Goal: Task Accomplishment & Management: Manage account settings

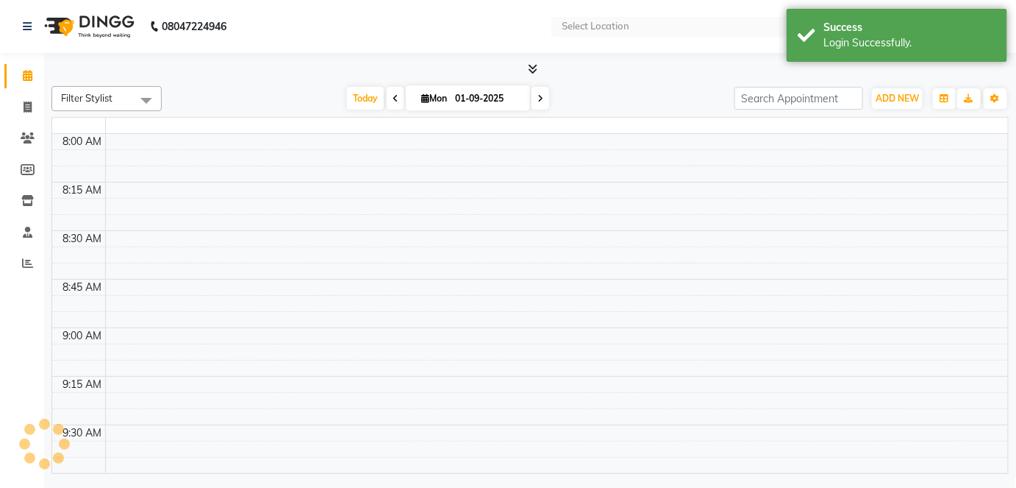
select select "en"
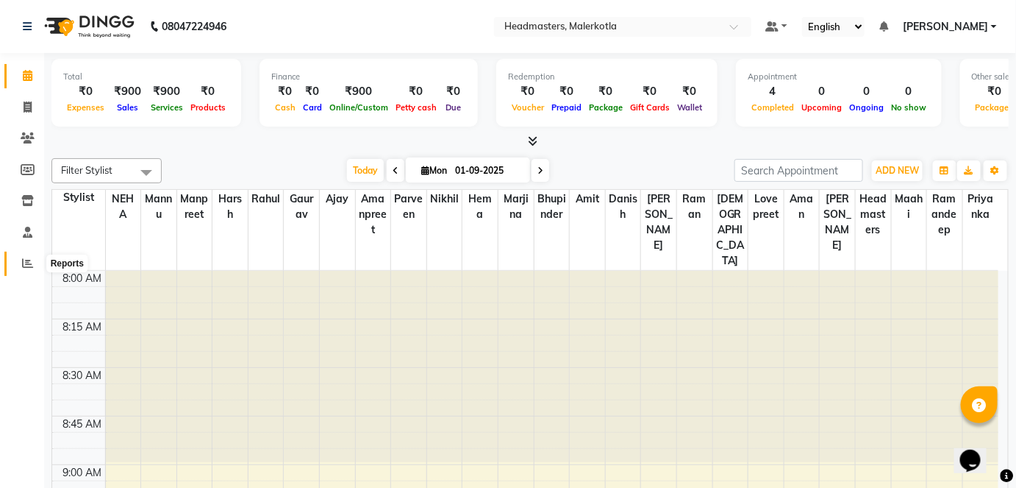
click at [20, 262] on span at bounding box center [28, 263] width 26 height 17
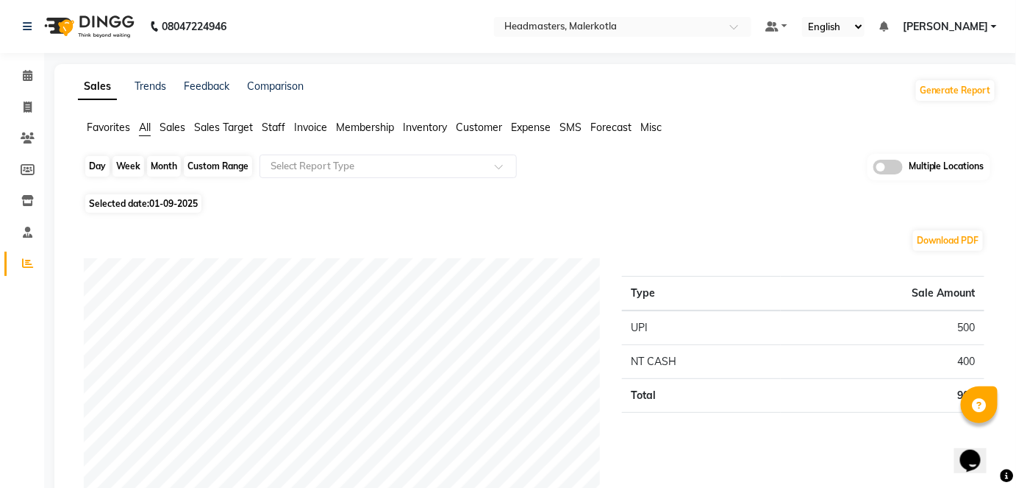
click at [95, 165] on div "Day" at bounding box center [97, 166] width 24 height 21
select select "9"
select select "2025"
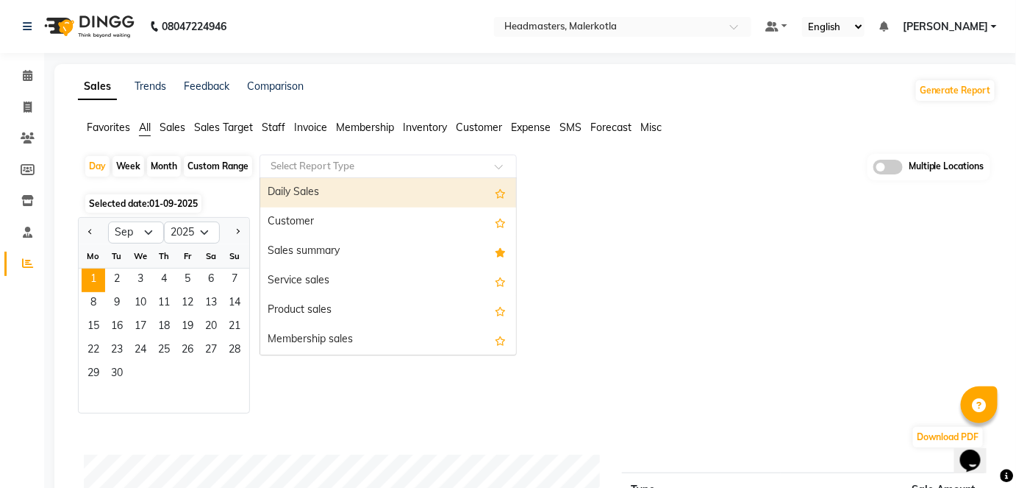
click at [394, 164] on input "text" at bounding box center [374, 166] width 212 height 15
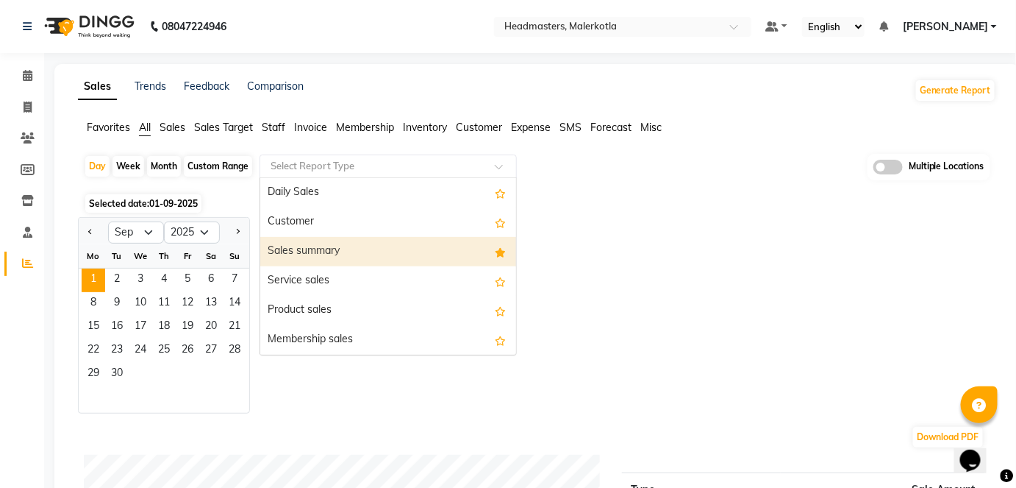
click at [367, 253] on div "Sales summary" at bounding box center [388, 251] width 256 height 29
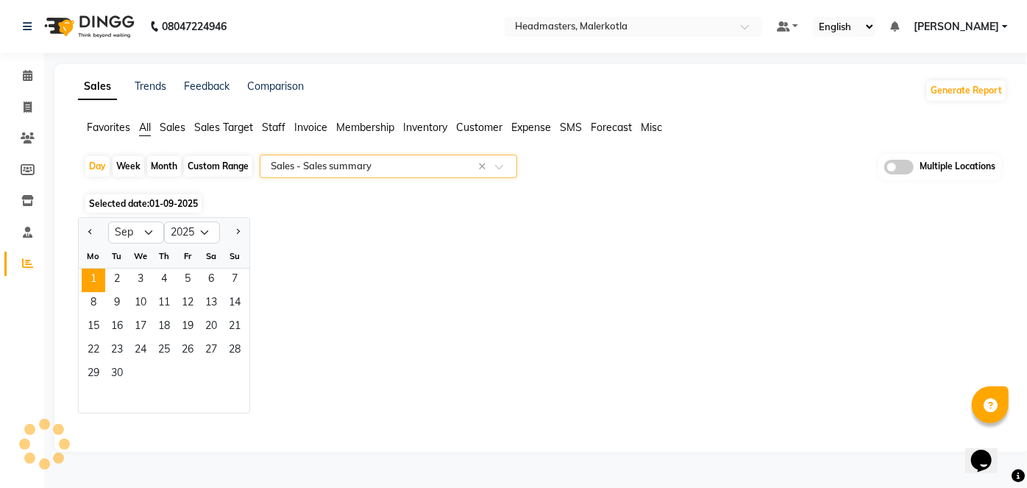
select select "full_report"
select select "csv"
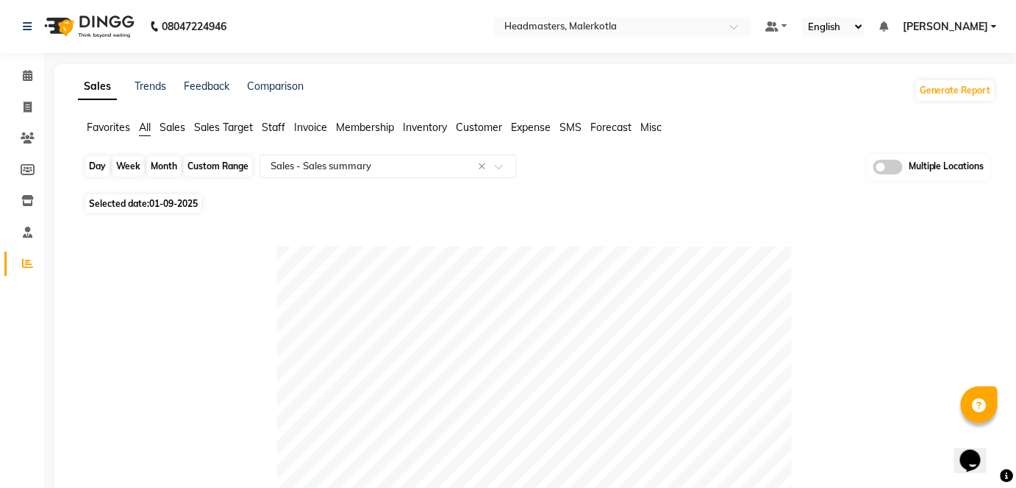
click at [96, 167] on div "Day" at bounding box center [97, 166] width 24 height 21
select select "9"
select select "2025"
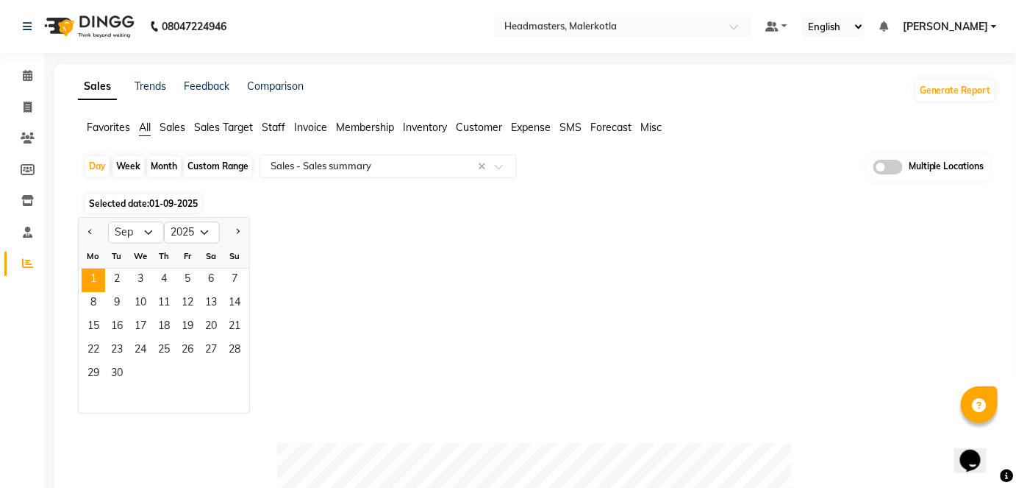
click at [137, 221] on ngb-datepicker-navigation "Jan Feb Mar Apr May Jun Jul Aug Sep Oct Nov Dec 2015 2016 2017 2018 2019 2020 2…" at bounding box center [164, 233] width 171 height 24
click at [146, 240] on select "Jan Feb Mar Apr May Jun [DATE] Aug Sep Oct Nov Dec" at bounding box center [136, 232] width 56 height 22
select select "8"
click at [108, 221] on select "Jan Feb Mar Apr May Jun [DATE] Aug Sep Oct Nov Dec" at bounding box center [136, 232] width 56 height 22
click at [235, 370] on span "31" at bounding box center [235, 375] width 24 height 24
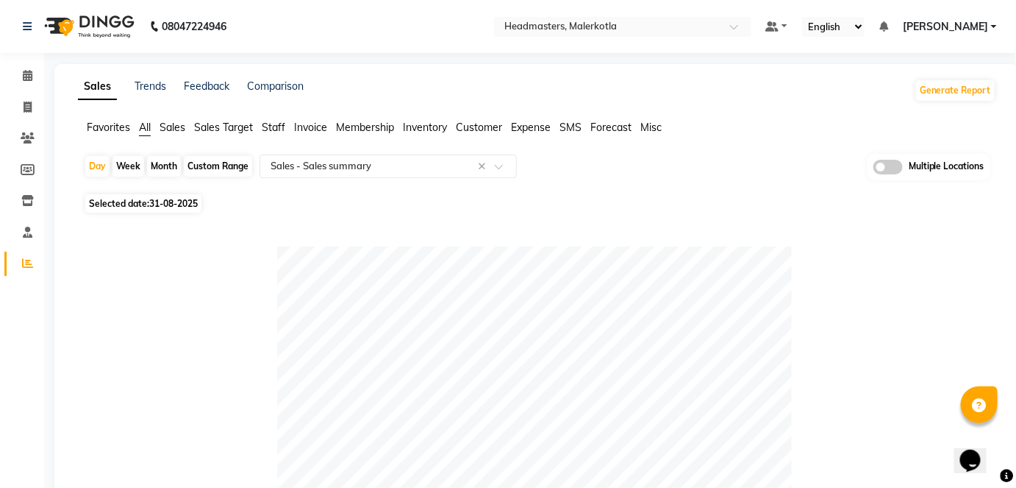
click at [168, 167] on div "Month" at bounding box center [164, 166] width 34 height 21
select select "8"
select select "2025"
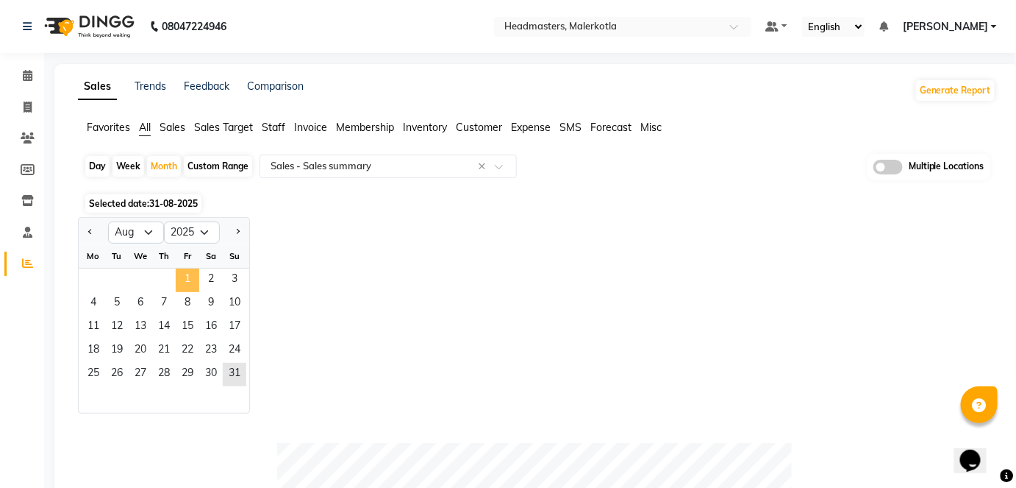
click at [185, 274] on span "1" at bounding box center [188, 280] width 24 height 24
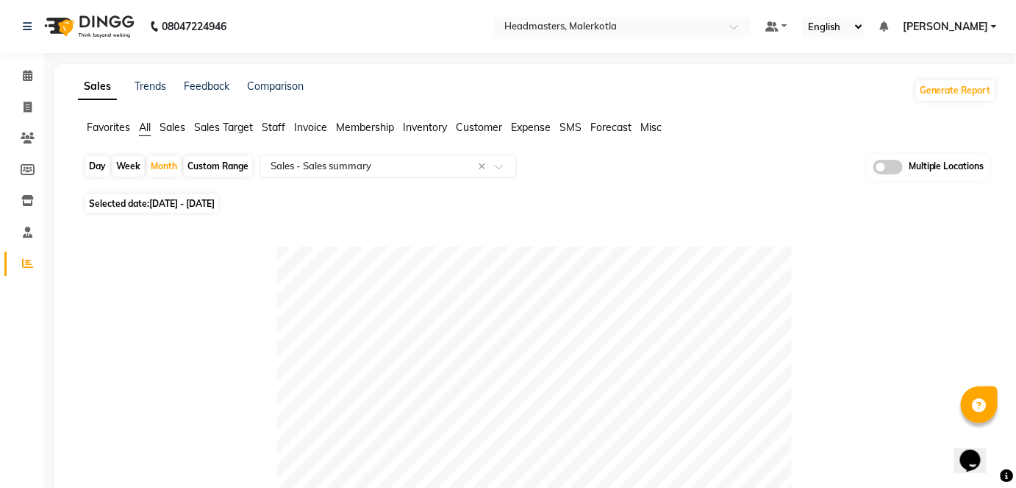
click at [96, 165] on div "Day" at bounding box center [97, 166] width 24 height 21
select select "8"
select select "2025"
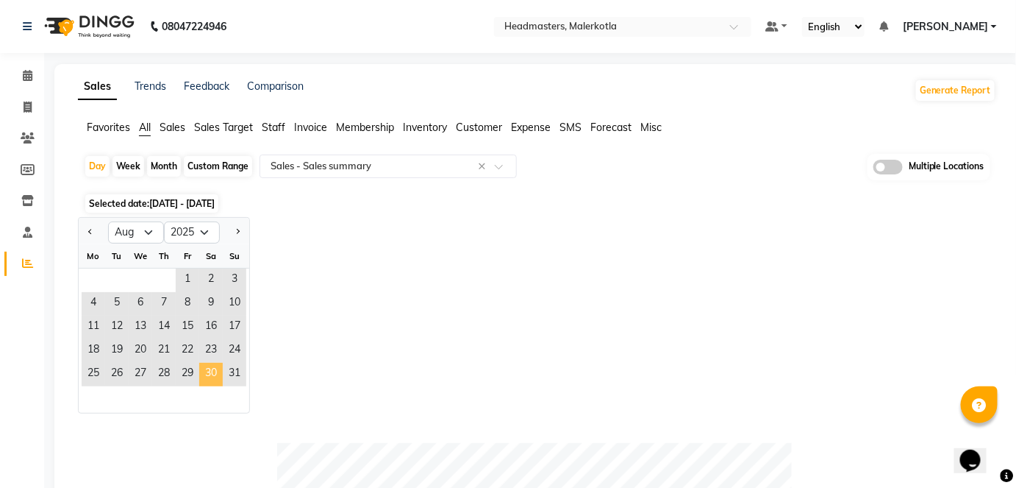
click at [213, 377] on span "30" at bounding box center [211, 375] width 24 height 24
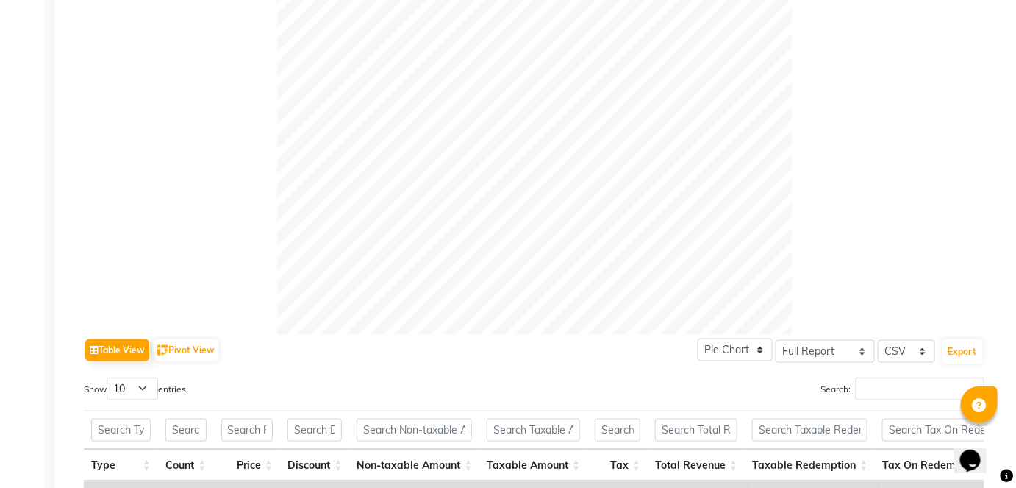
scroll to position [426, 0]
click at [1011, 407] on div "Sales Trends Feedback Comparison Generate Report Favorites All Sales Sales Targ…" at bounding box center [537, 226] width 966 height 1177
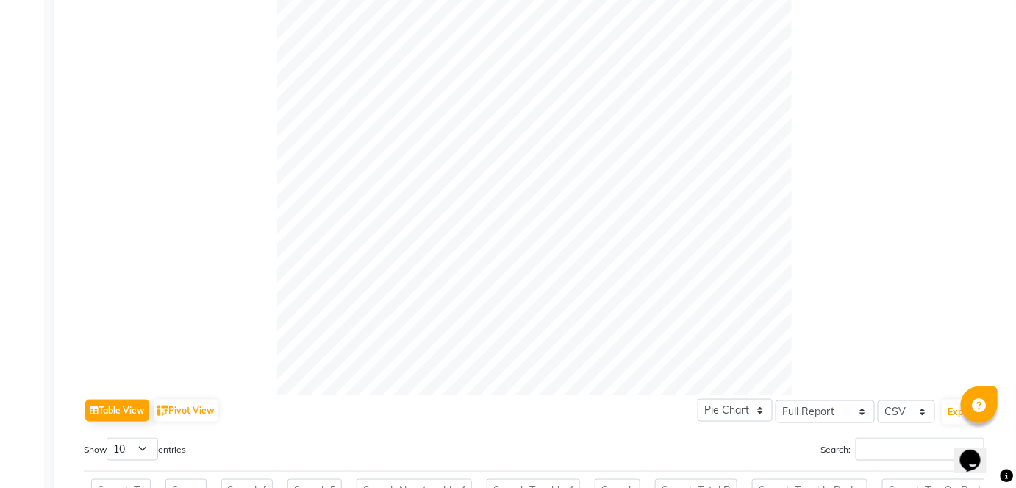
scroll to position [0, 0]
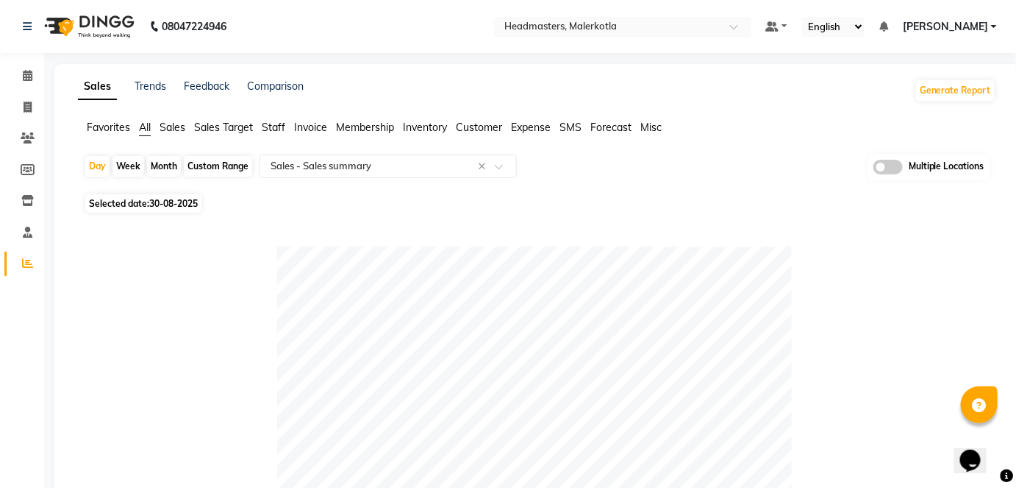
click at [167, 161] on div "Month" at bounding box center [164, 166] width 34 height 21
select select "8"
select select "2025"
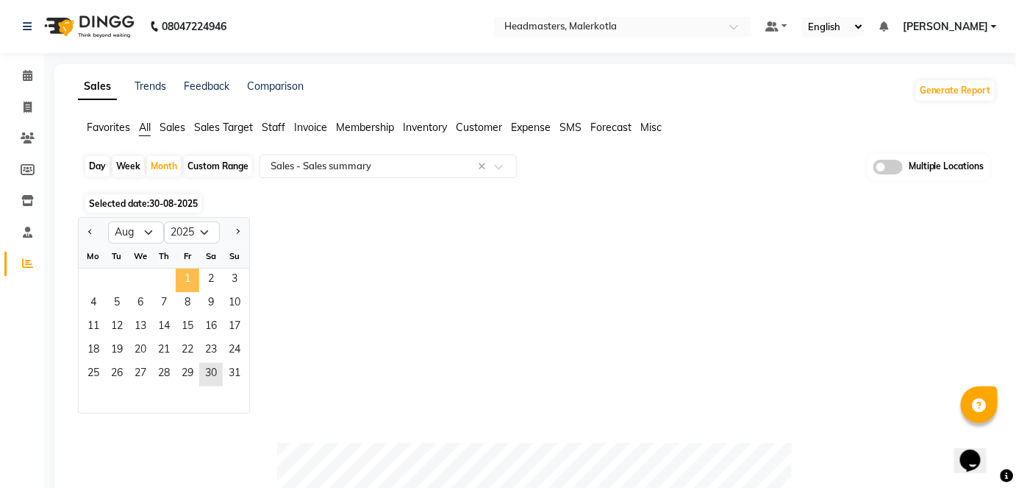
click at [180, 274] on span "1" at bounding box center [188, 280] width 24 height 24
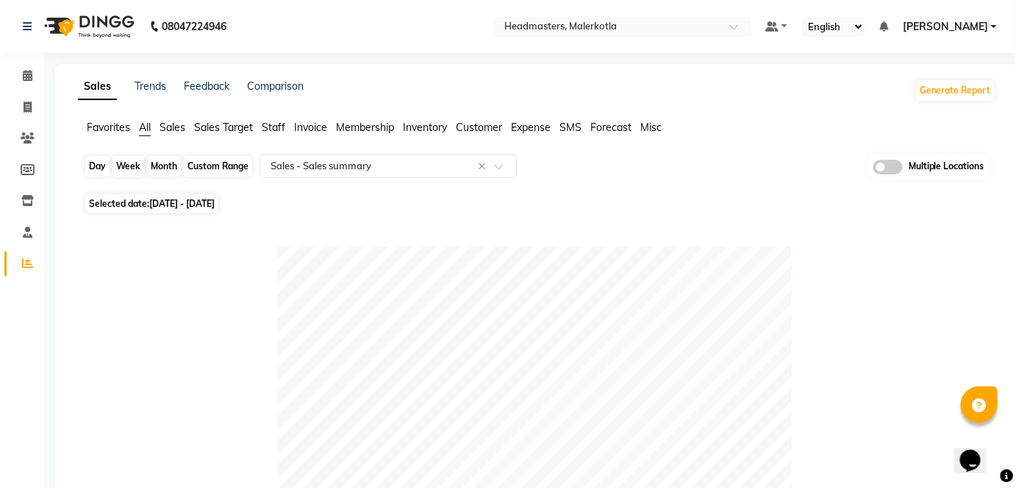
click at [160, 165] on div "Month" at bounding box center [164, 166] width 34 height 21
select select "8"
select select "2025"
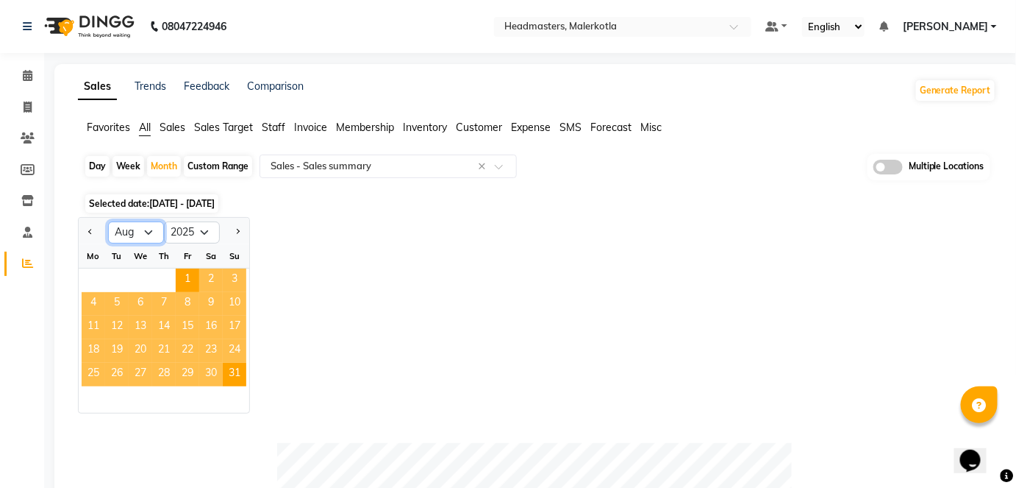
click at [141, 221] on select "Jan Feb Mar Apr May Jun [DATE] Aug Sep Oct Nov Dec" at bounding box center [136, 232] width 56 height 22
select select "7"
click at [108, 221] on select "Jan Feb Mar Apr May Jun [DATE] Aug Sep Oct Nov Dec" at bounding box center [136, 232] width 56 height 22
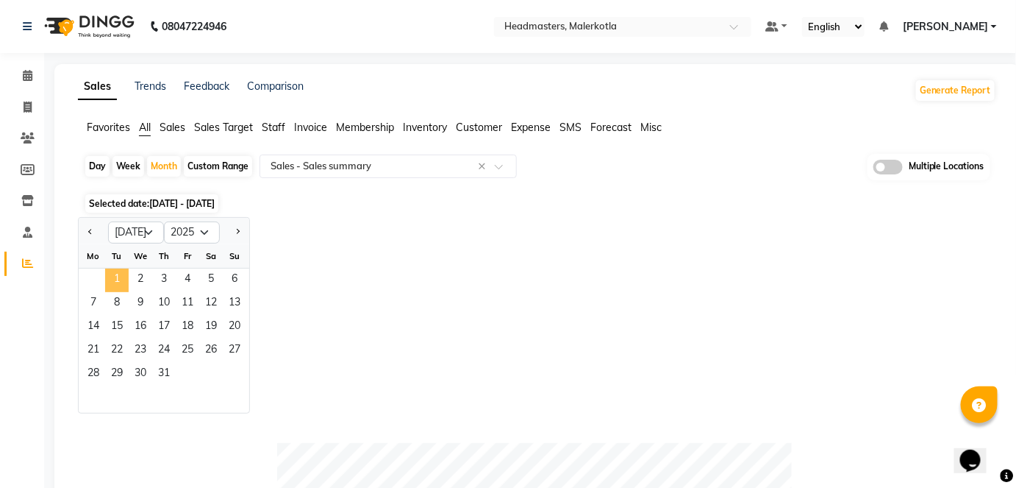
click at [115, 283] on span "1" at bounding box center [117, 280] width 24 height 24
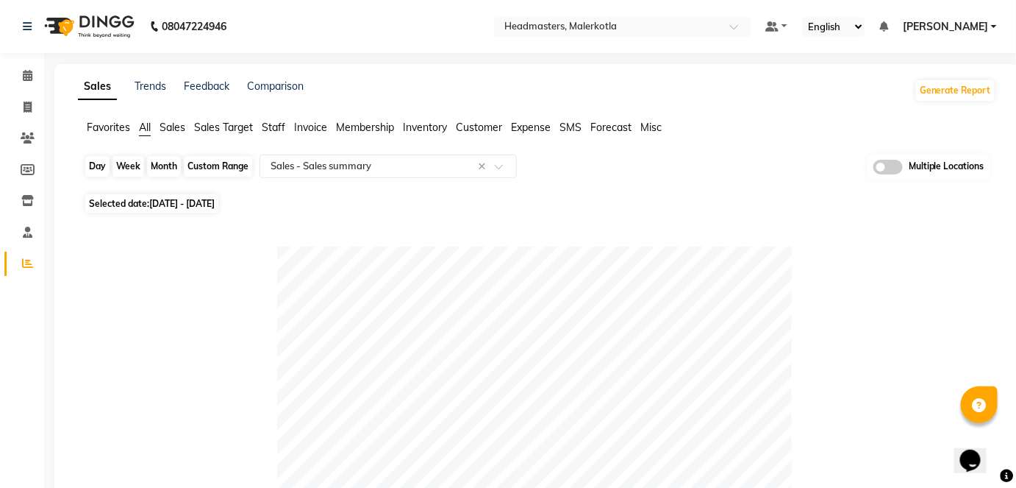
click at [171, 157] on div "Month" at bounding box center [164, 166] width 34 height 21
select select "7"
select select "2025"
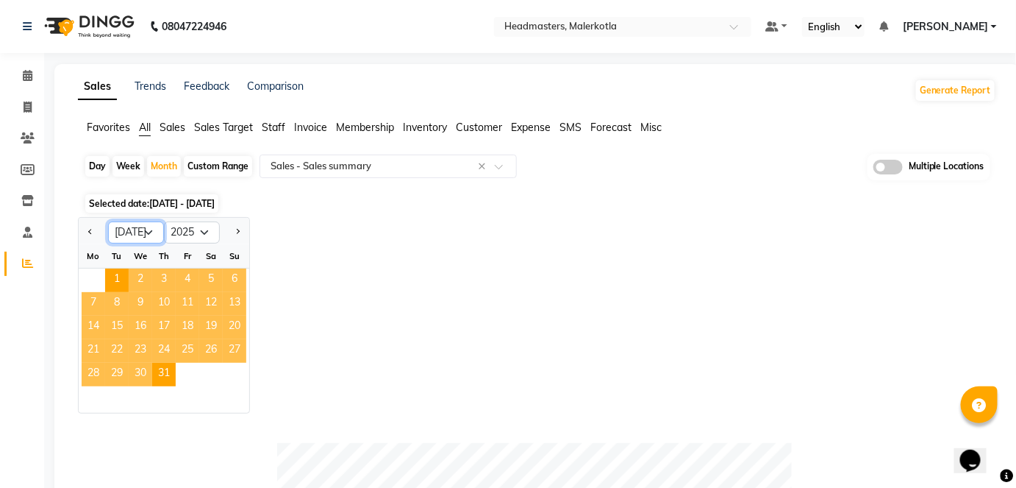
click at [147, 225] on select "Jan Feb Mar Apr May Jun [DATE] Aug Sep Oct Nov Dec" at bounding box center [136, 232] width 56 height 22
click at [108, 221] on select "Jan Feb Mar Apr May Jun [DATE] Aug Sep Oct Nov Dec" at bounding box center [136, 232] width 56 height 22
click at [113, 277] on span "1" at bounding box center [117, 280] width 24 height 24
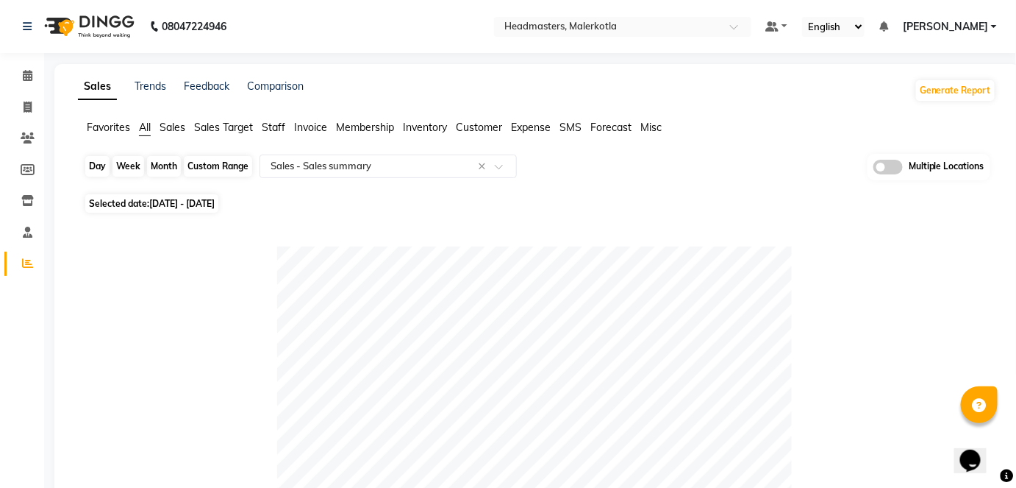
click at [171, 161] on div "Month" at bounding box center [164, 166] width 34 height 21
select select "7"
select select "2025"
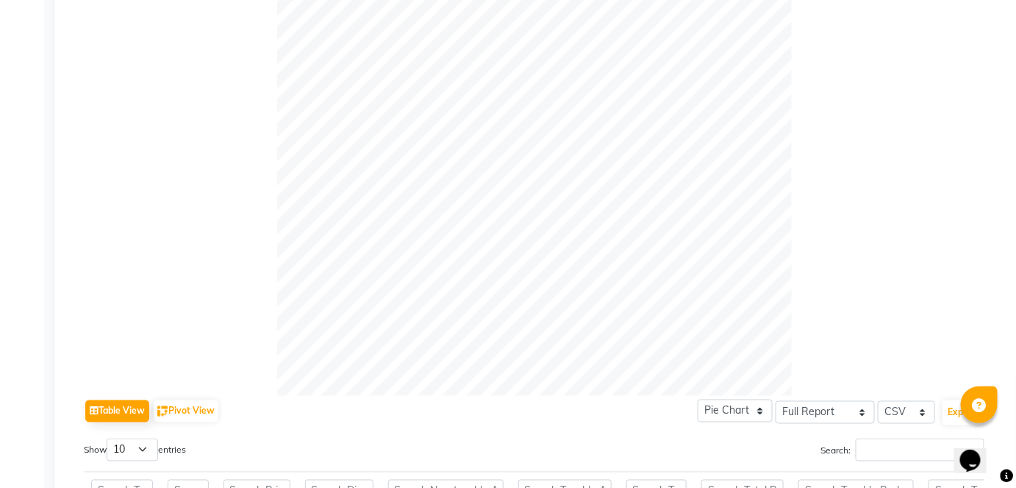
scroll to position [135, 0]
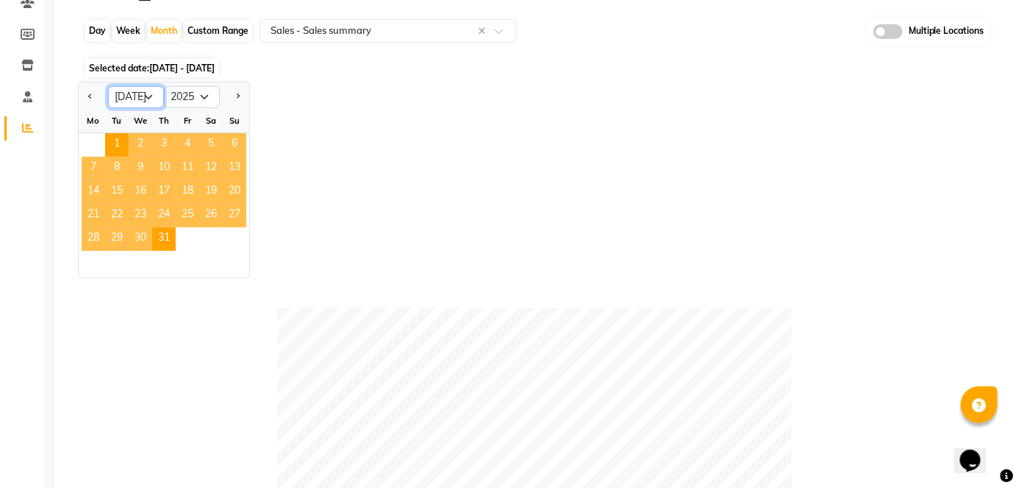
click at [147, 96] on select "Jan Feb Mar Apr May Jun [DATE] Aug Sep Oct Nov Dec" at bounding box center [136, 97] width 56 height 22
select select "8"
click at [108, 86] on select "Jan Feb Mar Apr May Jun [DATE] Aug Sep Oct Nov Dec" at bounding box center [136, 97] width 56 height 22
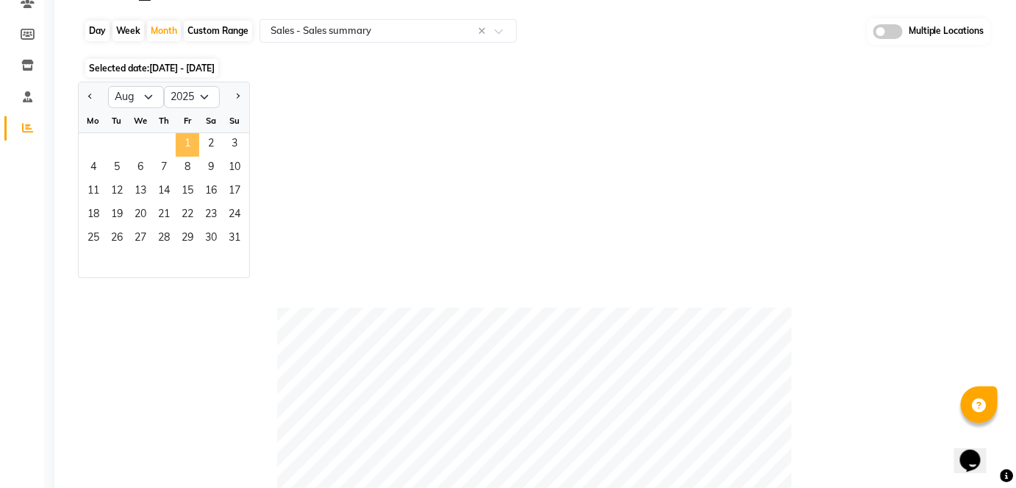
click at [184, 142] on span "1" at bounding box center [188, 145] width 24 height 24
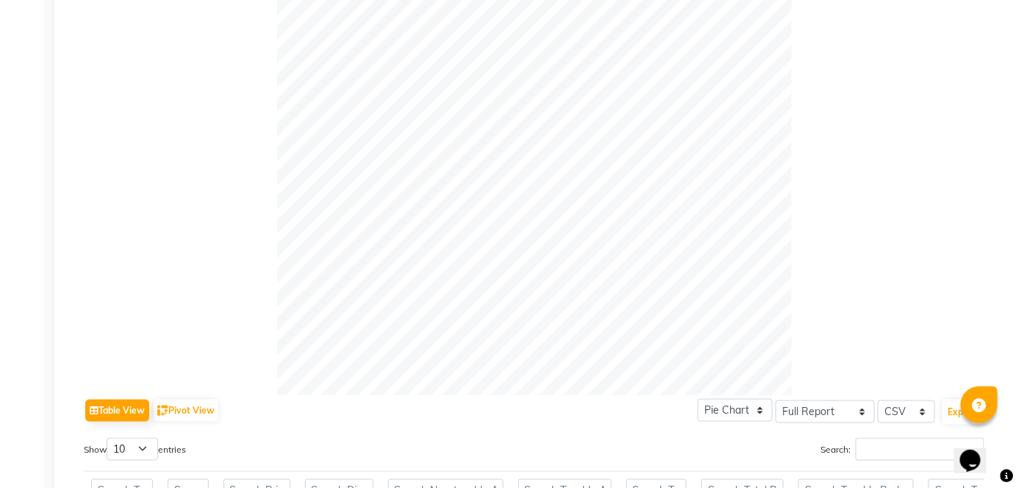
scroll to position [0, 0]
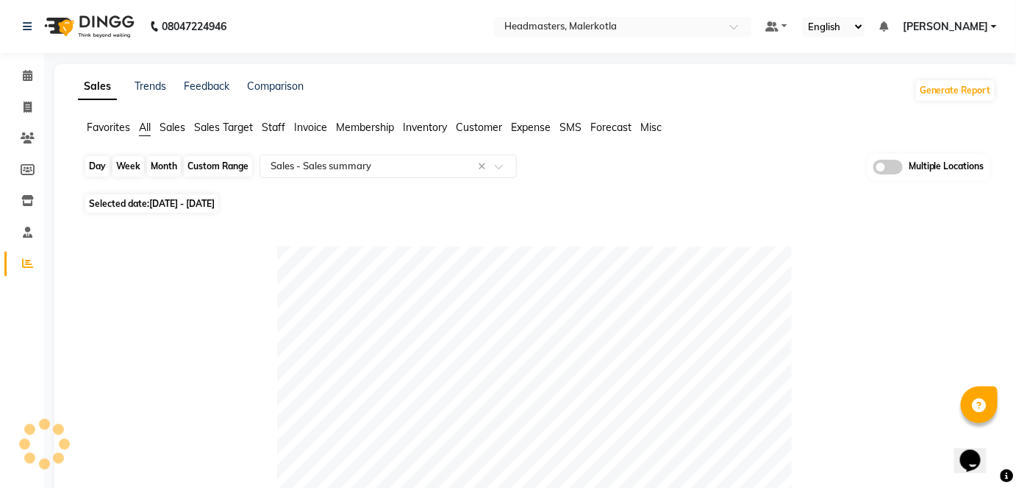
click at [168, 173] on div "Month" at bounding box center [164, 166] width 34 height 21
select select "8"
select select "2025"
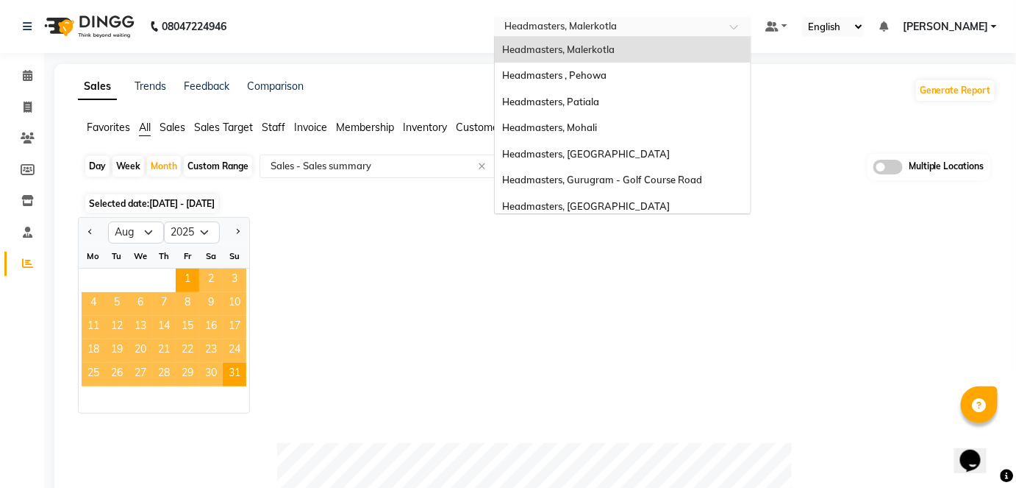
click at [632, 27] on input "text" at bounding box center [608, 28] width 213 height 15
click at [660, 82] on div "Headmasters , Pehowa" at bounding box center [623, 76] width 256 height 26
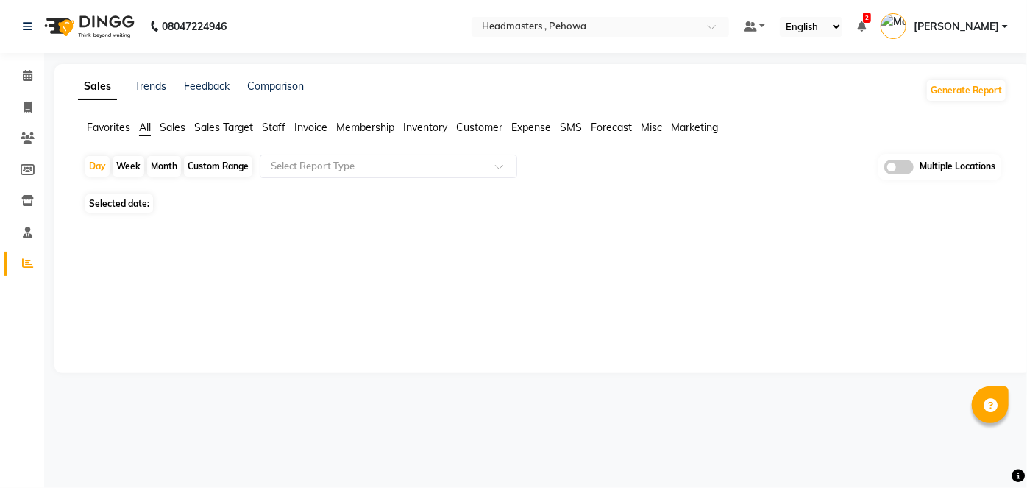
select select "en"
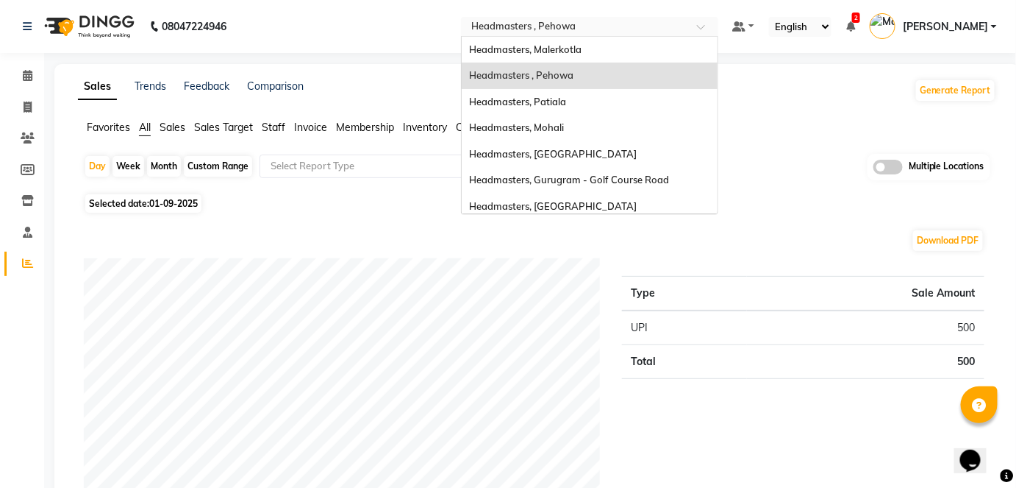
click at [594, 26] on input "text" at bounding box center [574, 28] width 213 height 15
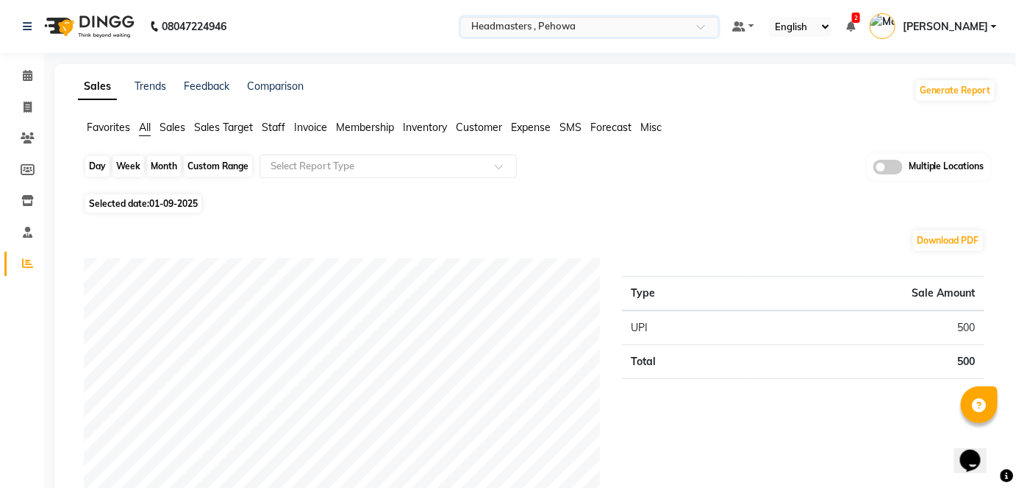
click at [92, 168] on div "Day" at bounding box center [97, 166] width 24 height 21
select select "9"
select select "2025"
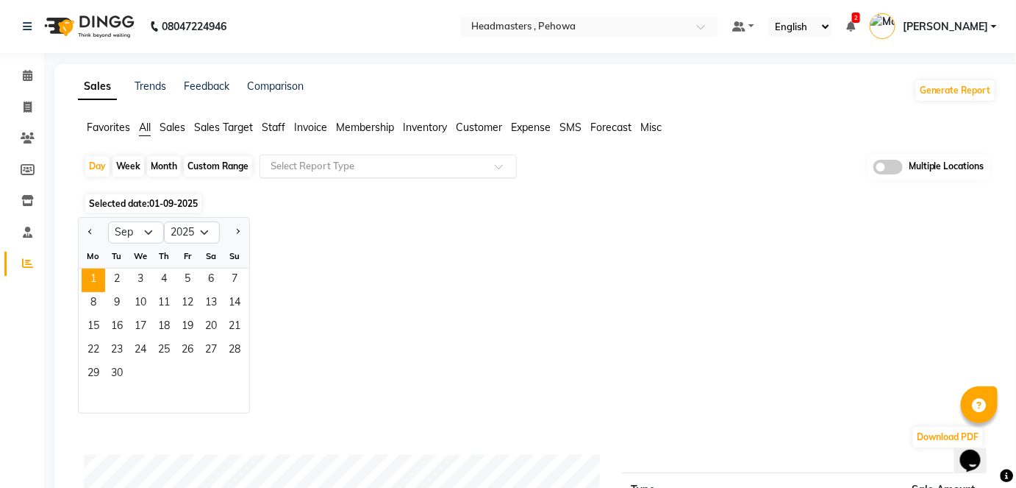
click at [292, 169] on input "text" at bounding box center [374, 166] width 212 height 15
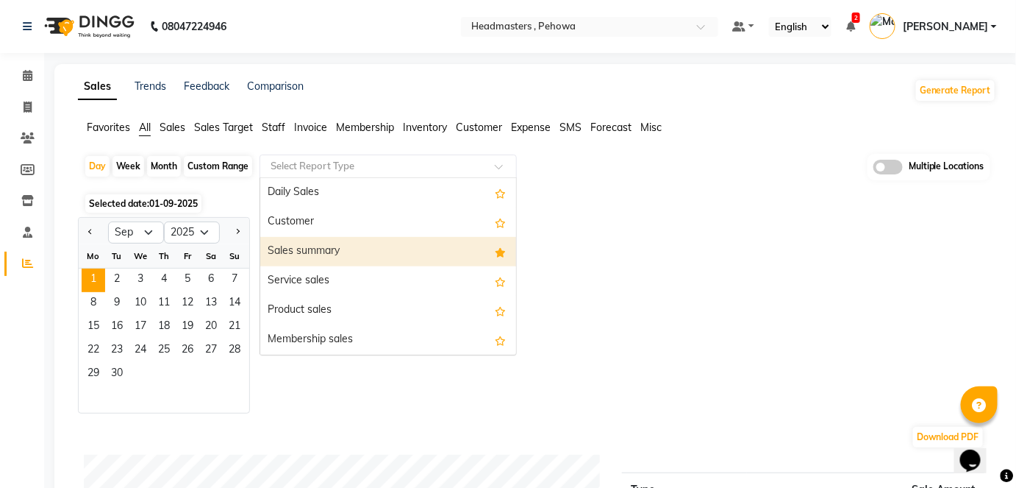
click at [313, 243] on div "Sales summary" at bounding box center [388, 251] width 256 height 29
select select "full_report"
select select "csv"
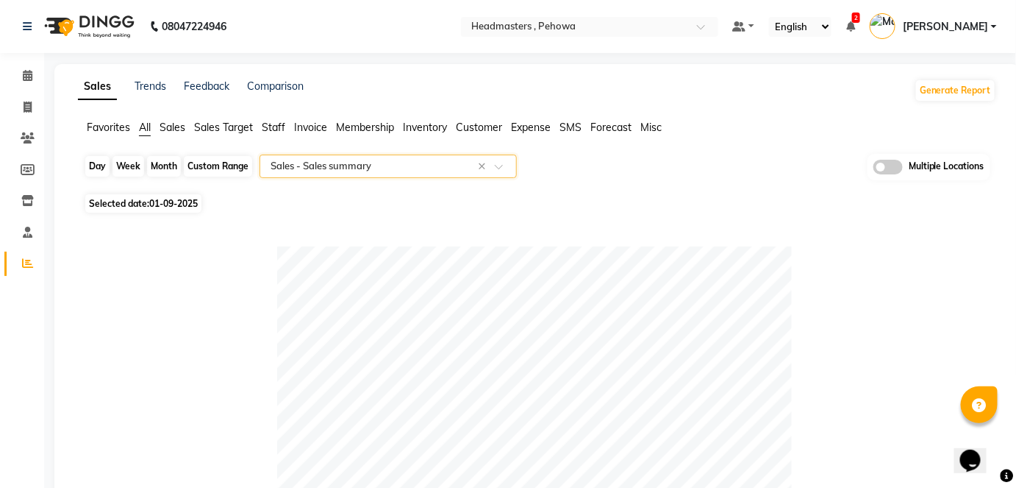
click at [88, 165] on div "Day" at bounding box center [97, 166] width 24 height 21
select select "9"
select select "2025"
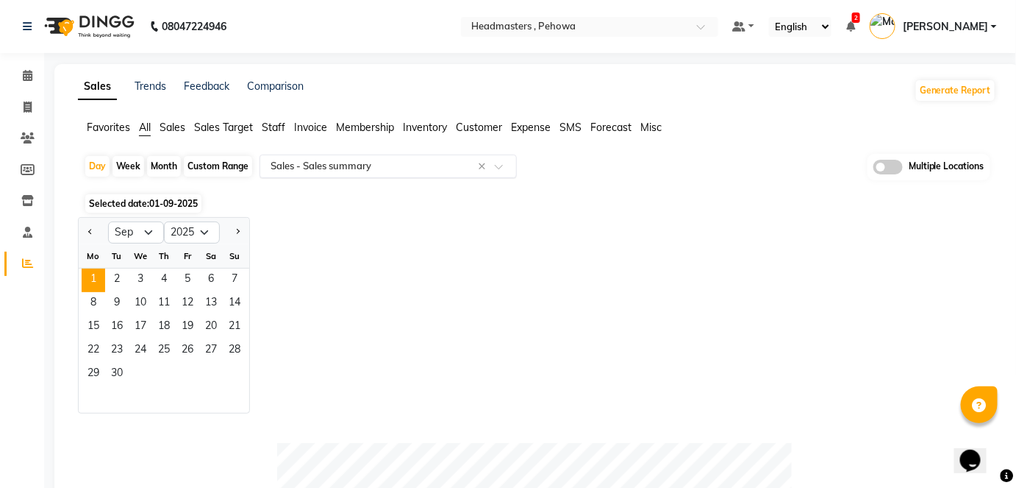
click at [418, 166] on input "text" at bounding box center [374, 166] width 212 height 15
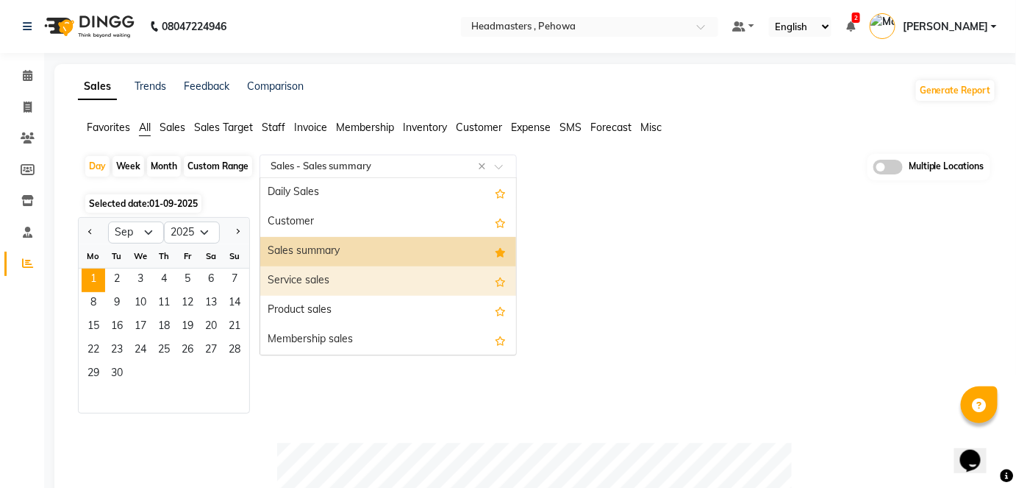
click at [694, 264] on div "Jan Feb Mar Apr May Jun Jul Aug Sep Oct Nov Dec 2015 2016 2017 2018 2019 2020 2…" at bounding box center [537, 315] width 919 height 196
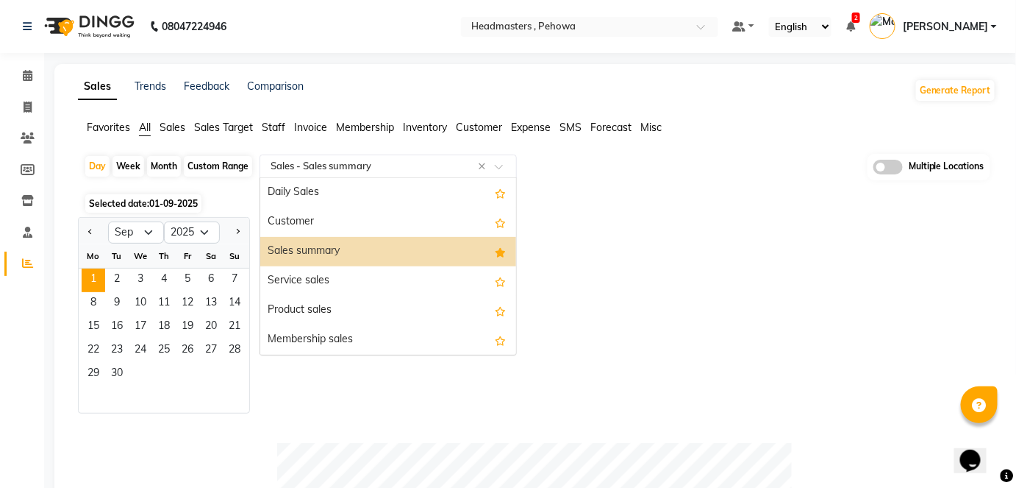
click at [390, 161] on input "text" at bounding box center [374, 166] width 212 height 15
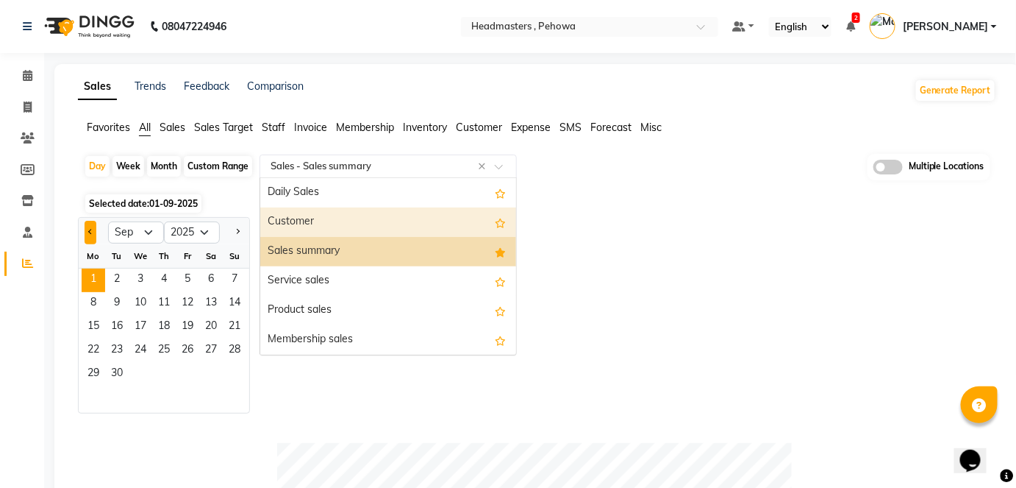
click at [90, 229] on span "Previous month" at bounding box center [90, 231] width 5 height 5
select select "8"
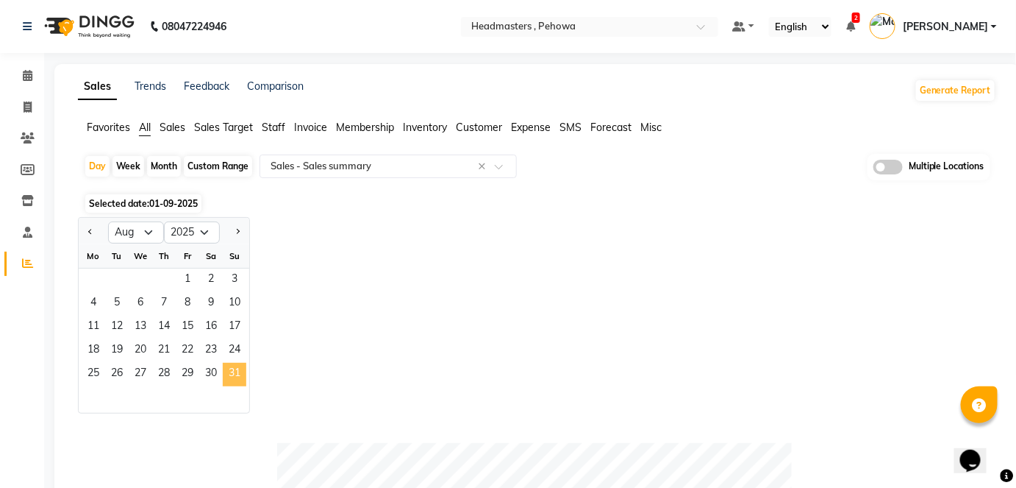
click at [238, 365] on span "31" at bounding box center [235, 375] width 24 height 24
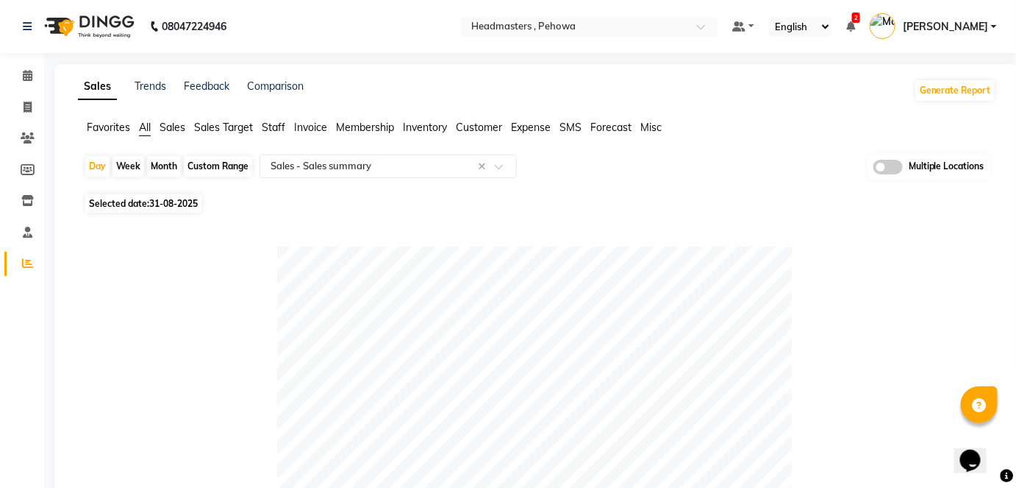
click at [124, 163] on div "Week" at bounding box center [129, 166] width 32 height 21
select select "8"
select select "2025"
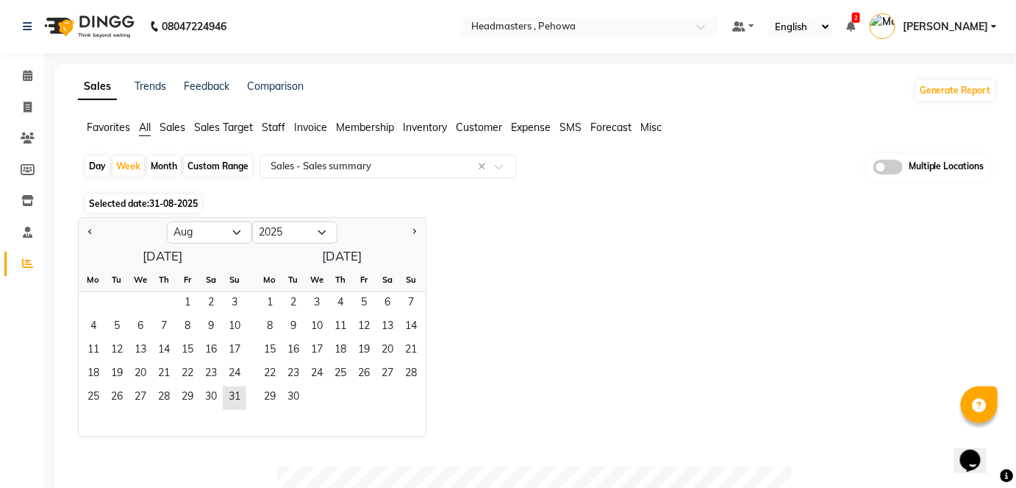
click at [604, 279] on div "Jan Feb Mar Apr May Jun Jul Aug Sep Oct Nov Dec 2015 2016 2017 2018 2019 2020 2…" at bounding box center [537, 327] width 919 height 220
click at [169, 159] on div "Month" at bounding box center [164, 166] width 34 height 21
select select "8"
select select "2025"
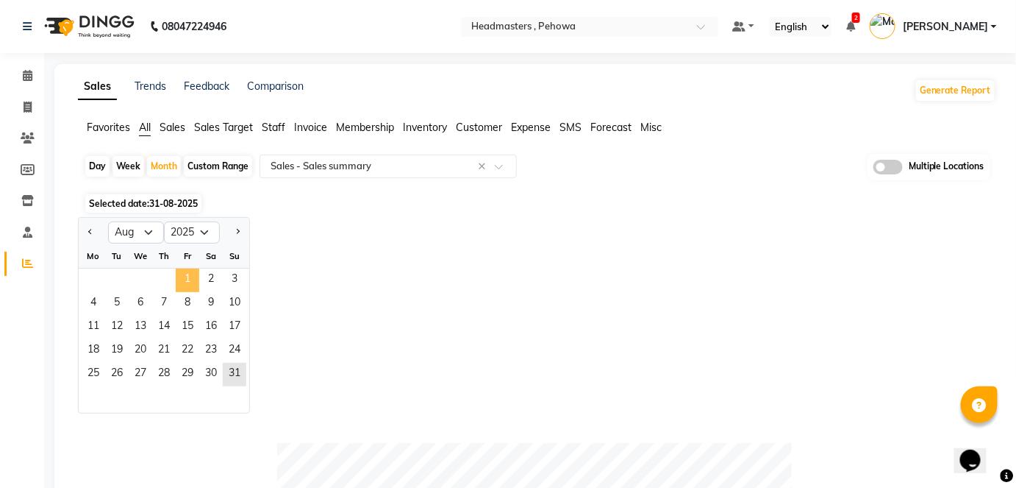
click at [184, 274] on span "1" at bounding box center [188, 280] width 24 height 24
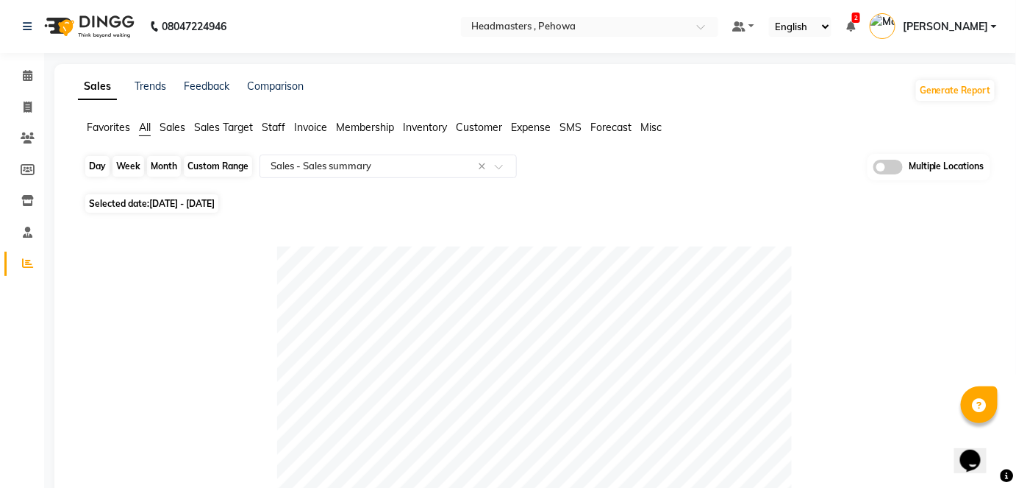
click at [163, 165] on div "Month" at bounding box center [164, 166] width 34 height 21
select select "8"
select select "2025"
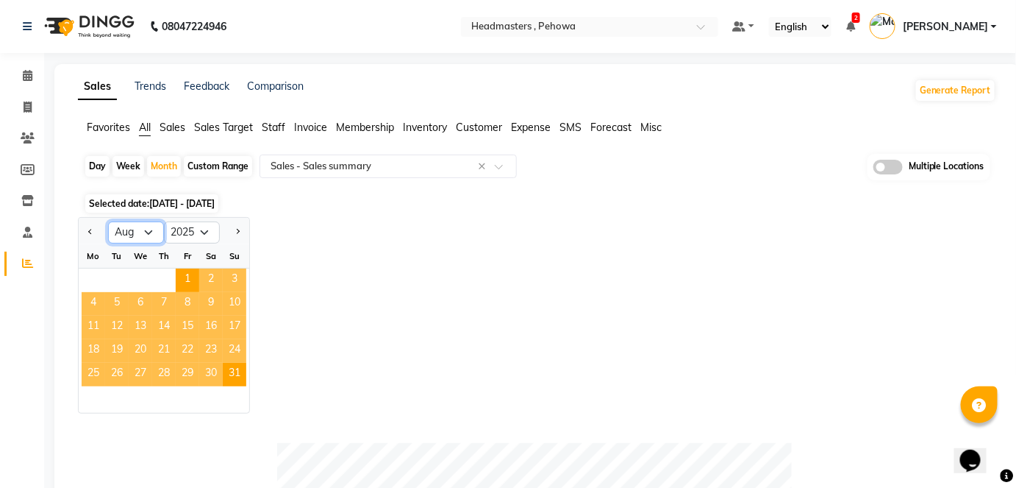
click at [133, 232] on select "Jan Feb Mar Apr May Jun [DATE] Aug Sep Oct Nov Dec" at bounding box center [136, 232] width 56 height 22
select select "7"
click at [108, 221] on select "Jan Feb Mar Apr May Jun [DATE] Aug Sep Oct Nov Dec" at bounding box center [136, 232] width 56 height 22
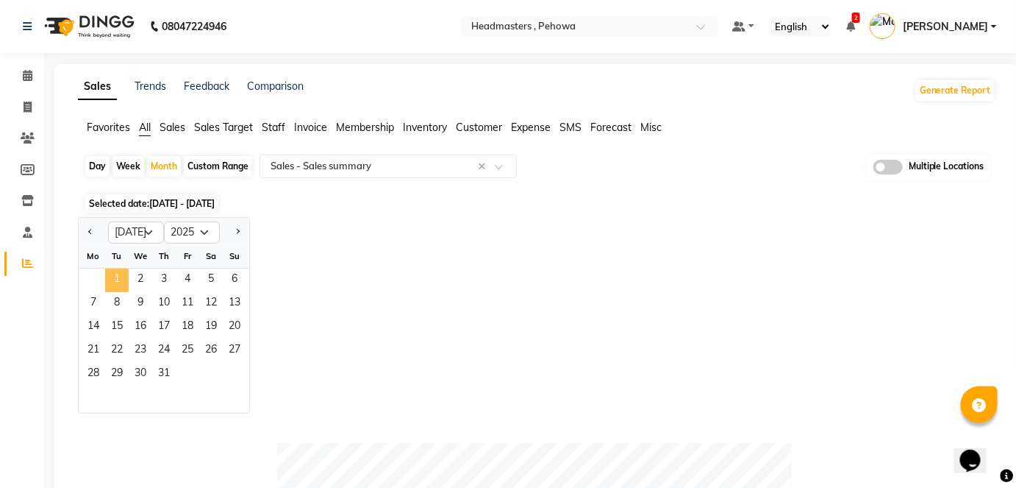
click at [115, 281] on span "1" at bounding box center [117, 280] width 24 height 24
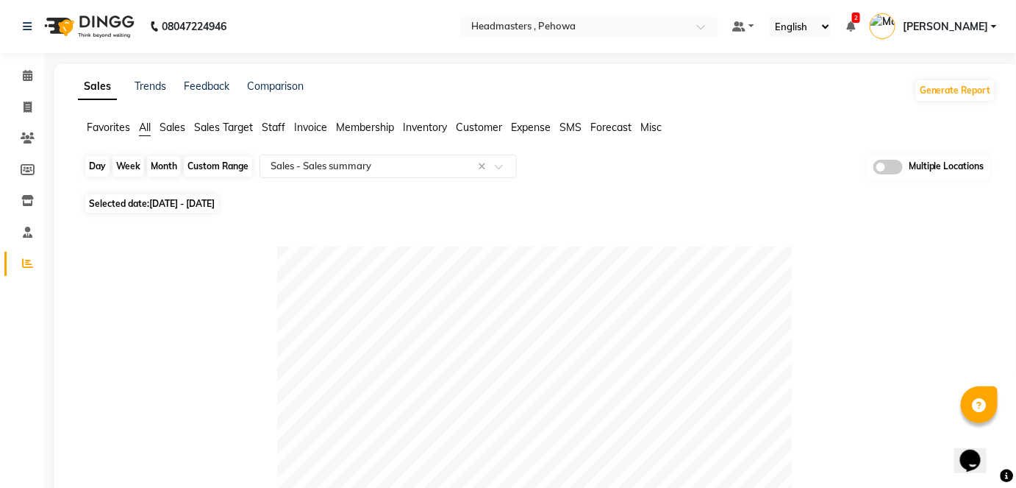
click at [165, 165] on div "Month" at bounding box center [164, 166] width 34 height 21
select select "7"
select select "2025"
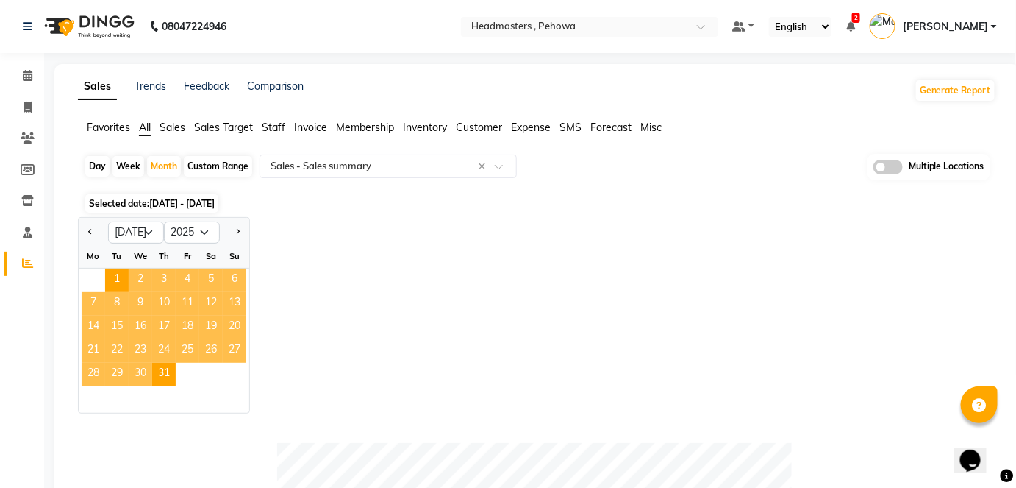
click at [388, 261] on div "Jan Feb Mar Apr May Jun Jul Aug Sep Oct Nov Dec 2015 2016 2017 2018 2019 2020 2…" at bounding box center [537, 315] width 919 height 196
click at [163, 156] on div "Month" at bounding box center [164, 166] width 34 height 21
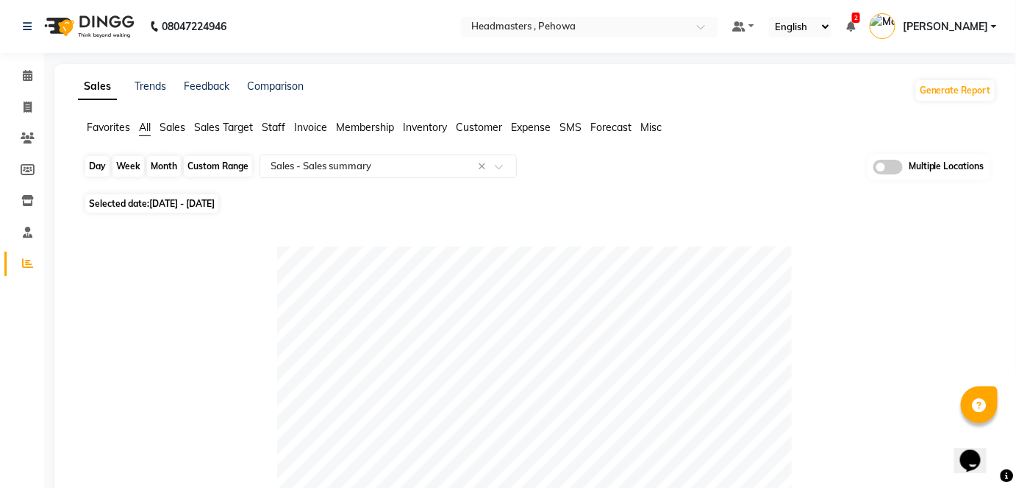
click at [163, 157] on div "Month" at bounding box center [164, 166] width 34 height 21
select select "7"
select select "2025"
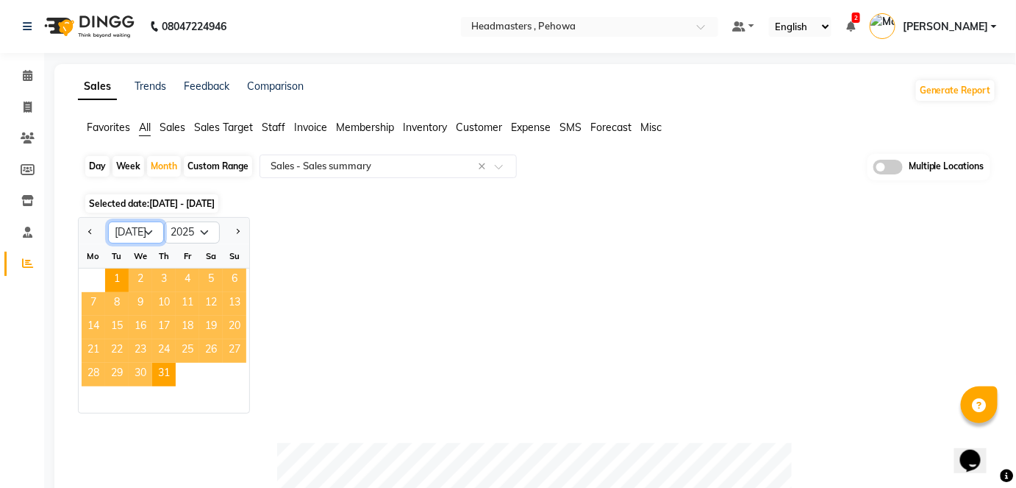
click at [149, 226] on select "Jan Feb Mar Apr May Jun [DATE] Aug Sep Oct Nov Dec" at bounding box center [136, 232] width 56 height 22
select select "8"
click at [108, 221] on select "Jan Feb Mar Apr May Jun [DATE] Aug Sep Oct Nov Dec" at bounding box center [136, 232] width 56 height 22
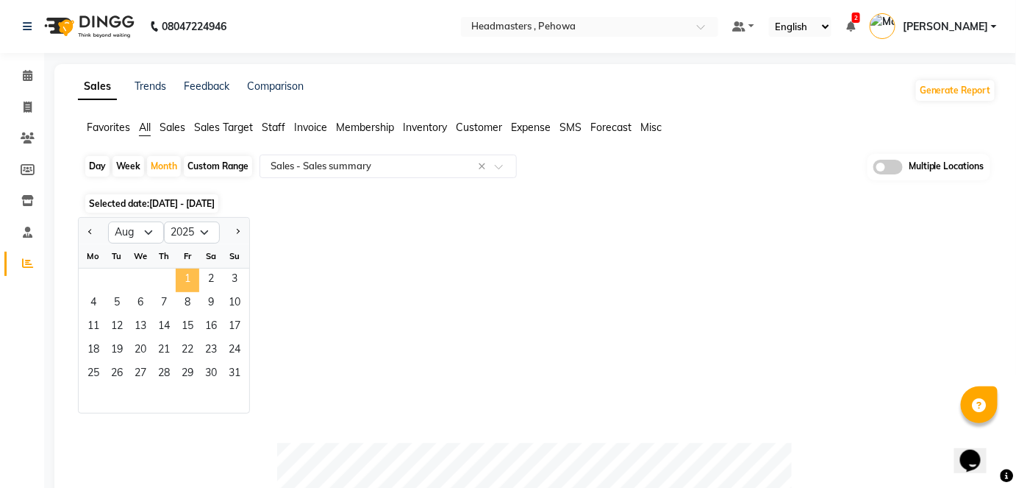
click at [194, 281] on span "1" at bounding box center [188, 280] width 24 height 24
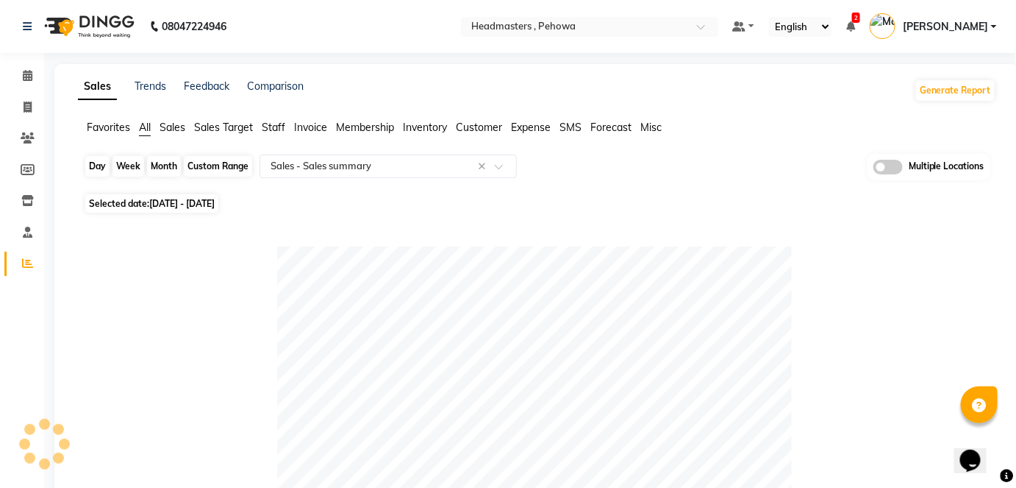
click at [178, 171] on div "Month" at bounding box center [164, 166] width 34 height 21
select select "8"
select select "2025"
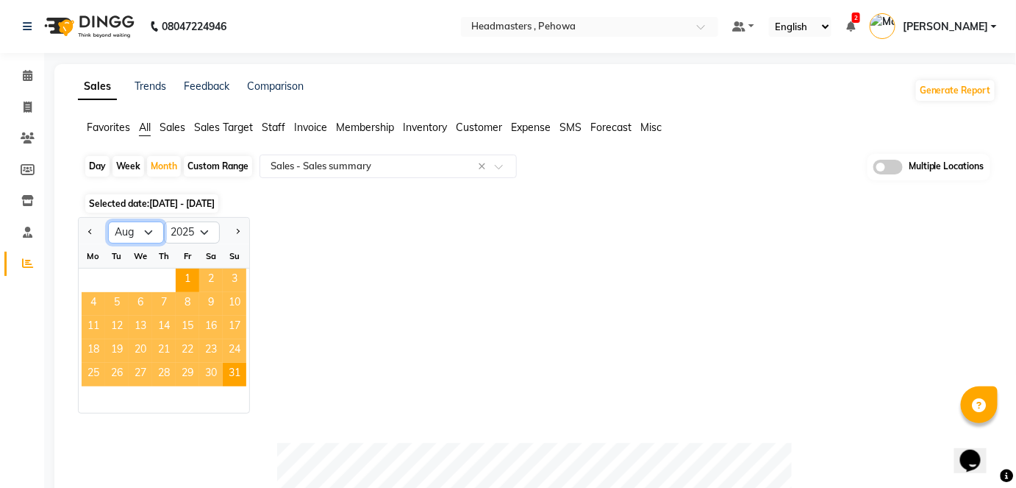
click at [139, 223] on select "Jan Feb Mar Apr May Jun [DATE] Aug Sep Oct Nov Dec" at bounding box center [136, 232] width 56 height 22
select select "7"
click at [108, 221] on select "Jan Feb Mar Apr May Jun [DATE] Aug Sep Oct Nov Dec" at bounding box center [136, 232] width 56 height 22
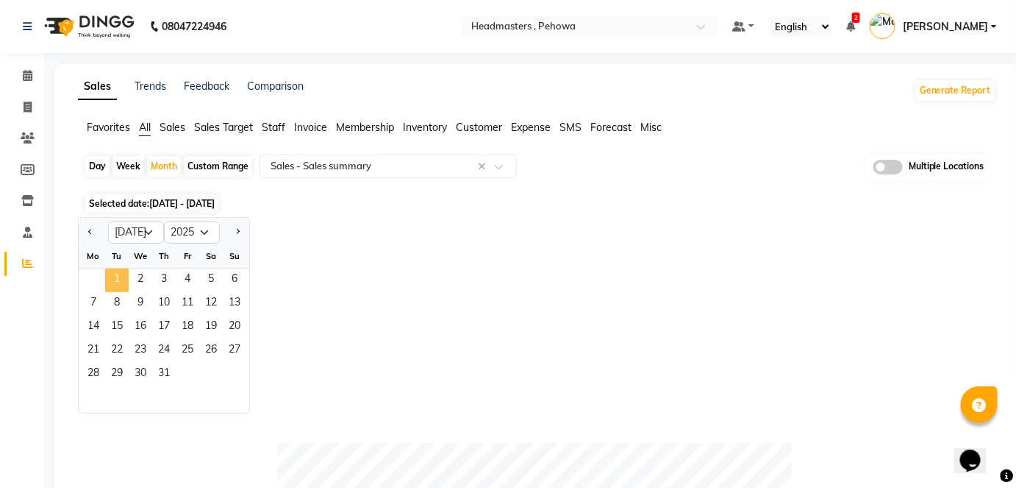
click at [109, 270] on span "1" at bounding box center [117, 280] width 24 height 24
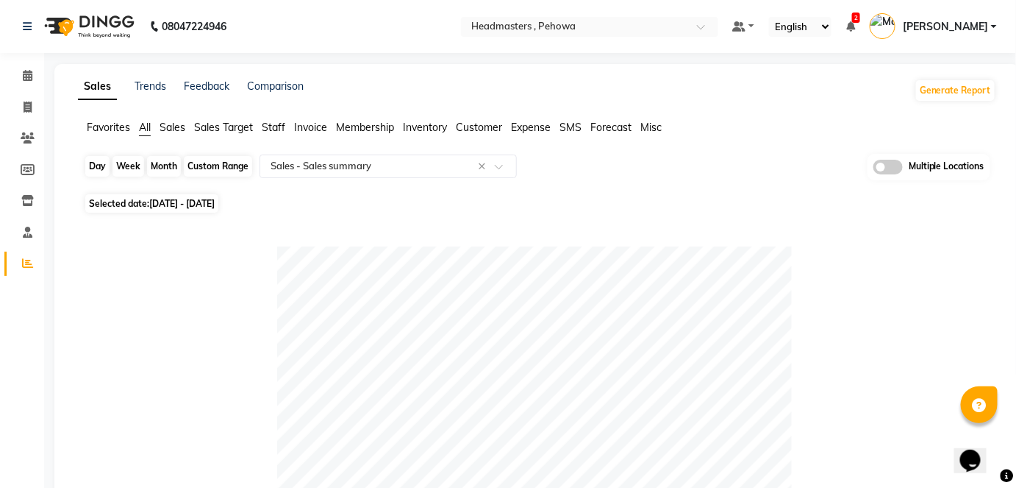
click at [151, 160] on div "Month" at bounding box center [164, 166] width 34 height 21
select select "7"
select select "2025"
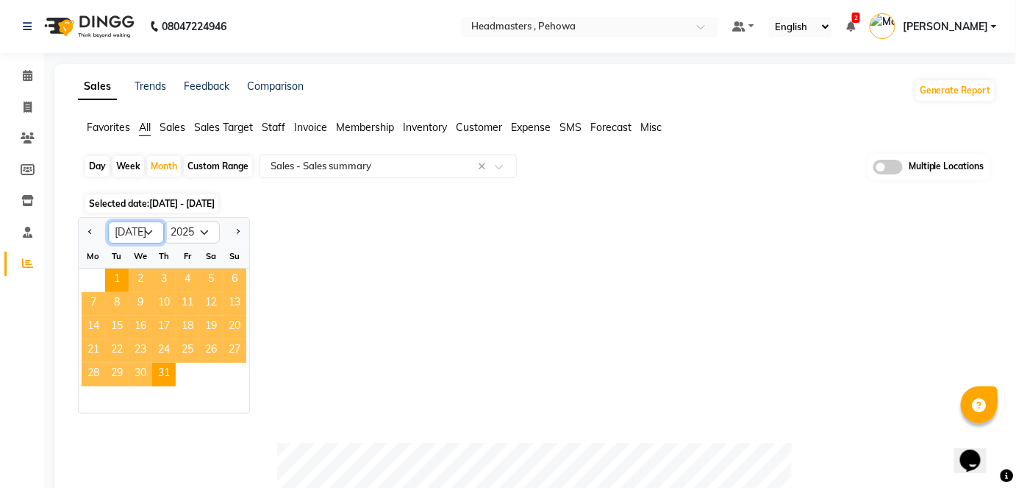
click at [143, 232] on select "Jan Feb Mar Apr May Jun [DATE] Aug Sep Oct Nov Dec" at bounding box center [136, 232] width 56 height 22
select select "8"
click at [108, 221] on select "Jan Feb Mar Apr May Jun [DATE] Aug Sep Oct Nov Dec" at bounding box center [136, 232] width 56 height 22
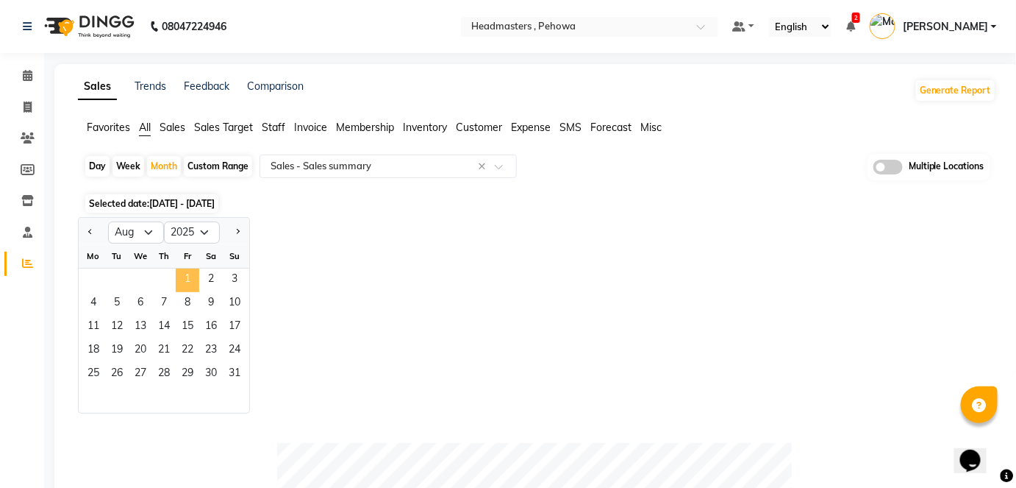
click at [182, 274] on span "1" at bounding box center [188, 280] width 24 height 24
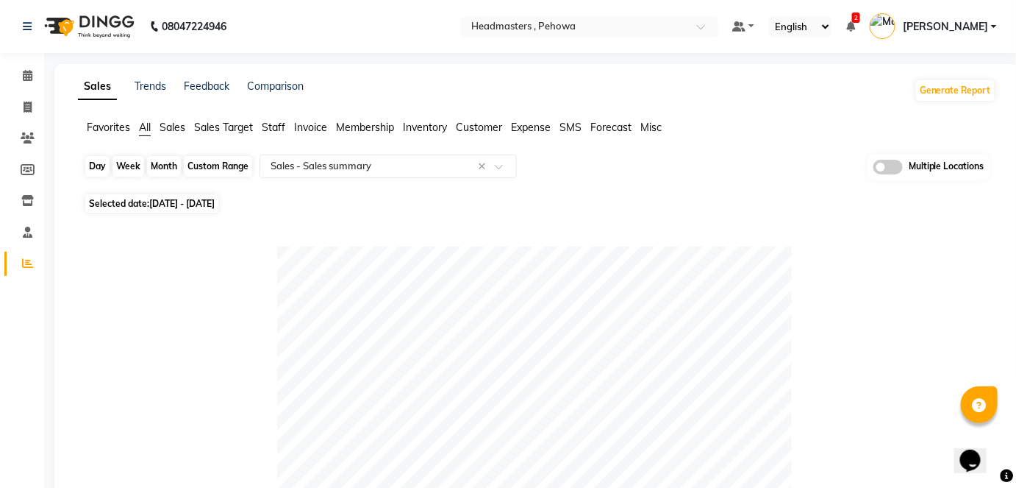
click at [168, 164] on div "Month" at bounding box center [164, 166] width 34 height 21
select select "8"
select select "2025"
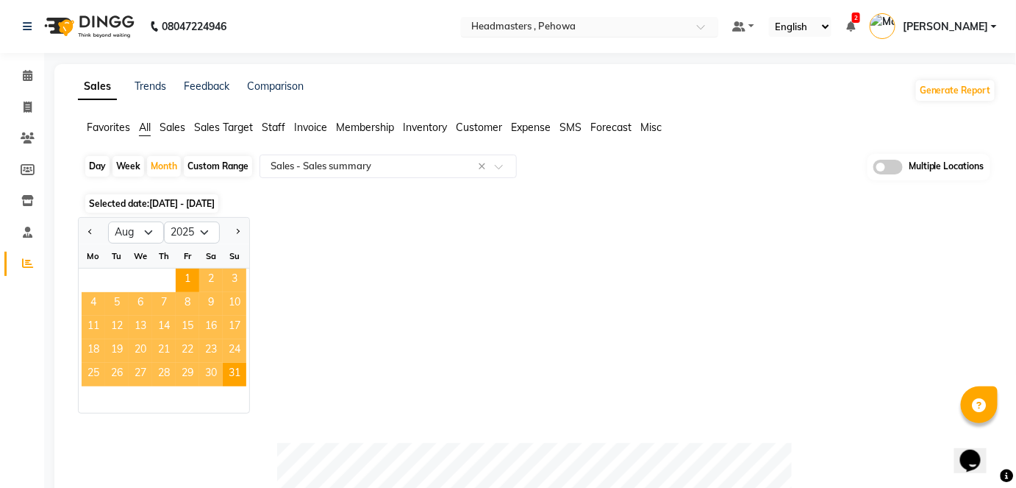
click at [602, 26] on input "text" at bounding box center [574, 28] width 213 height 15
click at [477, 324] on div "Jan Feb Mar Apr May Jun Jul Aug Sep Oct Nov Dec 2015 2016 2017 2018 2019 2020 2…" at bounding box center [537, 315] width 919 height 196
click at [633, 29] on input "text" at bounding box center [574, 28] width 213 height 15
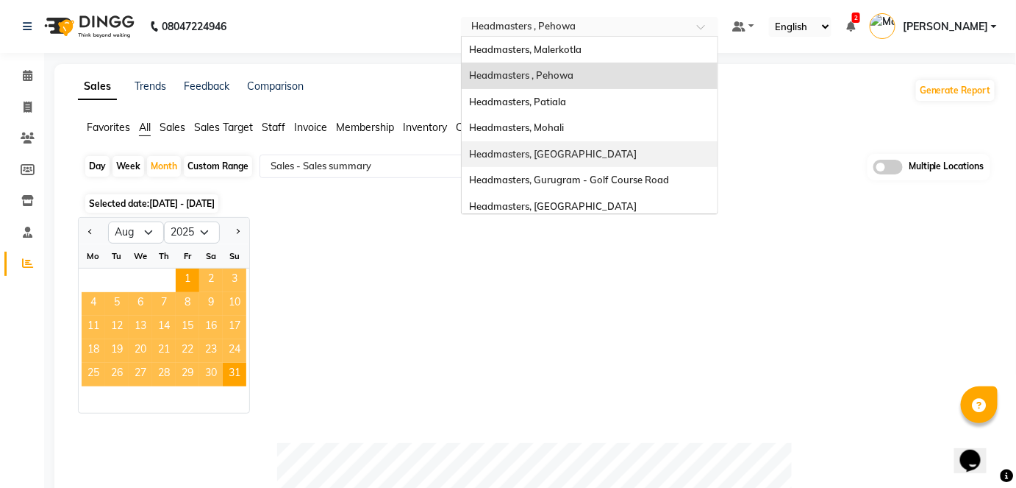
scroll to position [110, 0]
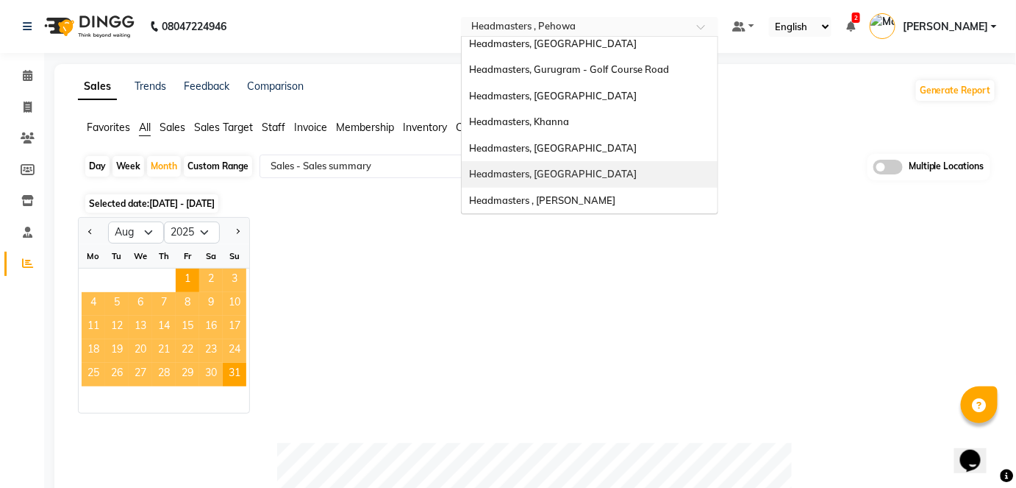
click at [630, 172] on div "Headmasters, [GEOGRAPHIC_DATA]" at bounding box center [590, 174] width 256 height 26
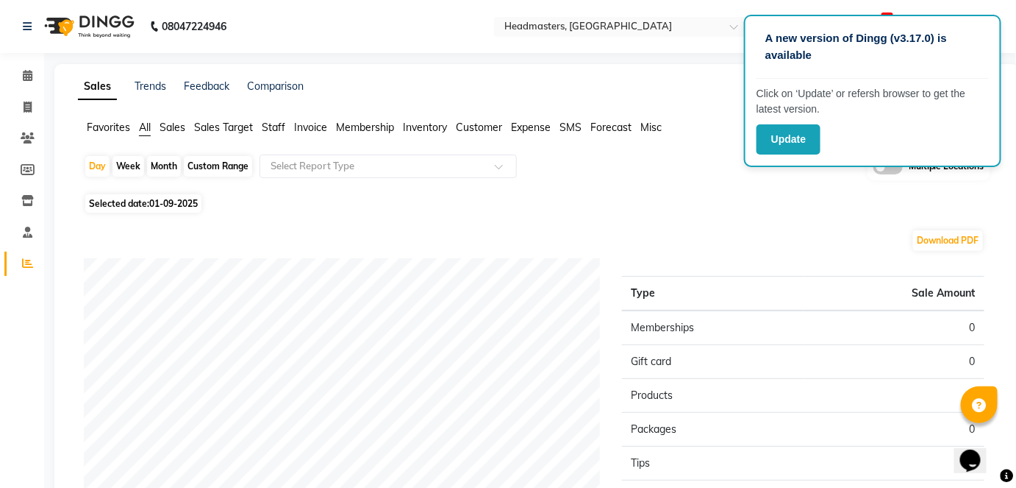
click at [407, 18] on nav "08047224946 Select Location × Headmasters, Amritsar Default Panel My Panel Engl…" at bounding box center [508, 26] width 1016 height 53
click at [624, 27] on input "text" at bounding box center [608, 28] width 213 height 15
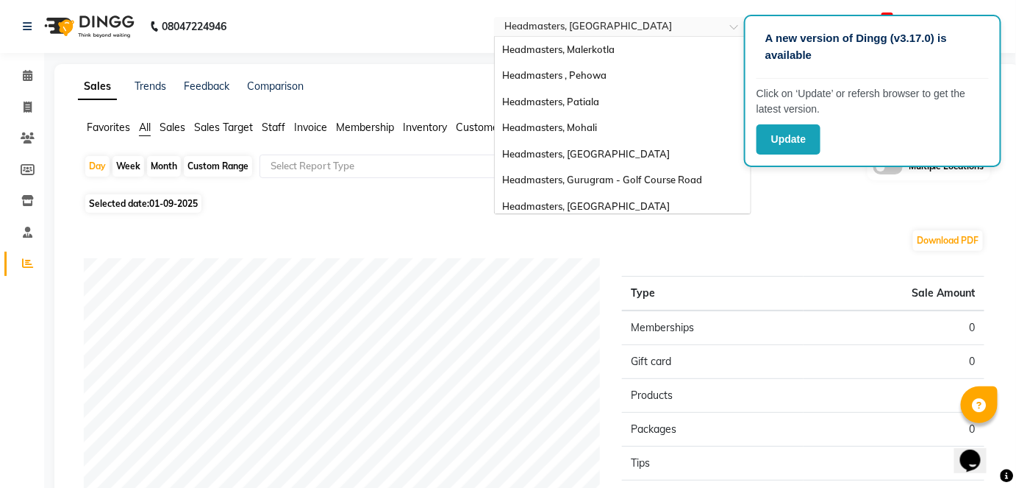
scroll to position [110, 0]
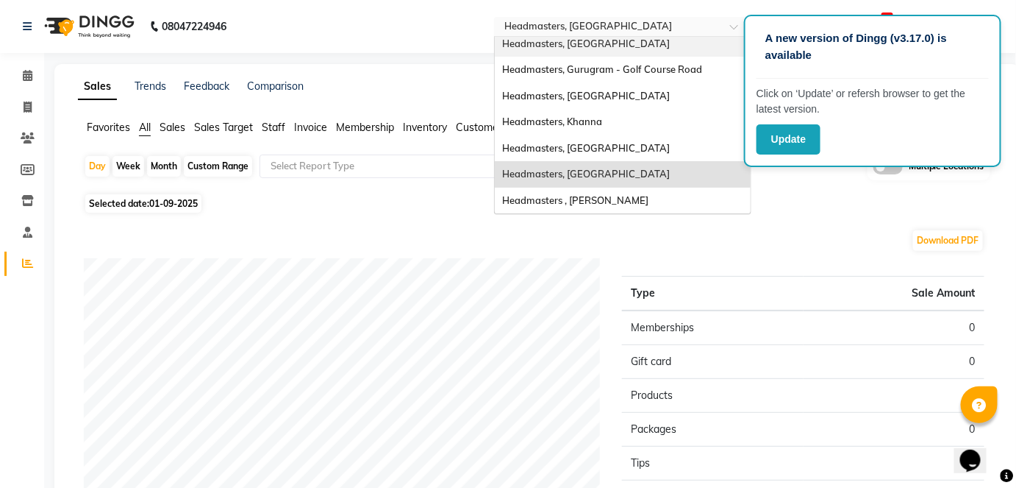
click at [632, 46] on span "Headmasters, [GEOGRAPHIC_DATA]" at bounding box center [586, 44] width 168 height 12
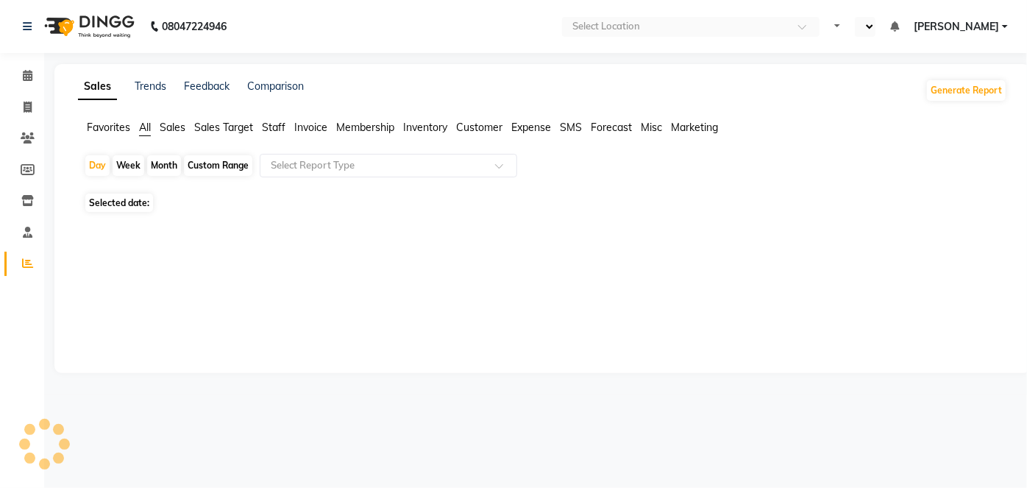
select select "en"
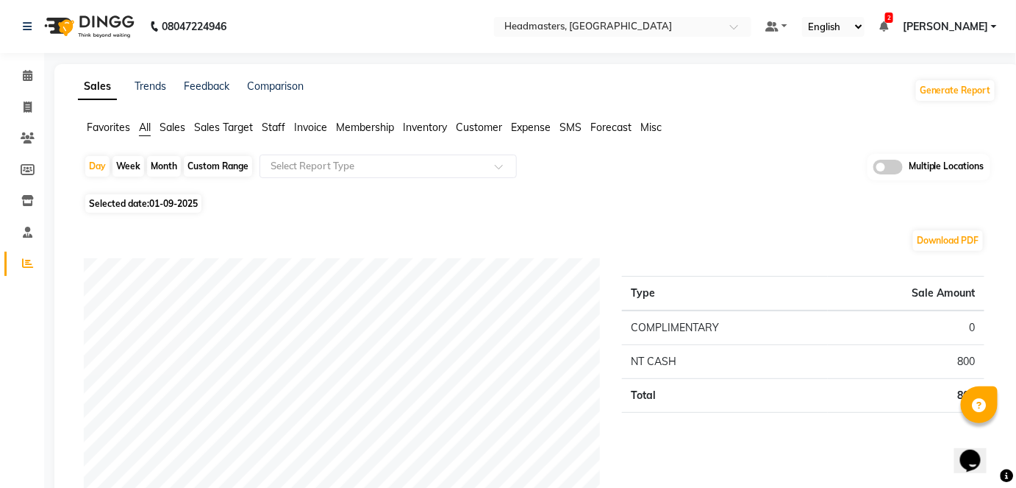
click at [163, 165] on div "Month" at bounding box center [164, 166] width 34 height 21
select select "9"
select select "2025"
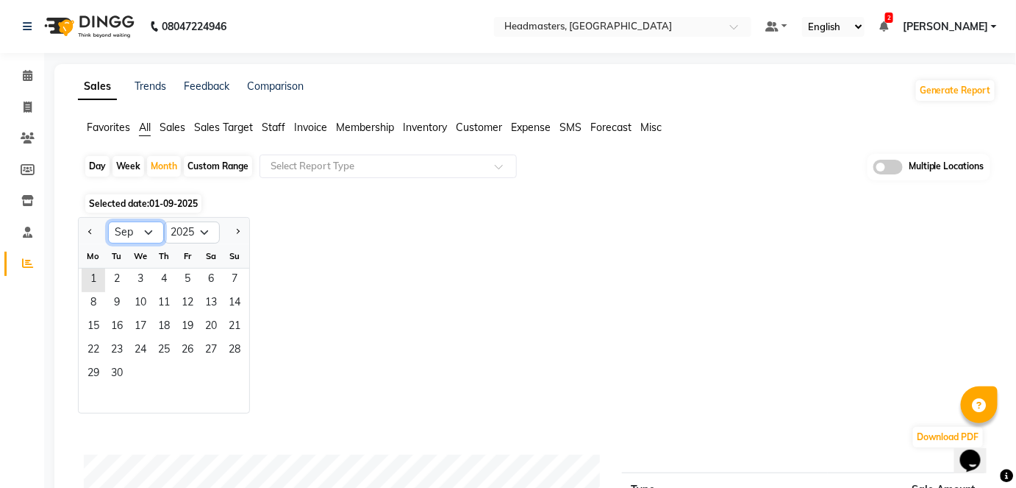
click at [147, 226] on select "Jan Feb Mar Apr May Jun [DATE] Aug Sep Oct Nov Dec" at bounding box center [136, 232] width 56 height 22
select select "8"
click at [108, 221] on select "Jan Feb Mar Apr May Jun [DATE] Aug Sep Oct Nov Dec" at bounding box center [136, 232] width 56 height 22
click at [332, 167] on input "text" at bounding box center [374, 166] width 212 height 15
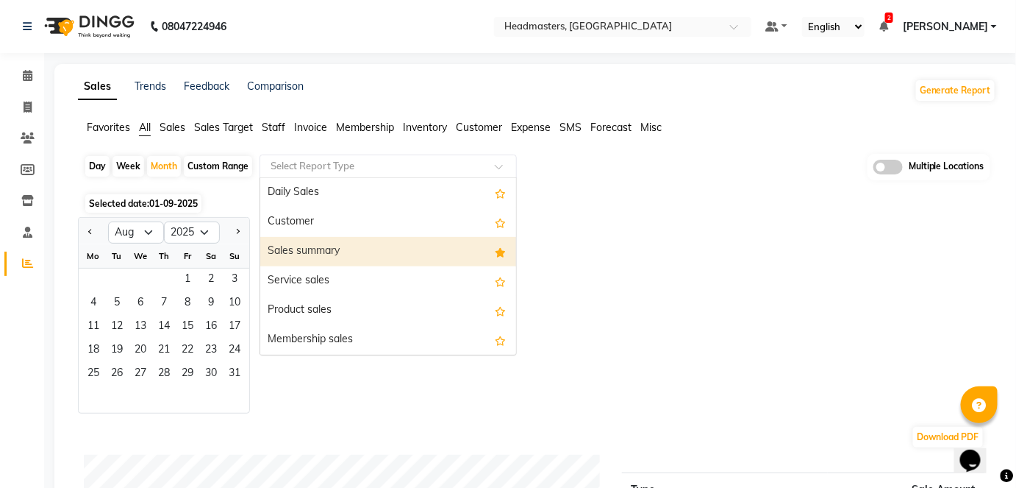
click at [318, 257] on div "Sales summary" at bounding box center [388, 251] width 256 height 29
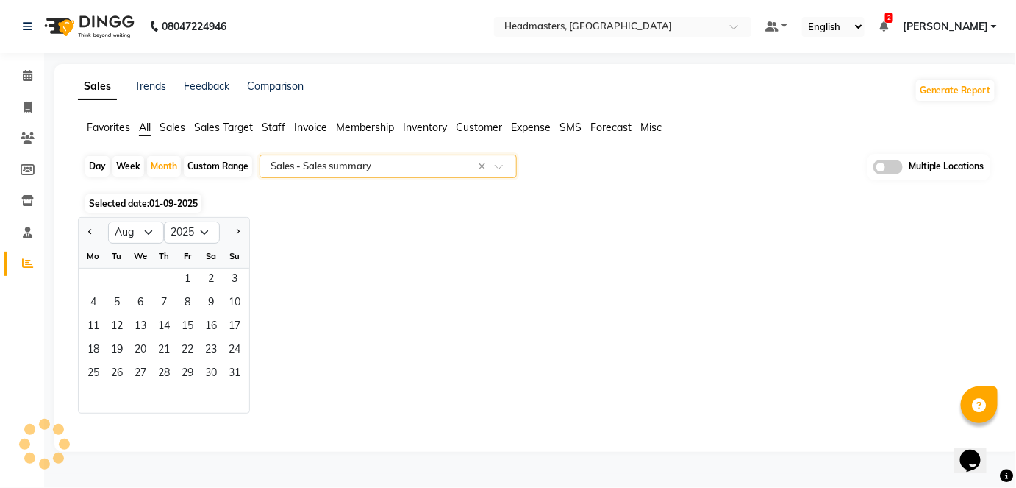
select select "full_report"
select select "csv"
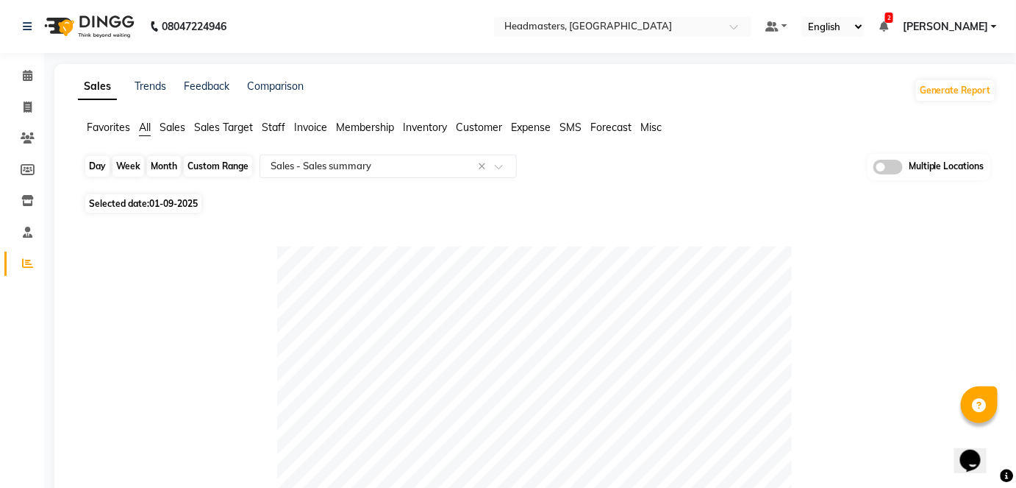
click at [169, 163] on div "Month" at bounding box center [164, 166] width 34 height 21
select select "9"
select select "2025"
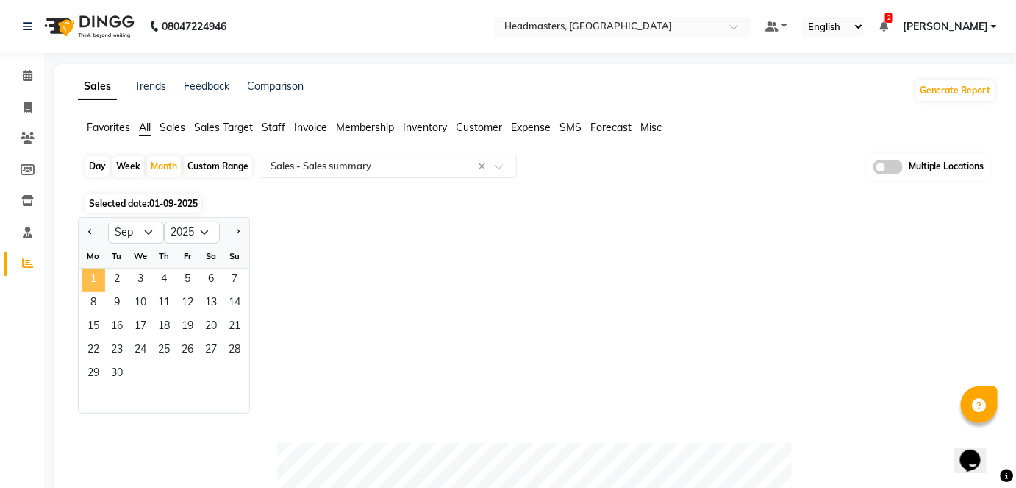
click at [96, 282] on span "1" at bounding box center [94, 280] width 24 height 24
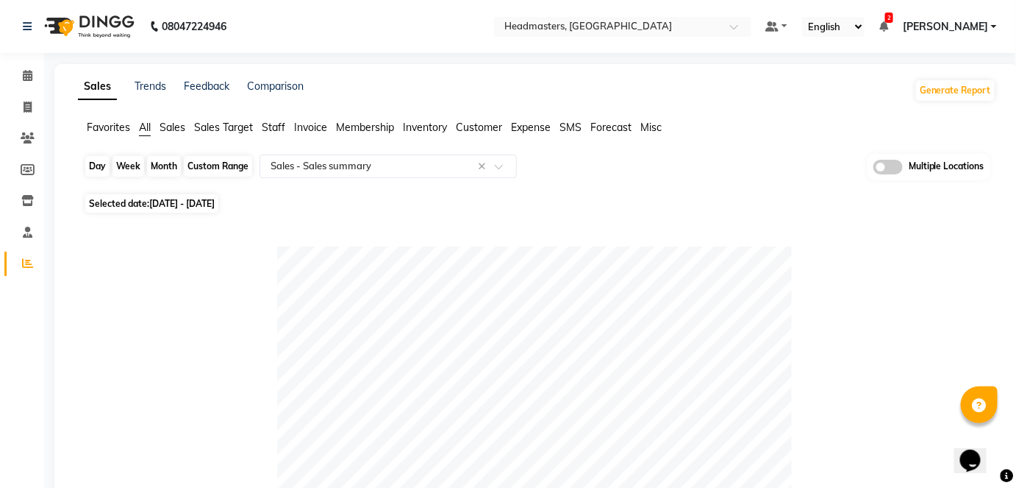
click at [175, 170] on div "Month" at bounding box center [164, 166] width 34 height 21
select select "9"
select select "2025"
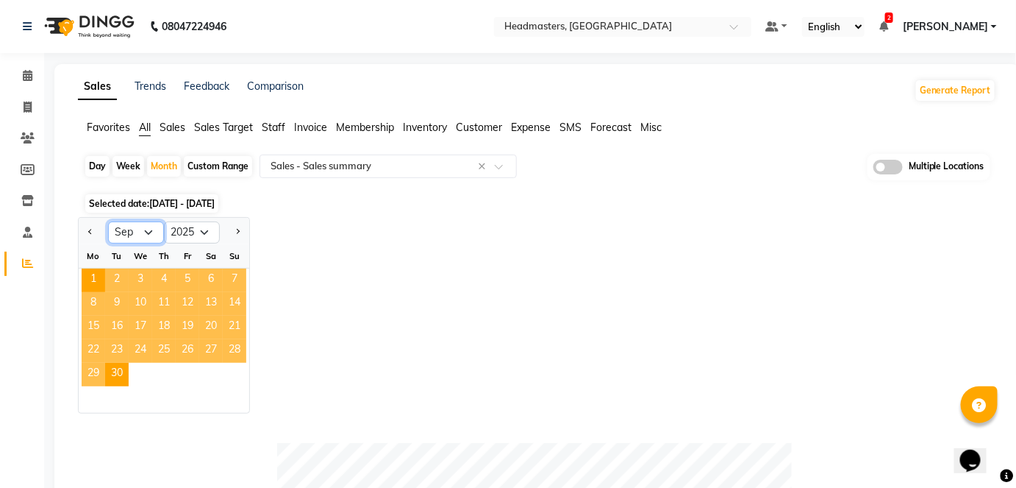
click at [143, 232] on select "Jan Feb Mar Apr May Jun [DATE] Aug Sep Oct Nov Dec" at bounding box center [136, 232] width 56 height 22
select select "8"
click at [108, 221] on select "Jan Feb Mar Apr May Jun Jul Aug Sep Oct Nov Dec" at bounding box center [136, 232] width 56 height 22
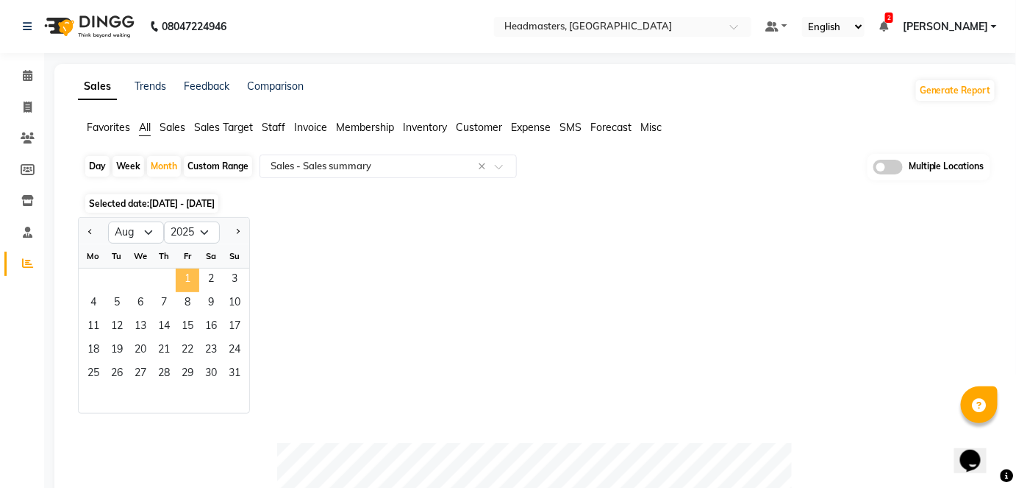
click at [177, 271] on span "1" at bounding box center [188, 280] width 24 height 24
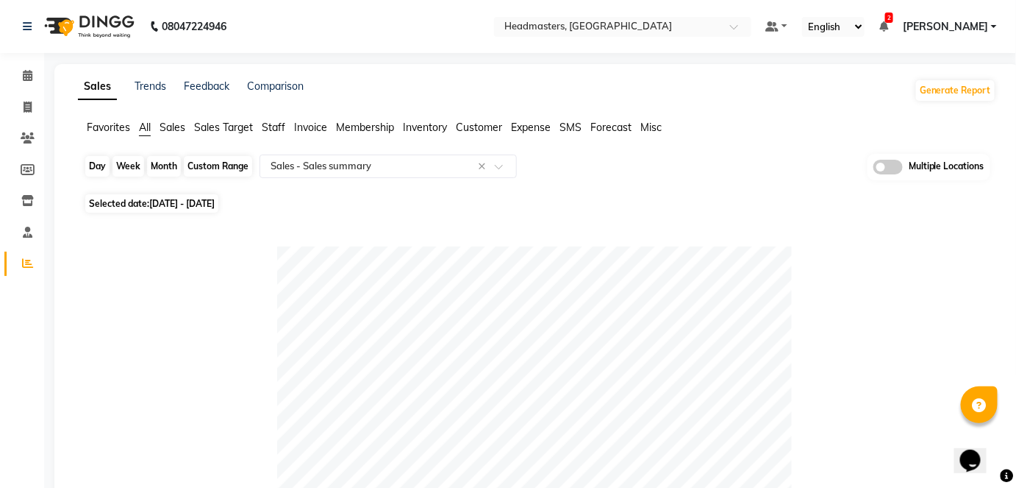
click at [165, 161] on div "Month" at bounding box center [164, 166] width 34 height 21
select select "8"
select select "2025"
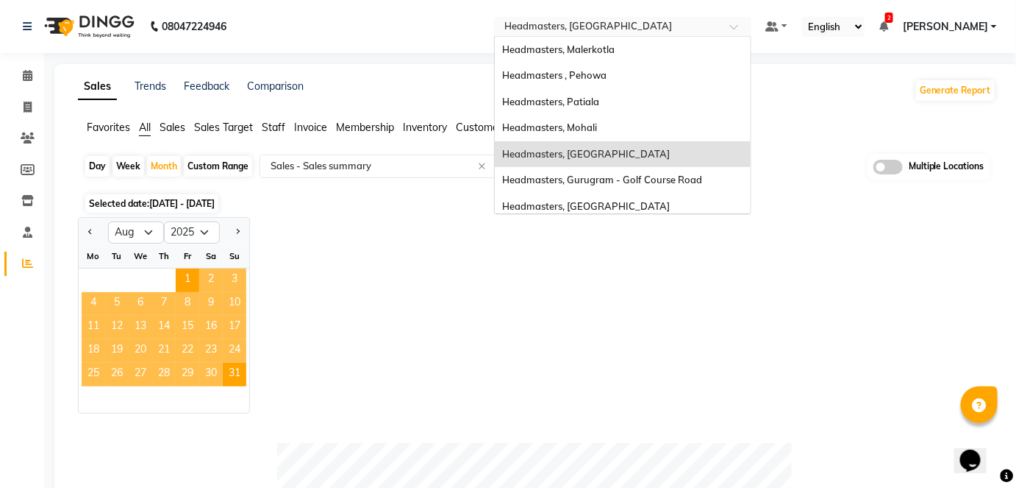
click at [669, 25] on input "text" at bounding box center [608, 28] width 213 height 15
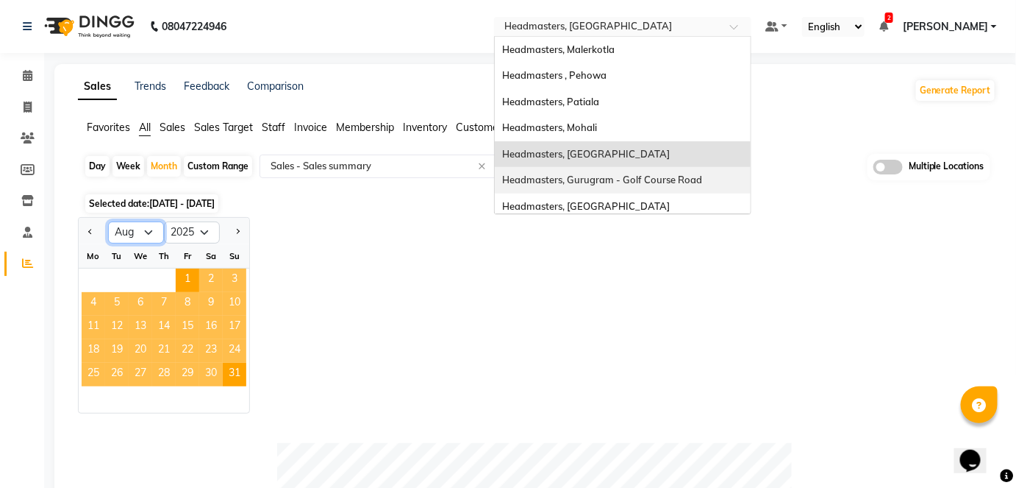
click at [137, 225] on select "Jan Feb Mar Apr May Jun [DATE] Aug Sep Oct Nov Dec" at bounding box center [136, 232] width 56 height 22
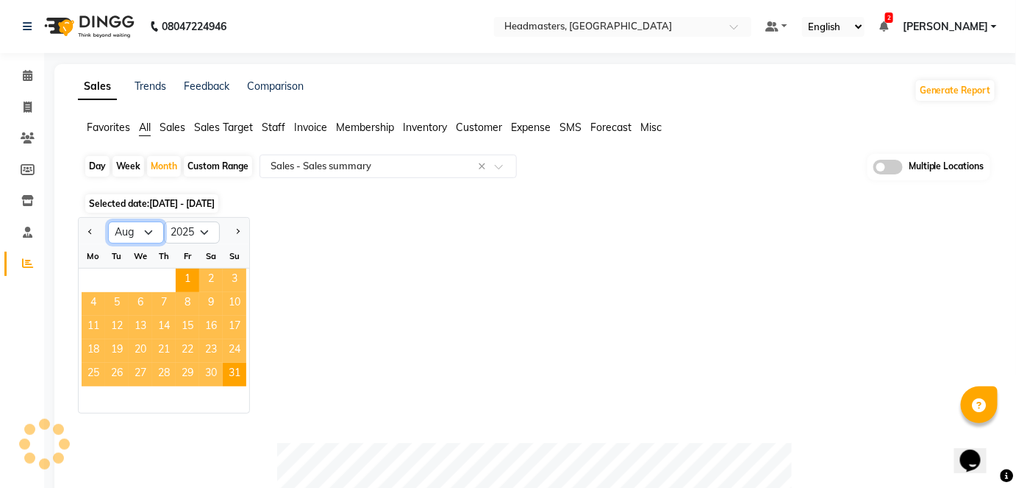
select select "7"
click at [108, 221] on select "Jan Feb Mar Apr May Jun [DATE] Aug Sep Oct Nov Dec" at bounding box center [136, 232] width 56 height 22
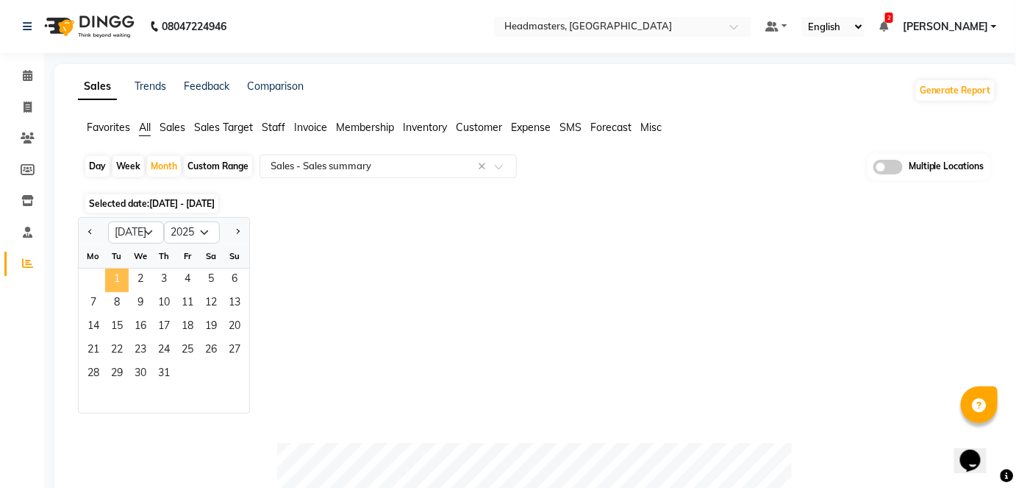
click at [109, 282] on span "1" at bounding box center [117, 280] width 24 height 24
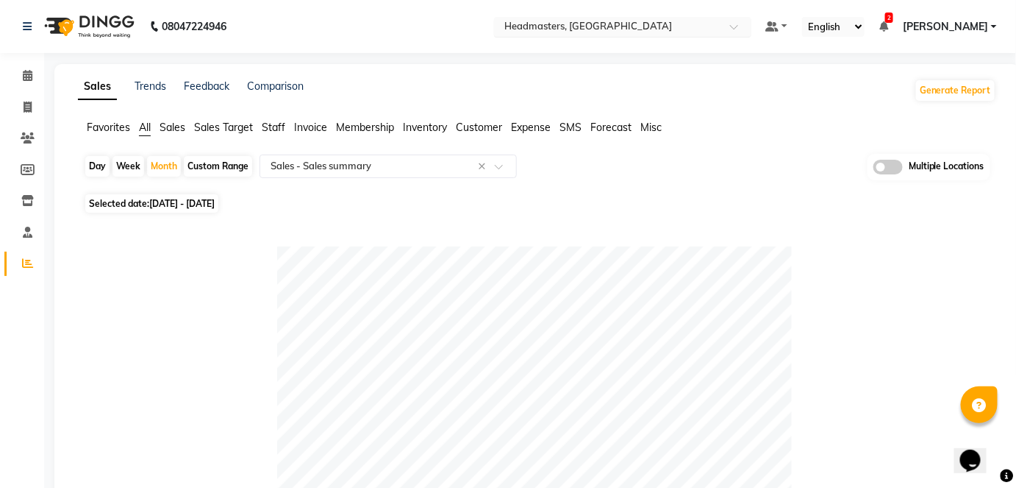
click at [611, 26] on input "text" at bounding box center [608, 28] width 213 height 15
click at [145, 167] on div "Day Week Month Custom Range Select Report Type × Sales - Sales summary × Multip…" at bounding box center [537, 172] width 907 height 36
click at [162, 167] on div "Month" at bounding box center [164, 166] width 34 height 21
select select "7"
select select "2025"
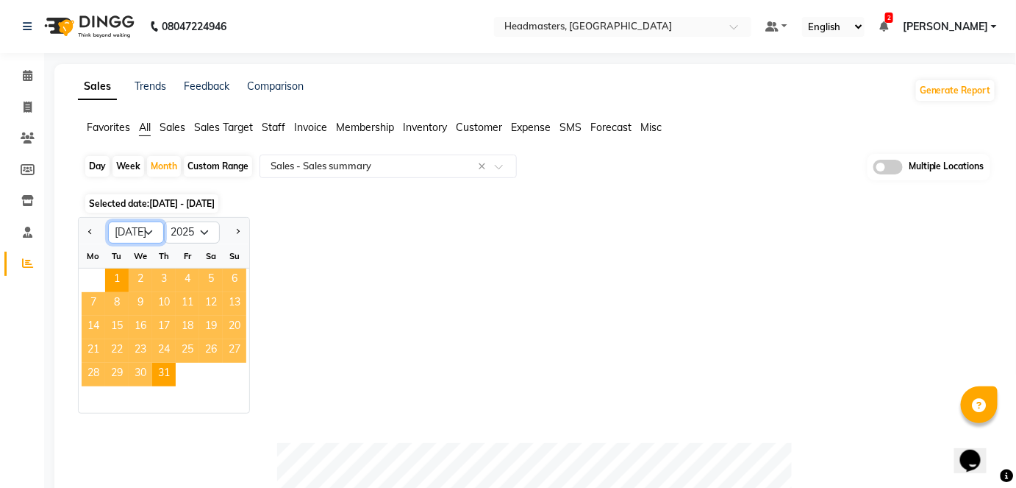
click at [153, 230] on select "Jan Feb Mar Apr May Jun [DATE] Aug Sep Oct Nov Dec" at bounding box center [136, 232] width 56 height 22
select select "8"
click at [108, 221] on select "Jan Feb Mar Apr May Jun [DATE] Aug Sep Oct Nov Dec" at bounding box center [136, 232] width 56 height 22
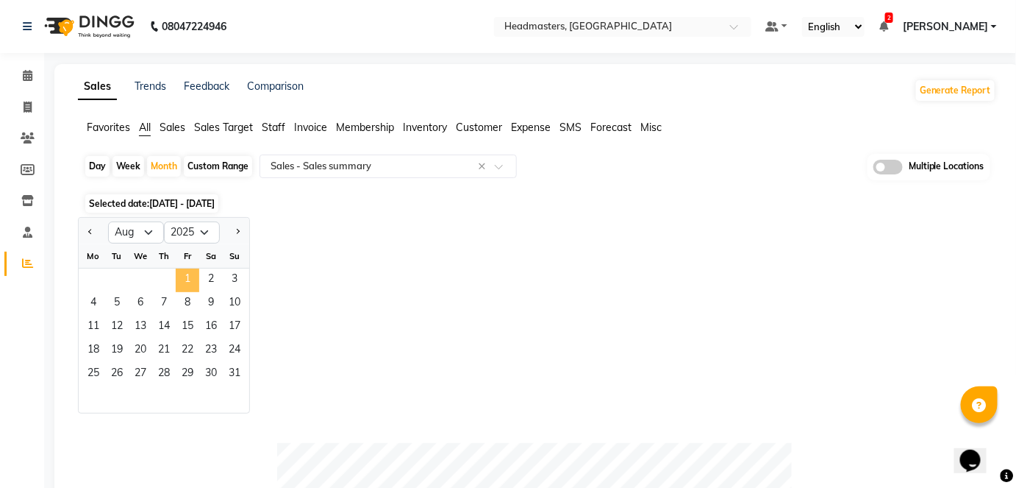
click at [182, 283] on span "1" at bounding box center [188, 280] width 24 height 24
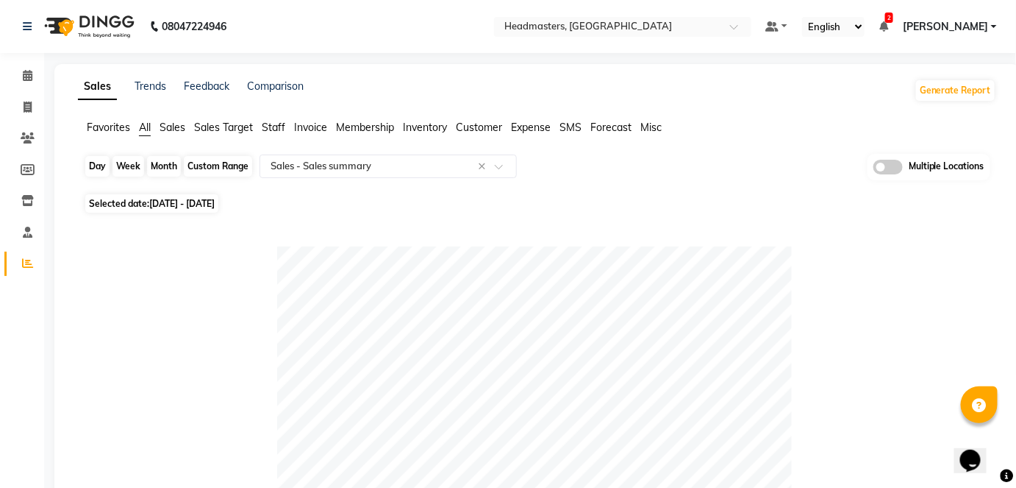
click at [168, 168] on div "Month" at bounding box center [164, 166] width 34 height 21
select select "8"
select select "2025"
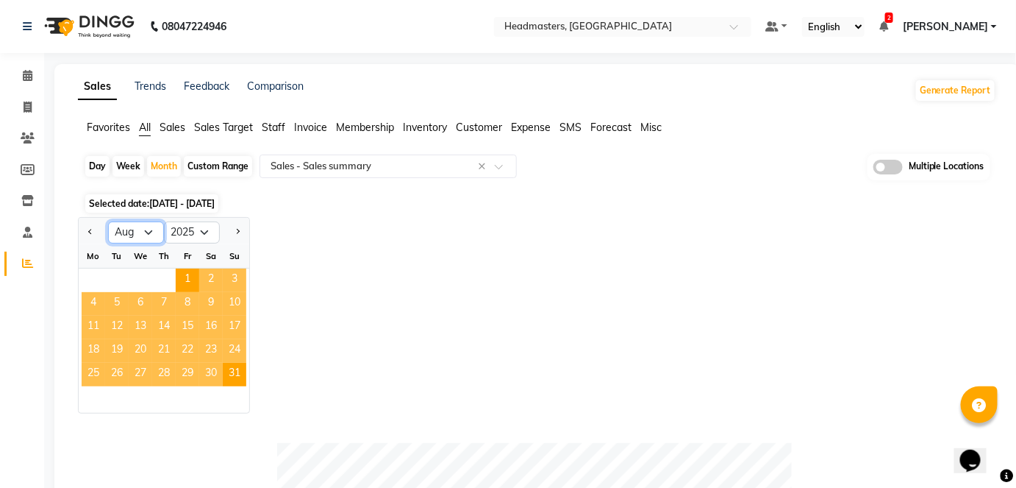
click at [136, 233] on select "Jan Feb Mar Apr May Jun [DATE] Aug Sep Oct Nov Dec" at bounding box center [136, 232] width 56 height 22
select select "7"
click at [108, 221] on select "Jan Feb Mar Apr May Jun [DATE] Aug Sep Oct Nov Dec" at bounding box center [136, 232] width 56 height 22
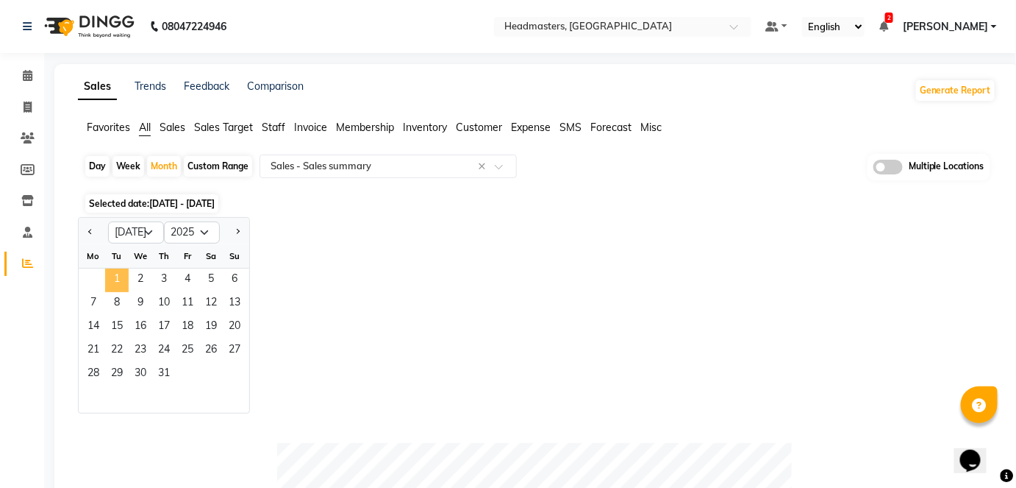
click at [112, 279] on span "1" at bounding box center [117, 280] width 24 height 24
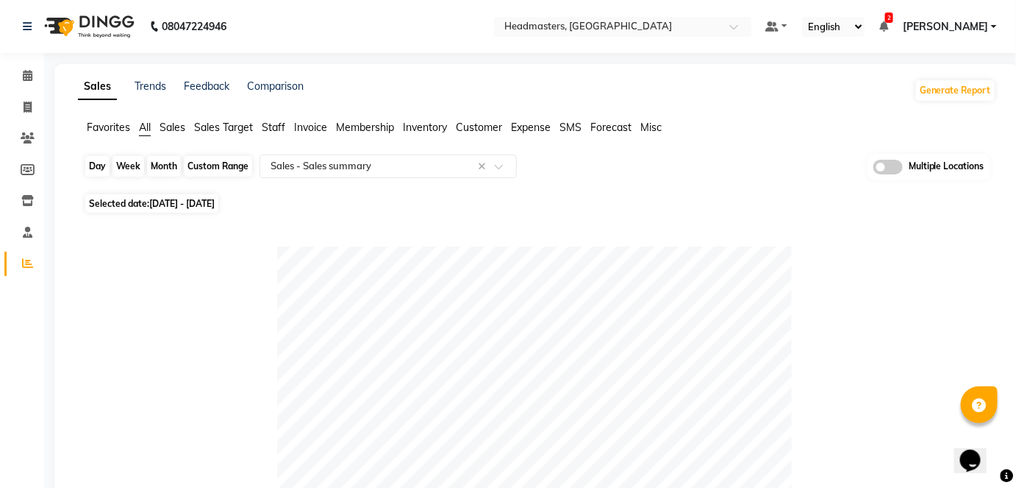
click at [168, 170] on div "Month" at bounding box center [164, 166] width 34 height 21
select select "7"
select select "2025"
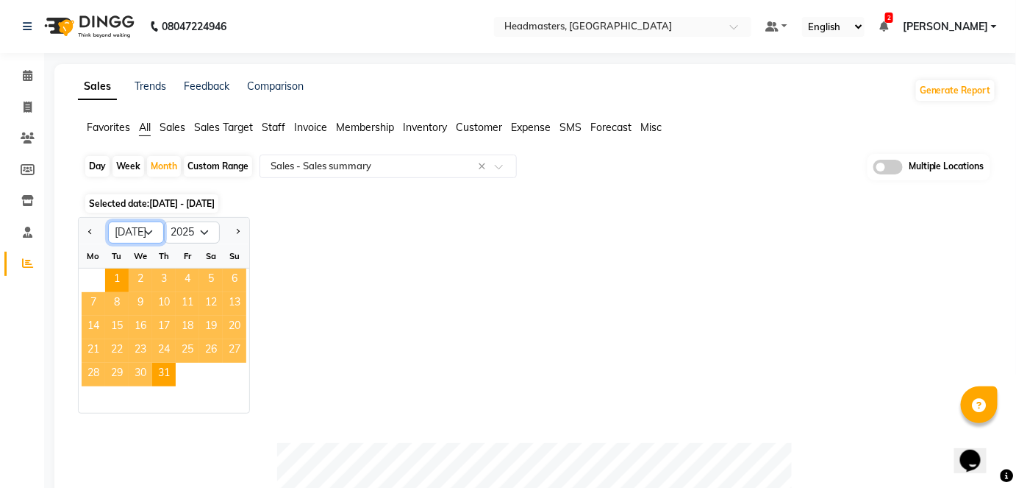
click at [149, 234] on select "Jan Feb Mar Apr May Jun [DATE] Aug Sep Oct Nov Dec" at bounding box center [136, 232] width 56 height 22
select select "8"
click at [108, 221] on select "Jan Feb Mar Apr May Jun [DATE] Aug Sep Oct Nov Dec" at bounding box center [136, 232] width 56 height 22
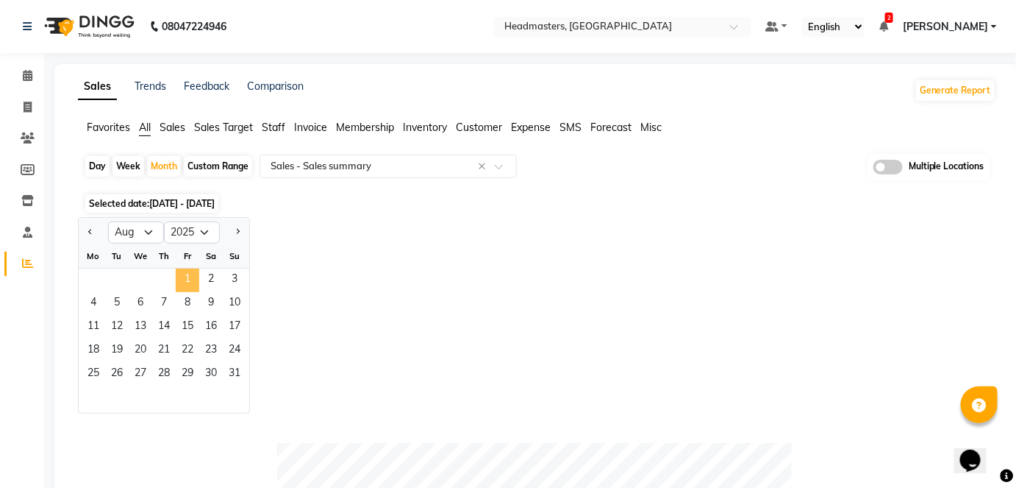
click at [184, 272] on span "1" at bounding box center [188, 280] width 24 height 24
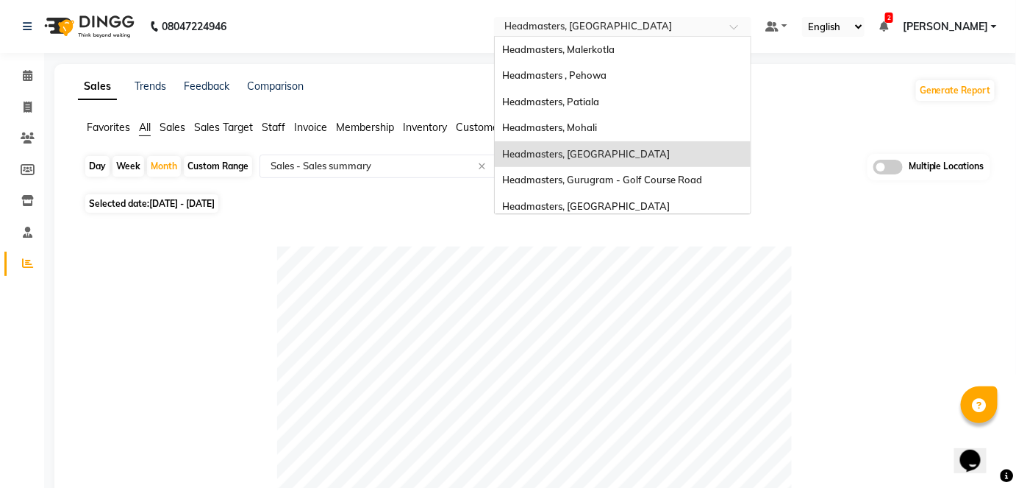
click at [620, 22] on input "text" at bounding box center [608, 28] width 213 height 15
click at [615, 47] on span "Headmasters, Malerkotla" at bounding box center [558, 49] width 113 height 12
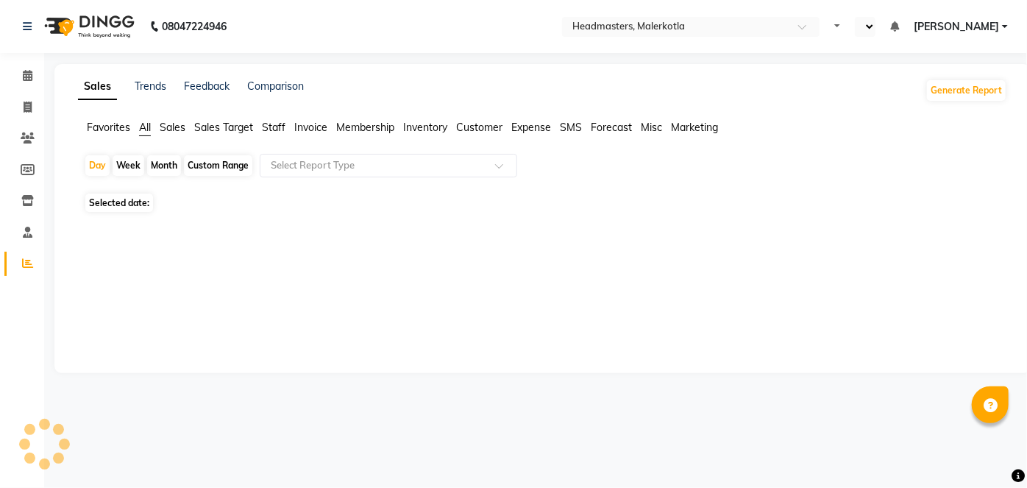
select select "en"
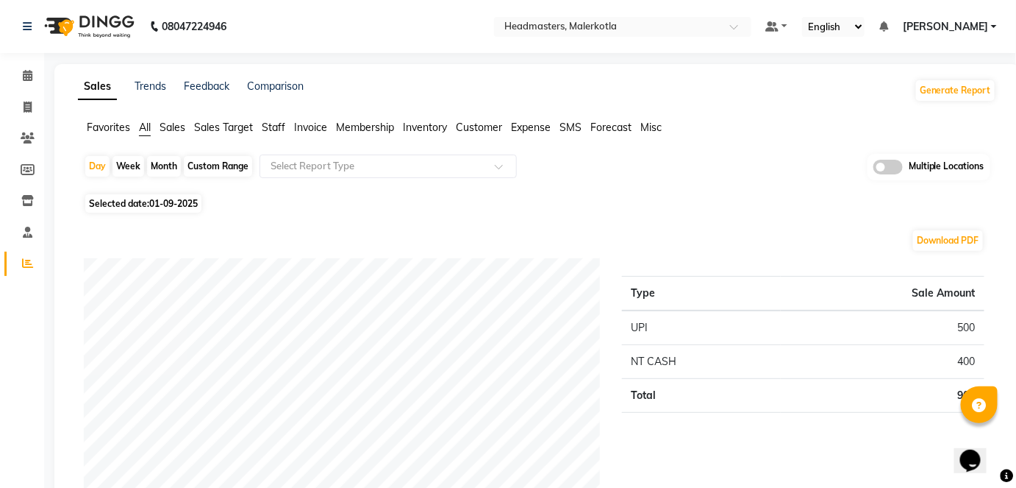
click at [168, 173] on div "Month" at bounding box center [164, 166] width 34 height 21
select select "9"
select select "2025"
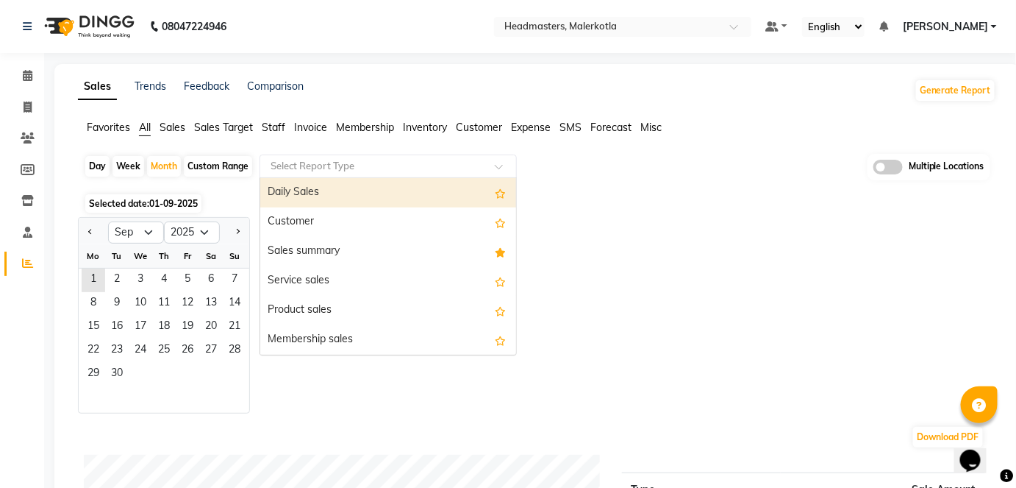
click at [349, 173] on div "Select Report Type" at bounding box center [388, 166] width 257 height 24
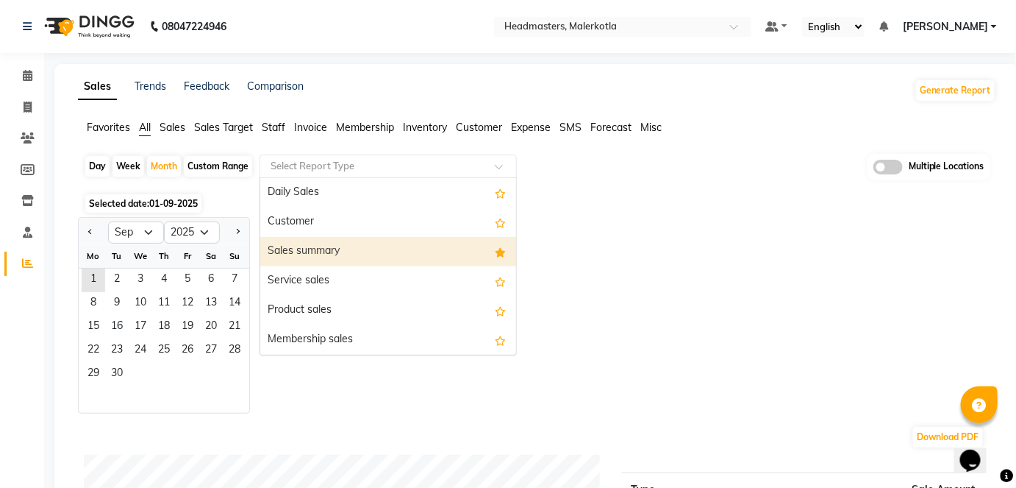
click at [341, 238] on div "Sales summary" at bounding box center [388, 251] width 256 height 29
select select "full_report"
select select "csv"
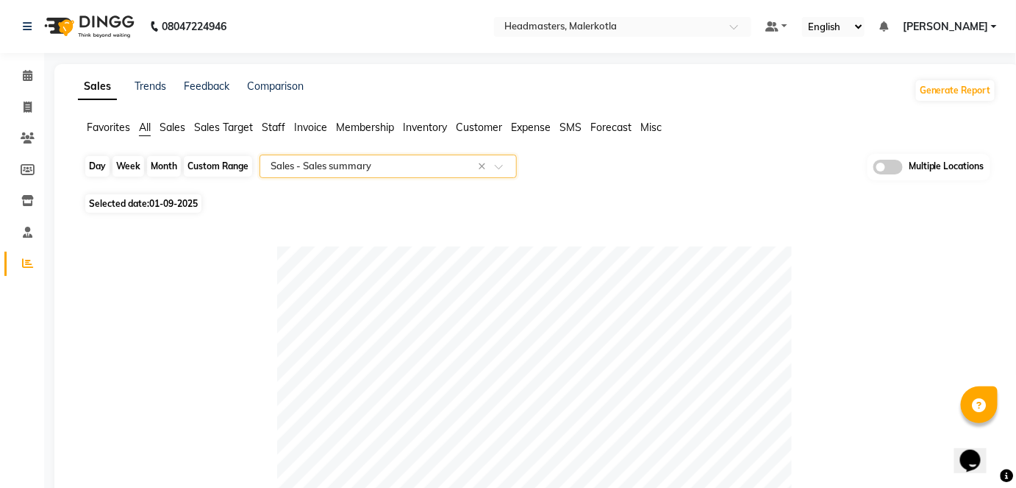
click at [171, 165] on div "Month" at bounding box center [164, 166] width 34 height 21
select select "9"
select select "2025"
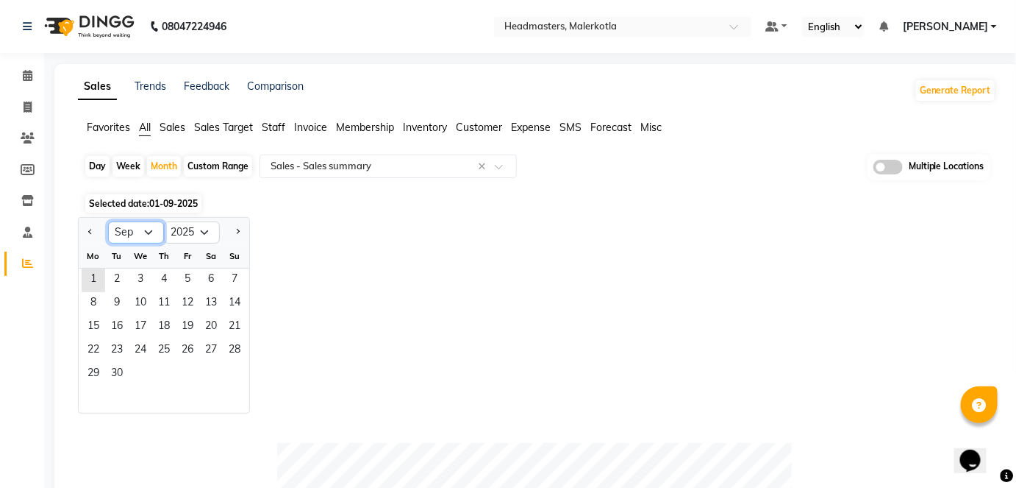
click at [135, 226] on select "Jan Feb Mar Apr May Jun [DATE] Aug Sep Oct Nov Dec" at bounding box center [136, 232] width 56 height 22
select select "8"
click at [108, 221] on select "Jan Feb Mar Apr May Jun [DATE] Aug Sep Oct Nov Dec" at bounding box center [136, 232] width 56 height 22
click at [187, 280] on span "1" at bounding box center [188, 280] width 24 height 24
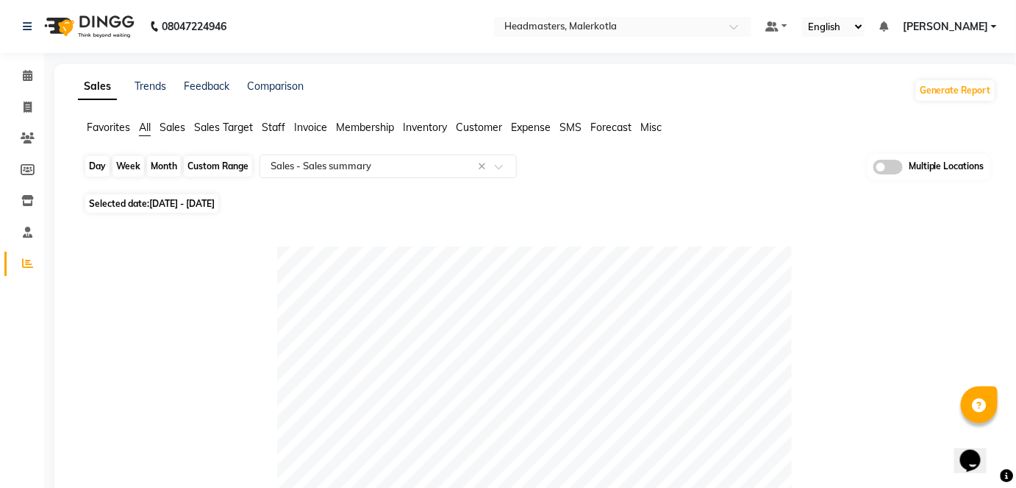
click at [170, 165] on div "Month" at bounding box center [164, 166] width 34 height 21
select select "8"
select select "2025"
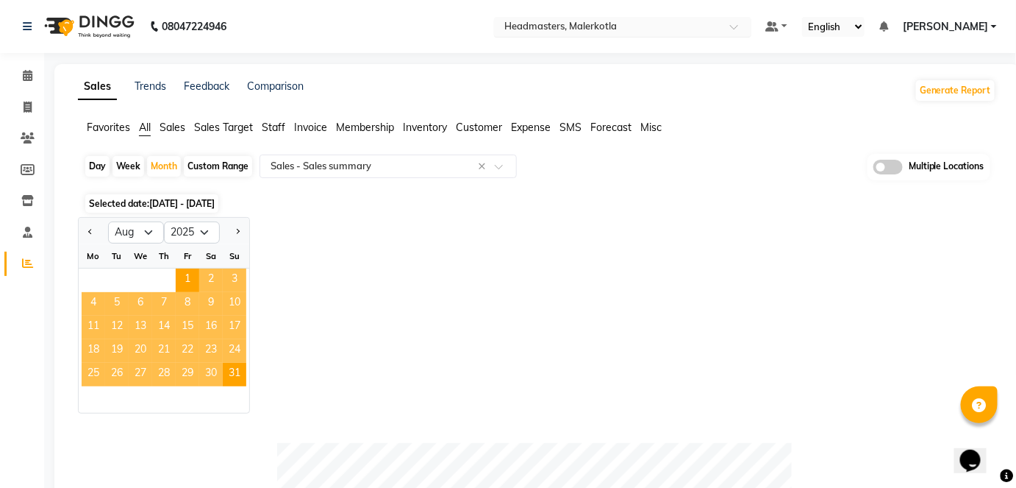
click at [627, 26] on input "text" at bounding box center [608, 28] width 213 height 15
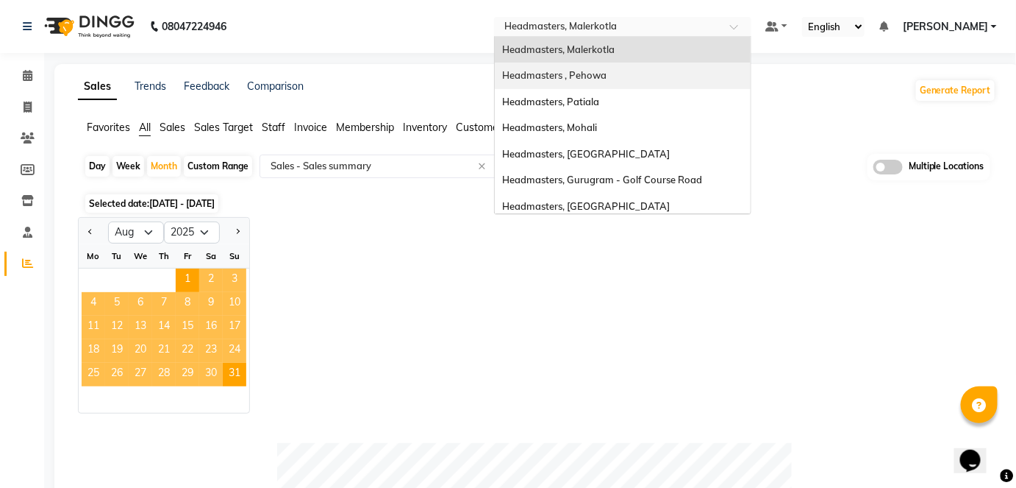
click at [607, 76] on span "Headmasters , Pehowa" at bounding box center [554, 75] width 104 height 12
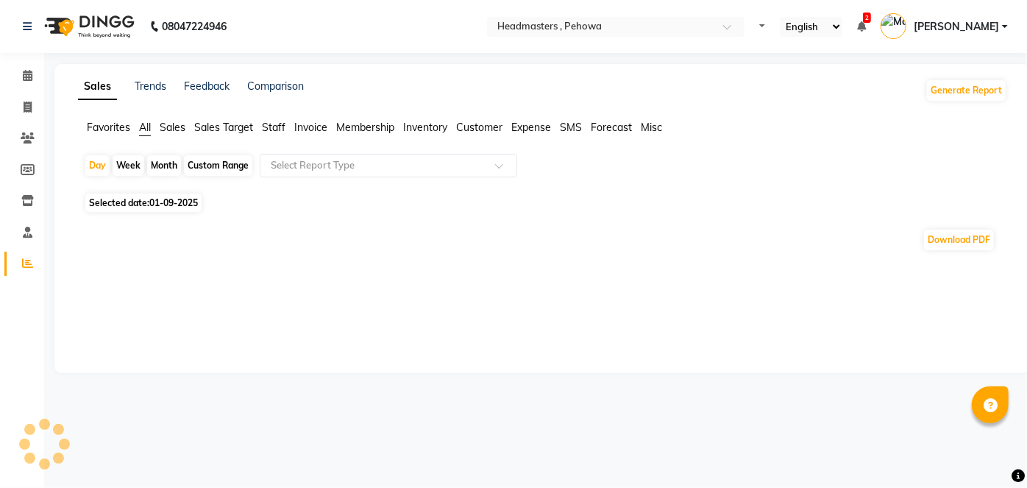
select select "en"
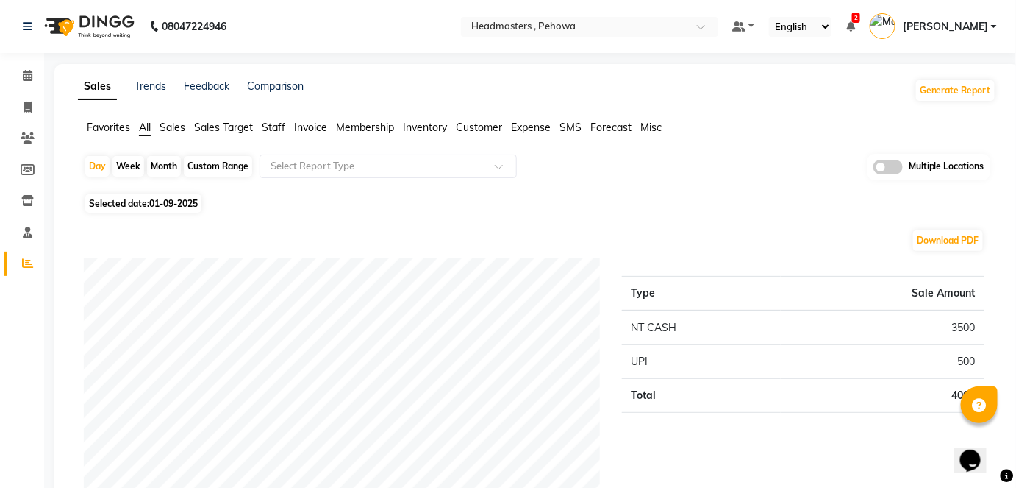
click at [170, 163] on div "Month" at bounding box center [164, 166] width 34 height 21
select select "9"
select select "2025"
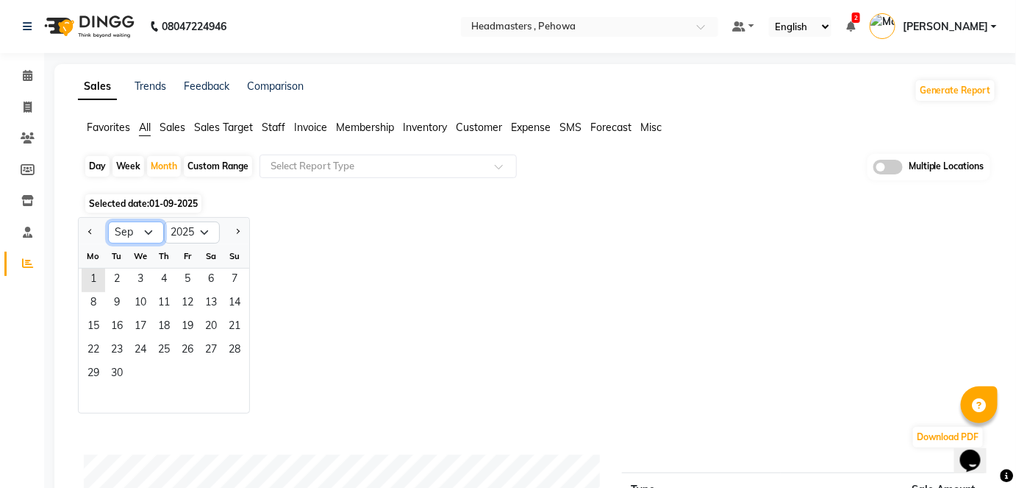
click at [147, 235] on select "Jan Feb Mar Apr May Jun [DATE] Aug Sep Oct Nov Dec" at bounding box center [136, 232] width 56 height 22
select select "8"
click at [108, 221] on select "Jan Feb Mar Apr May Jun [DATE] Aug Sep Oct Nov Dec" at bounding box center [136, 232] width 56 height 22
click at [189, 289] on span "1" at bounding box center [188, 280] width 24 height 24
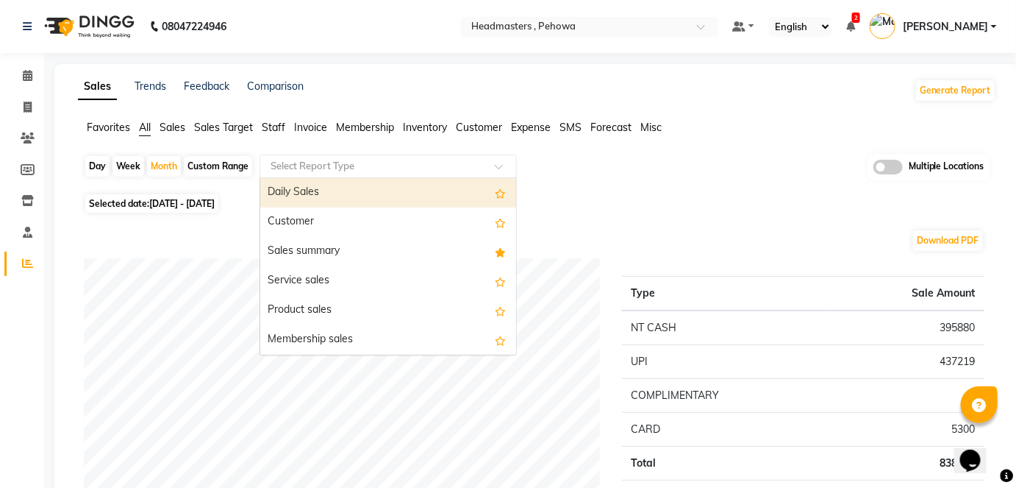
click at [352, 167] on input "text" at bounding box center [374, 166] width 212 height 15
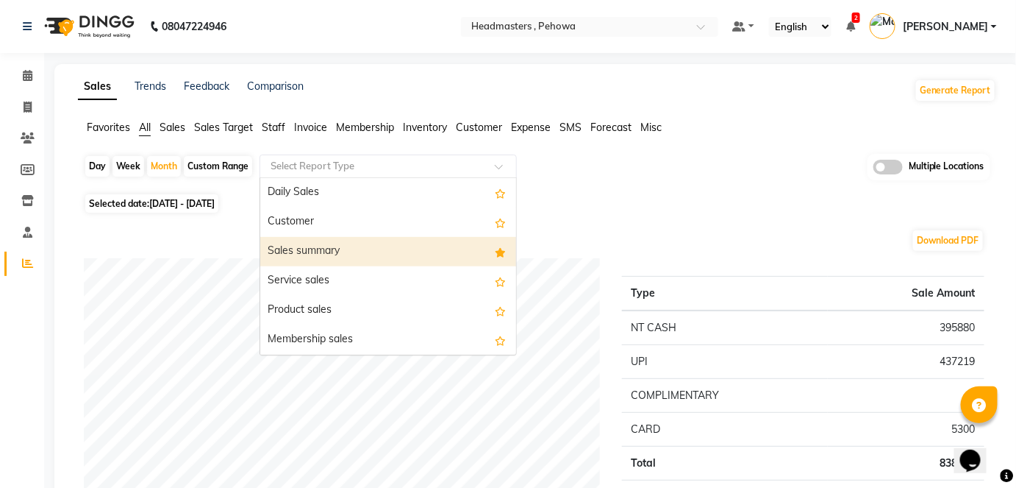
click at [344, 252] on div "Sales summary" at bounding box center [388, 251] width 256 height 29
select select "full_report"
select select "csv"
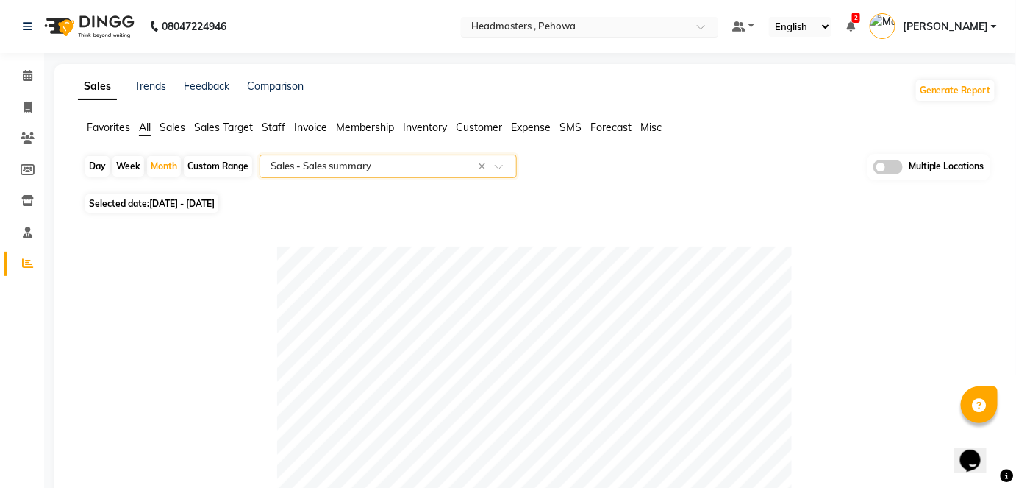
click at [536, 17] on div "Select Location × Headmasters , [GEOGRAPHIC_DATA]" at bounding box center [589, 27] width 257 height 20
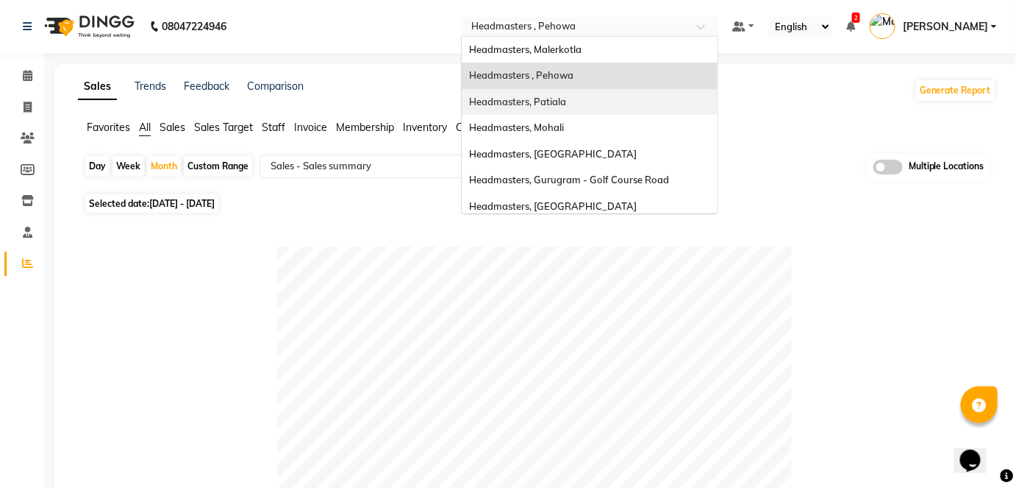
click at [635, 99] on div "Headmasters, Patiala" at bounding box center [590, 102] width 256 height 26
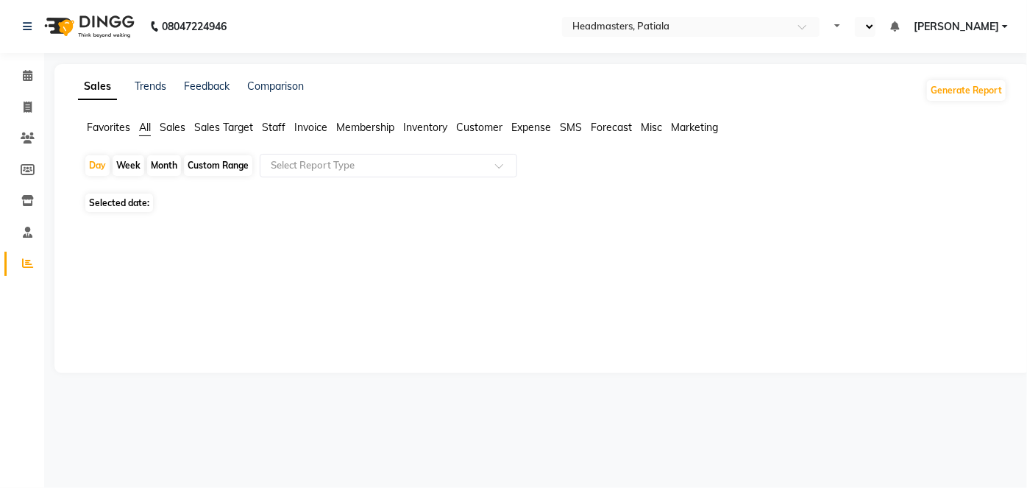
select select "en"
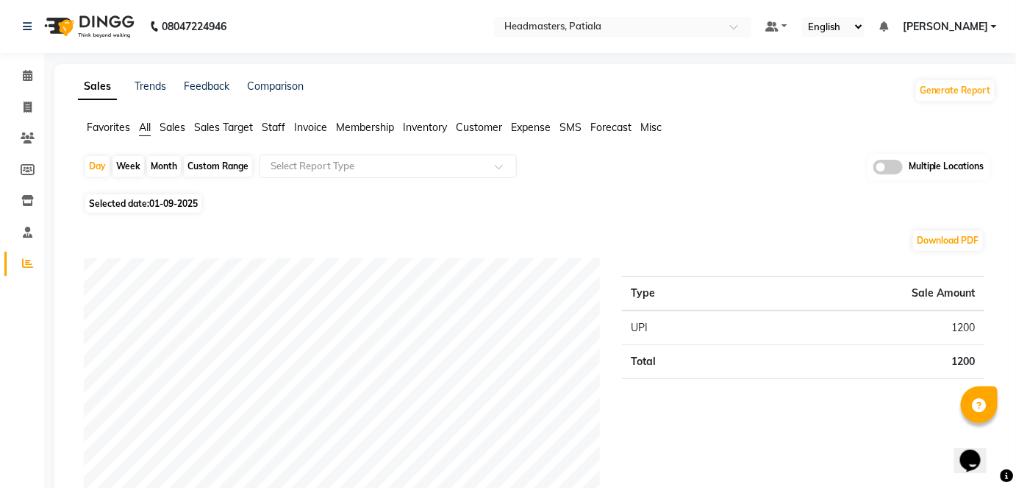
click at [153, 159] on div "Month" at bounding box center [164, 166] width 34 height 21
select select "9"
select select "2025"
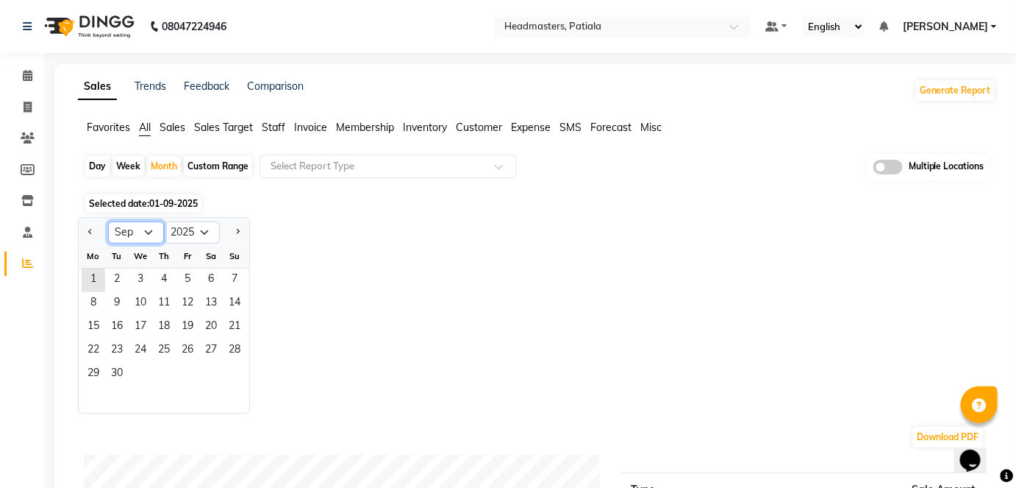
click at [129, 234] on select "Jan Feb Mar Apr May Jun [DATE] Aug Sep Oct Nov Dec" at bounding box center [136, 232] width 56 height 22
select select "8"
click at [108, 221] on select "Jan Feb Mar Apr May Jun [DATE] Aug Sep Oct Nov Dec" at bounding box center [136, 232] width 56 height 22
click at [180, 280] on span "1" at bounding box center [188, 280] width 24 height 24
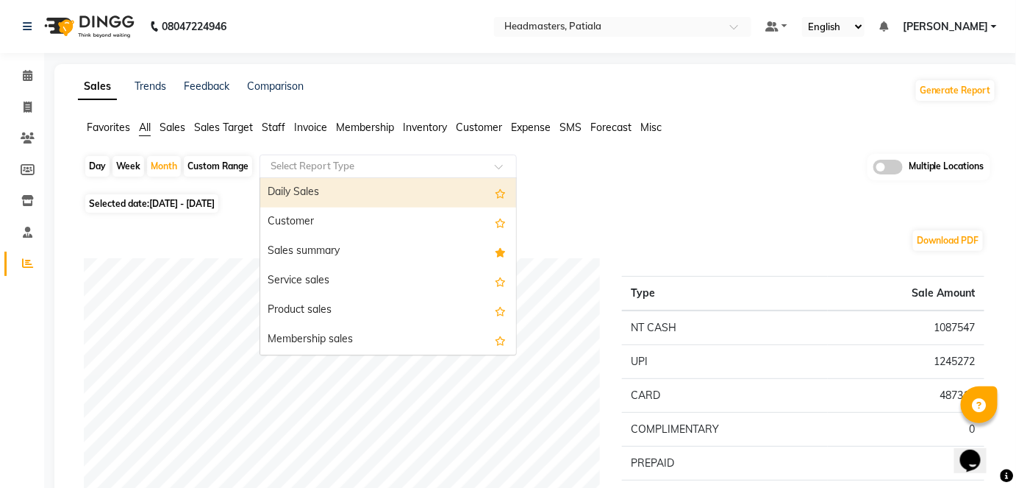
click at [339, 169] on input "text" at bounding box center [374, 166] width 212 height 15
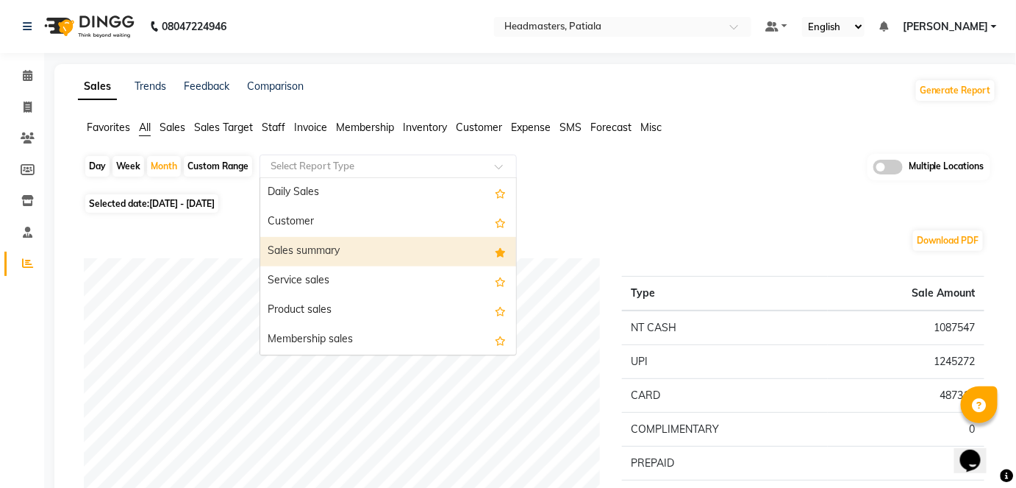
click at [337, 252] on div "Sales summary" at bounding box center [388, 251] width 256 height 29
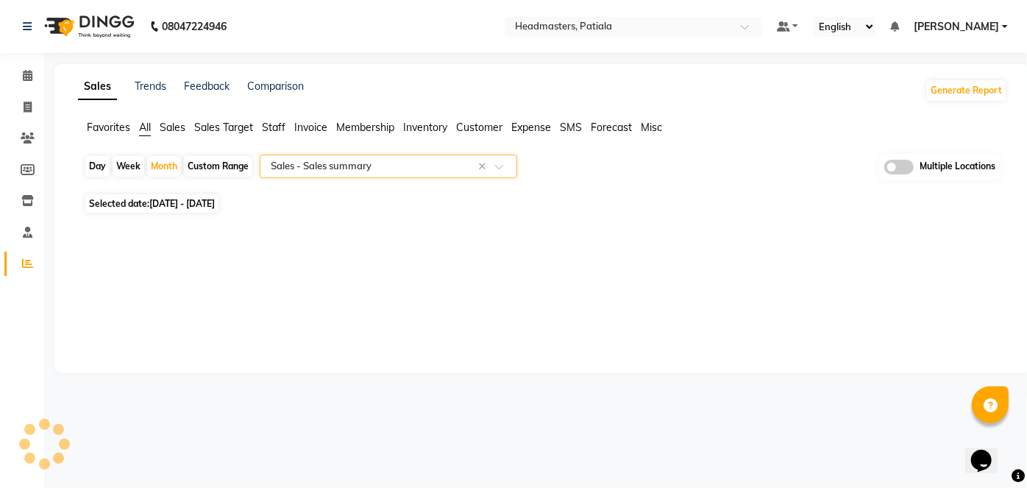
select select "full_report"
select select "csv"
click at [671, 32] on input "text" at bounding box center [608, 28] width 213 height 15
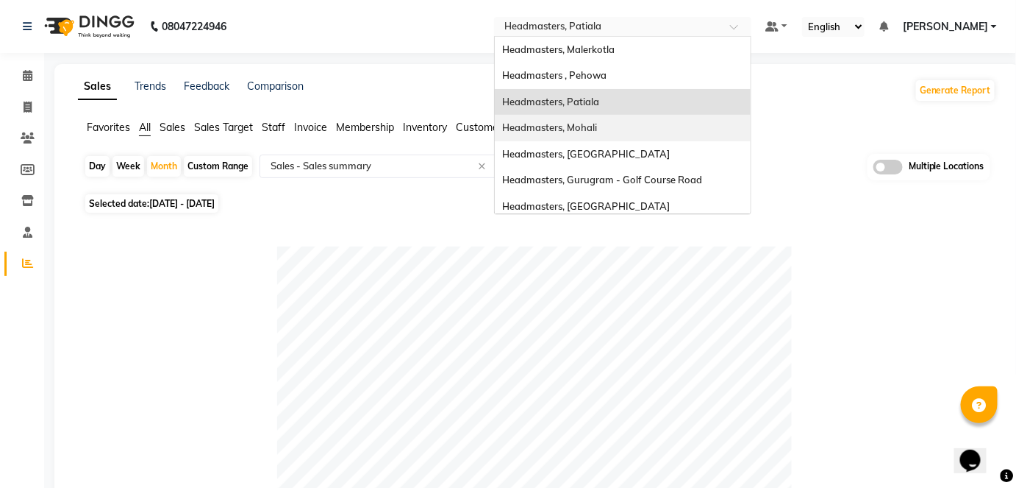
click at [671, 124] on div "Headmasters, Mohali" at bounding box center [623, 128] width 256 height 26
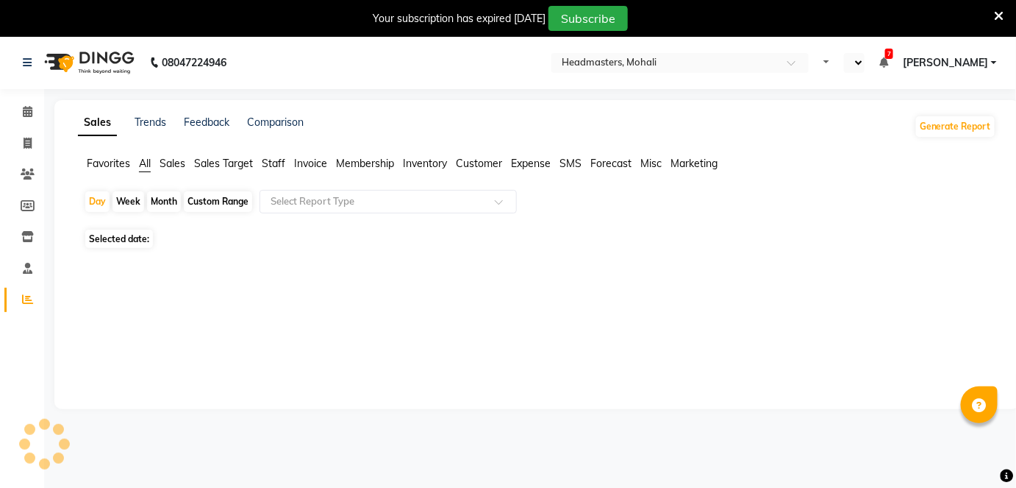
select select "en"
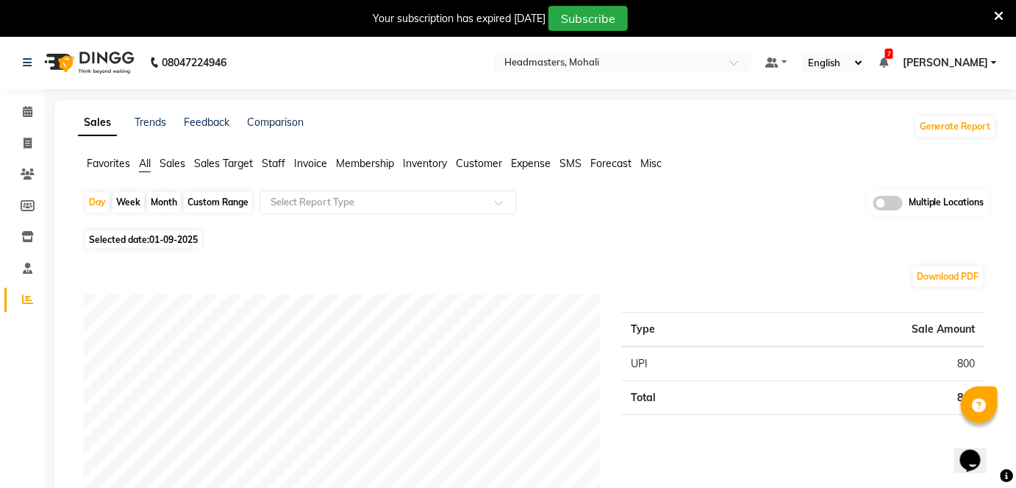
click at [159, 199] on div "Month" at bounding box center [164, 202] width 34 height 21
select select "9"
select select "2025"
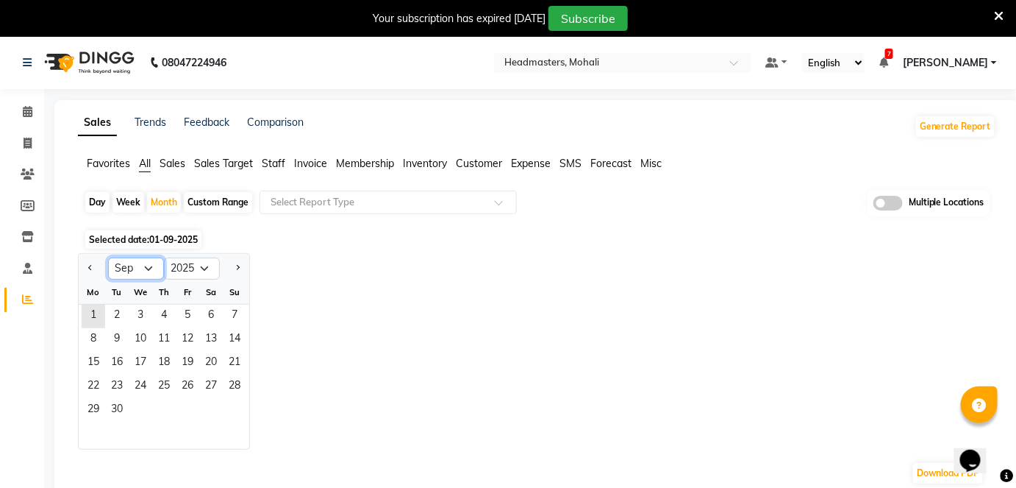
click at [145, 263] on select "Jan Feb Mar Apr May Jun [DATE] Aug Sep Oct Nov Dec" at bounding box center [136, 268] width 56 height 22
select select "8"
click at [108, 257] on select "Jan Feb Mar Apr May Jun [DATE] Aug Sep Oct Nov Dec" at bounding box center [136, 268] width 56 height 22
click at [275, 197] on input "text" at bounding box center [374, 202] width 212 height 15
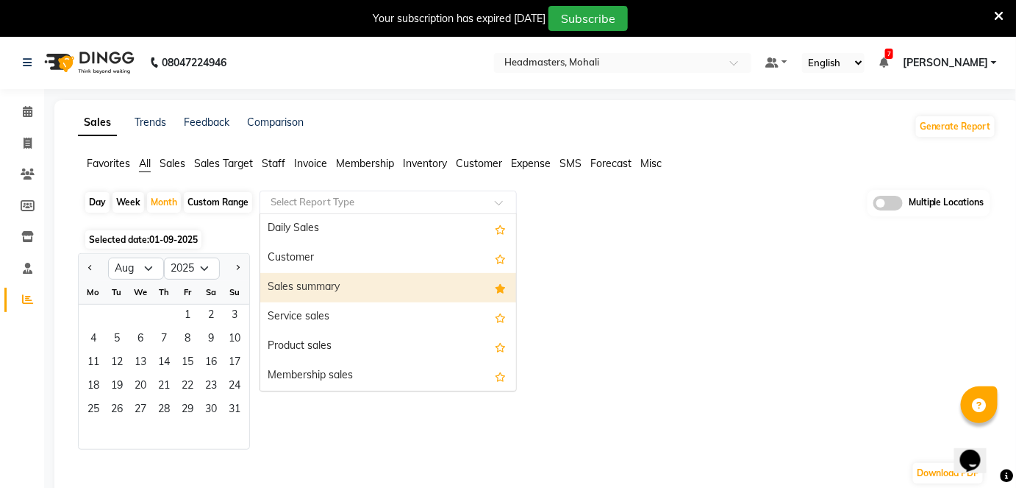
click at [291, 293] on div "Sales summary" at bounding box center [388, 287] width 256 height 29
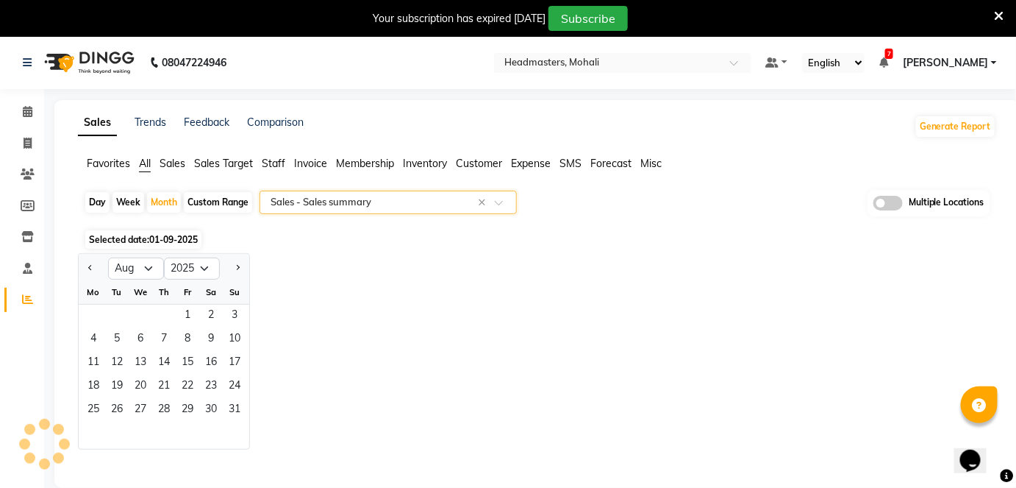
select select "full_report"
select select "csv"
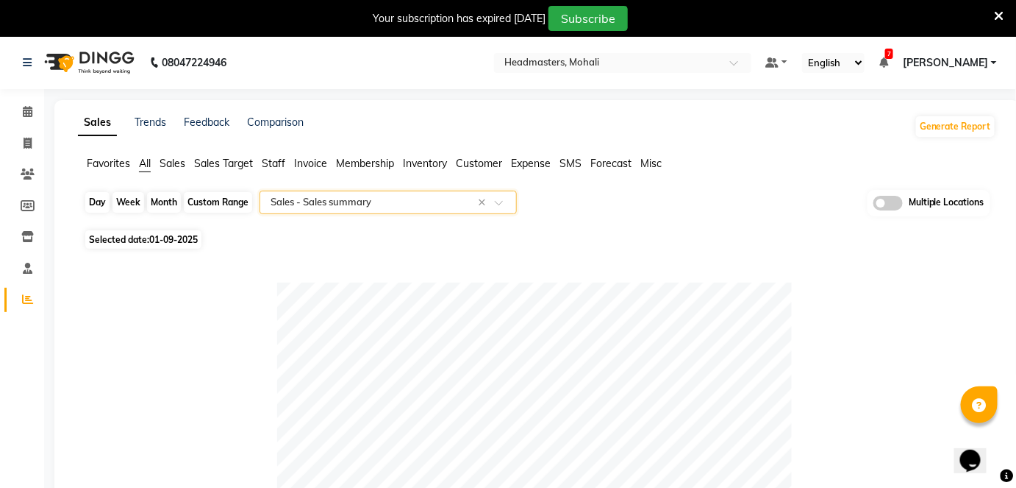
click at [166, 200] on div "Month" at bounding box center [164, 202] width 34 height 21
select select "9"
select select "2025"
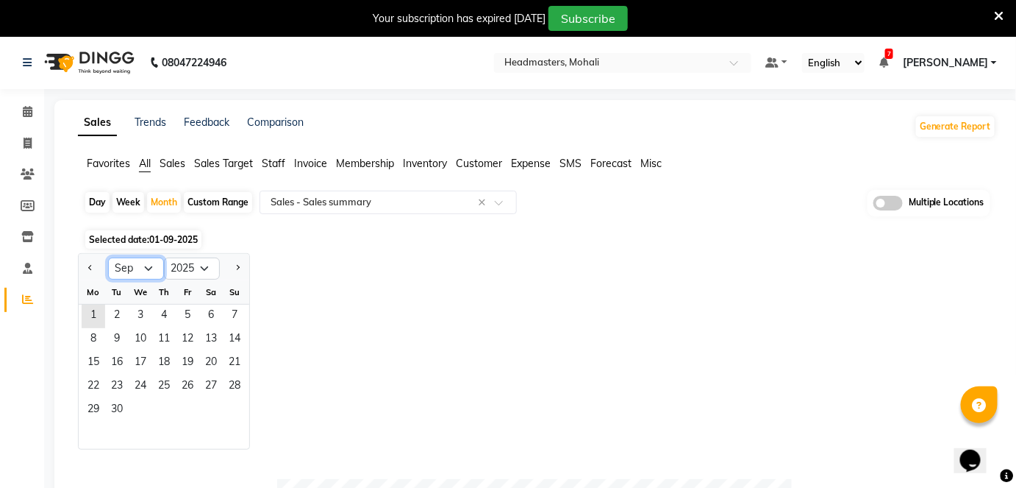
click at [135, 269] on select "Jan Feb Mar Apr May Jun Jul Aug Sep Oct Nov Dec" at bounding box center [136, 268] width 56 height 22
select select "8"
click at [108, 257] on select "Jan Feb Mar Apr May Jun Jul Aug Sep Oct Nov Dec" at bounding box center [136, 268] width 56 height 22
click at [184, 318] on span "1" at bounding box center [188, 316] width 24 height 24
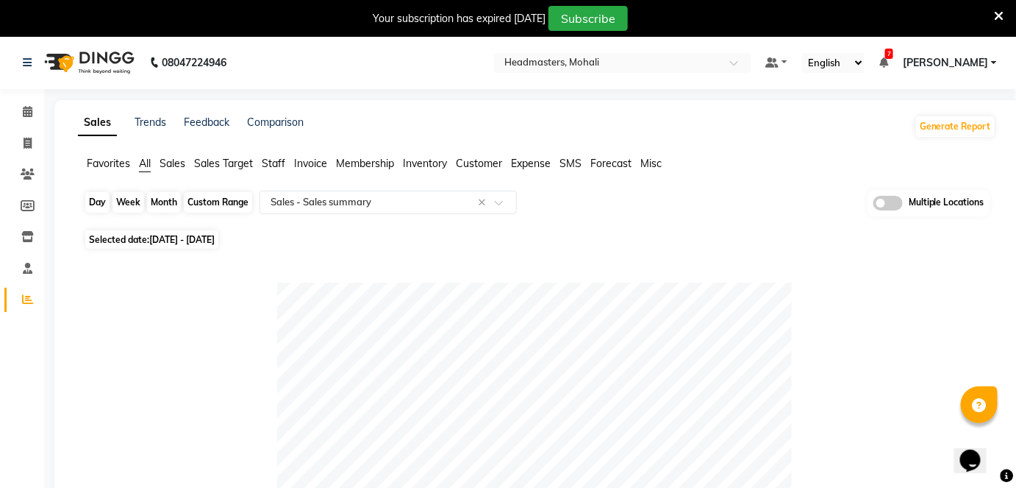
click at [154, 196] on div "Month" at bounding box center [164, 202] width 34 height 21
select select "8"
select select "2025"
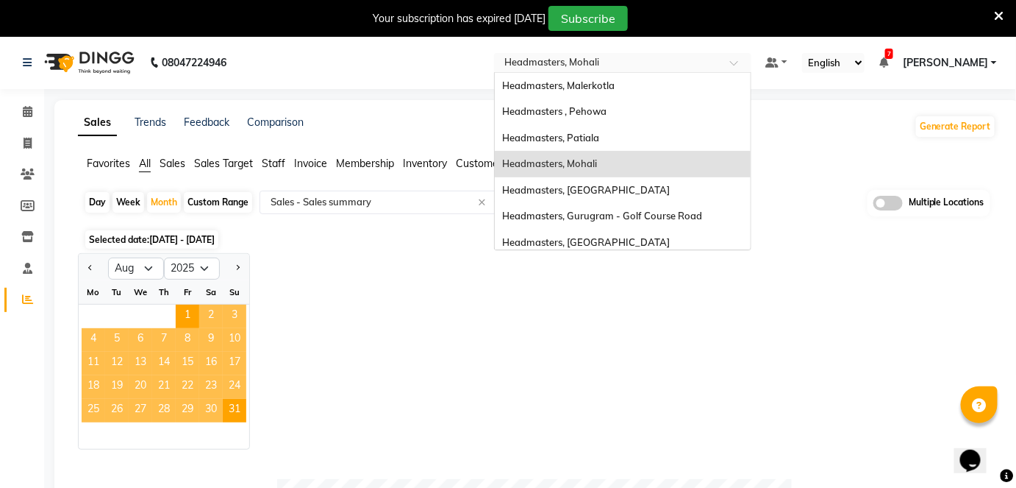
click at [647, 58] on input "text" at bounding box center [608, 64] width 213 height 15
click at [676, 185] on div "Headmasters, [GEOGRAPHIC_DATA]" at bounding box center [623, 190] width 256 height 26
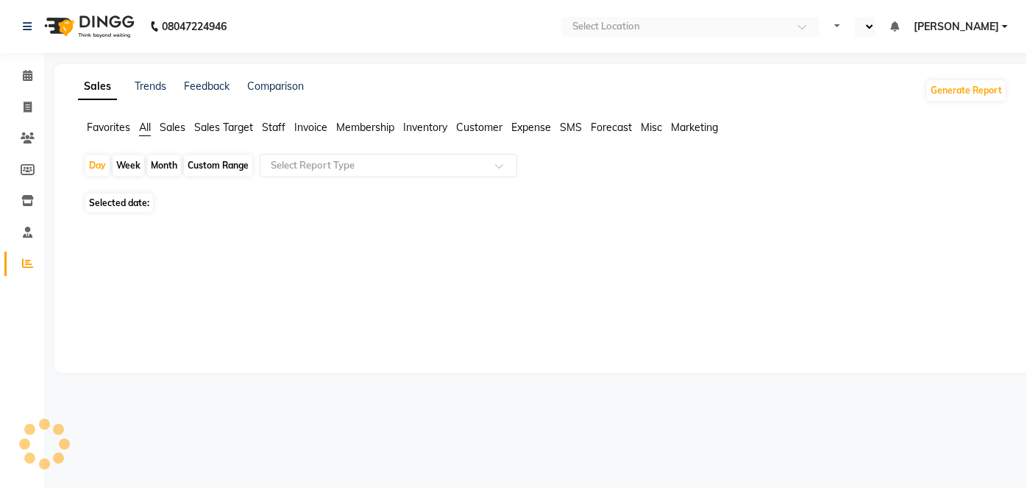
select select "en"
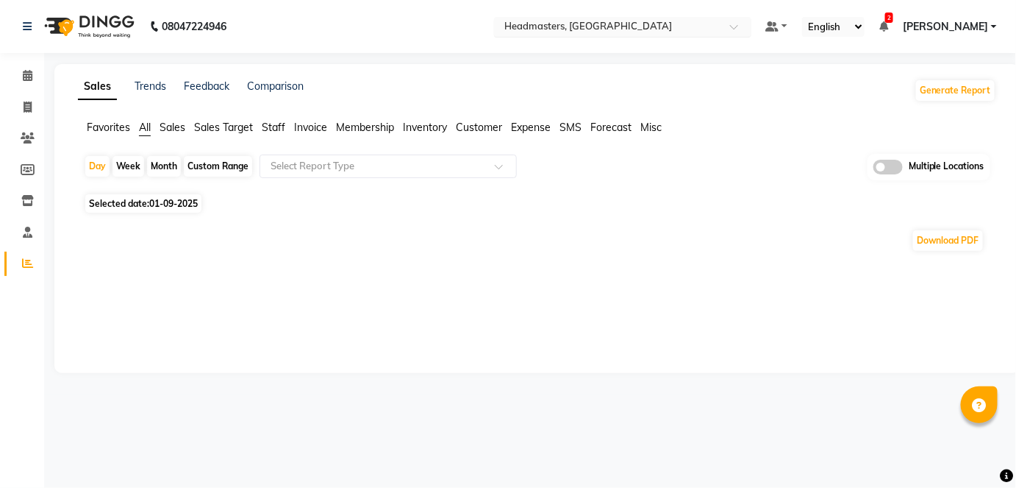
click at [625, 29] on input "text" at bounding box center [608, 28] width 213 height 15
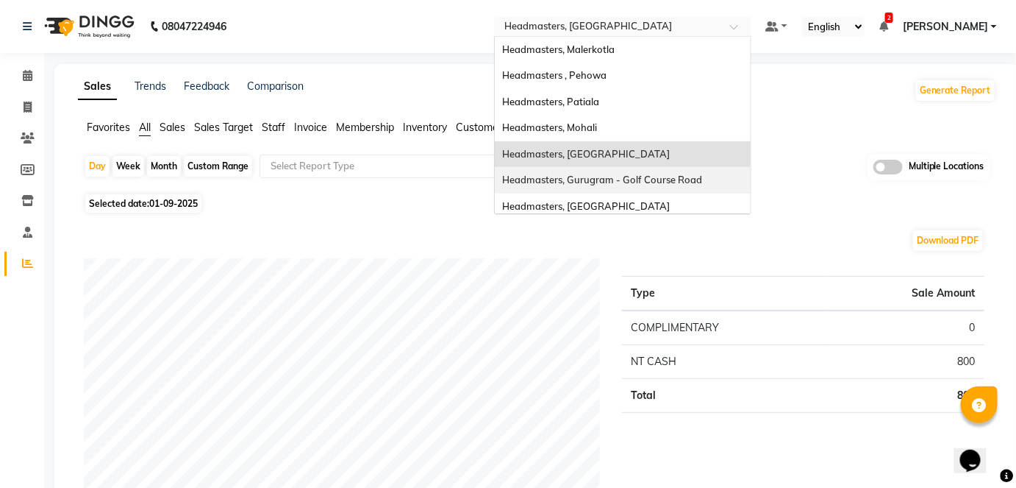
click at [699, 185] on div "Headmasters, Gurugram - Golf Course Road" at bounding box center [623, 180] width 256 height 26
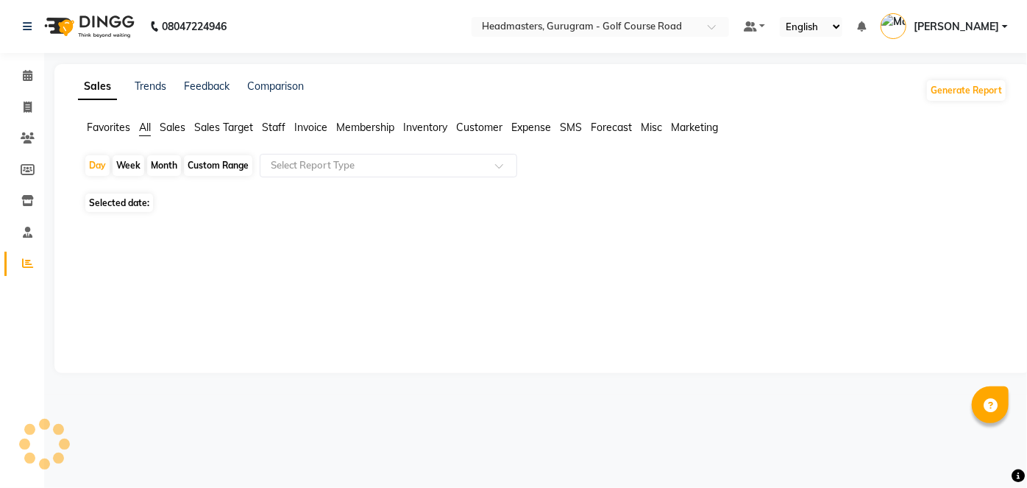
select select "en"
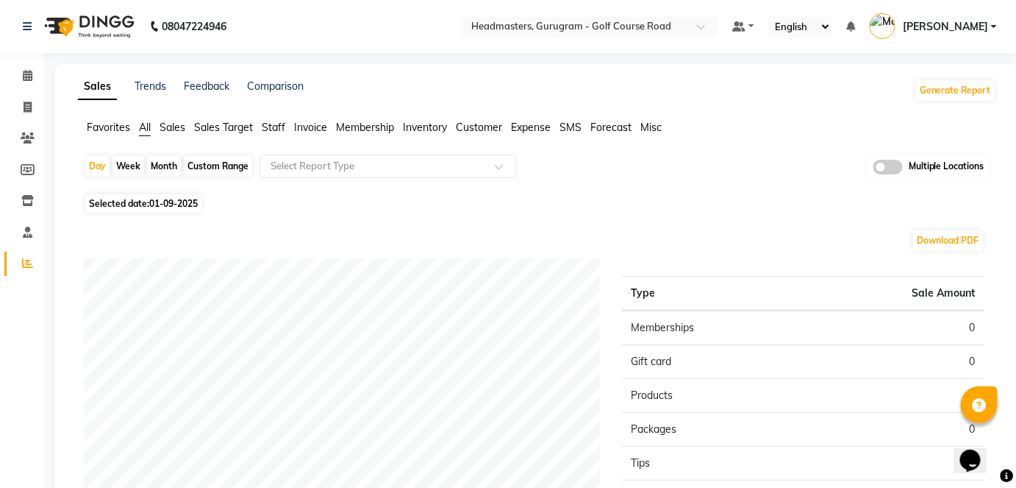
click at [166, 161] on div "Month" at bounding box center [164, 166] width 34 height 21
select select "9"
select select "2025"
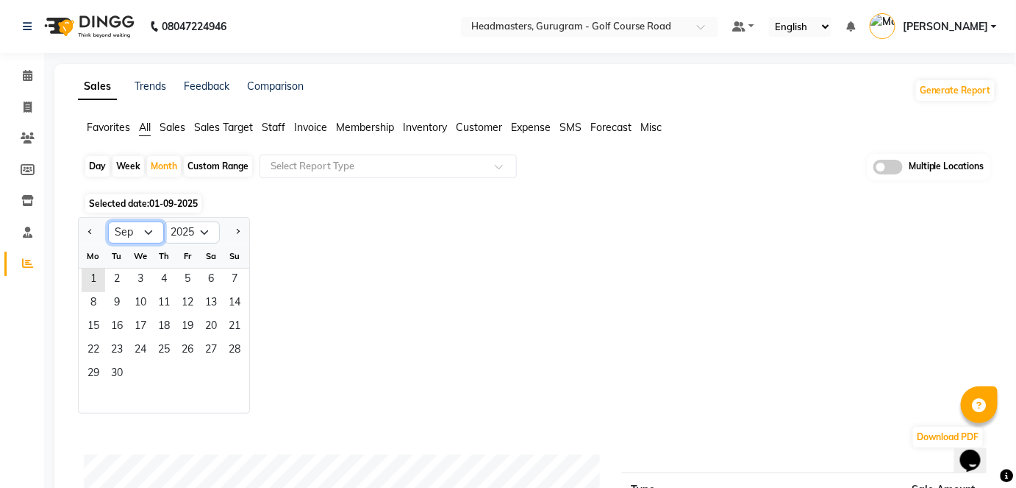
click at [134, 230] on select "Jan Feb Mar Apr May Jun [DATE] Aug Sep Oct Nov Dec" at bounding box center [136, 232] width 56 height 22
select select "8"
click at [108, 221] on select "Jan Feb Mar Apr May Jun [DATE] Aug Sep Oct Nov Dec" at bounding box center [136, 232] width 56 height 22
click at [177, 277] on span "1" at bounding box center [188, 280] width 24 height 24
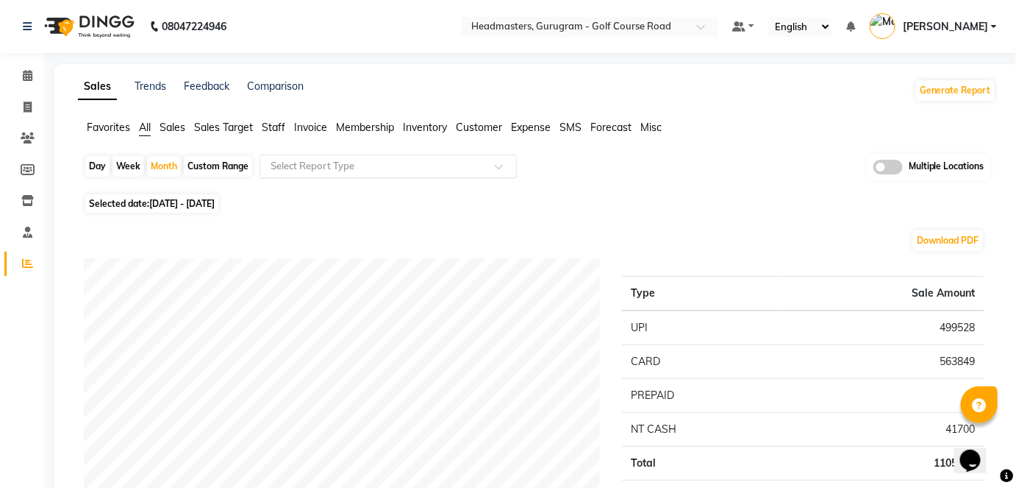
click at [306, 171] on input "text" at bounding box center [374, 166] width 212 height 15
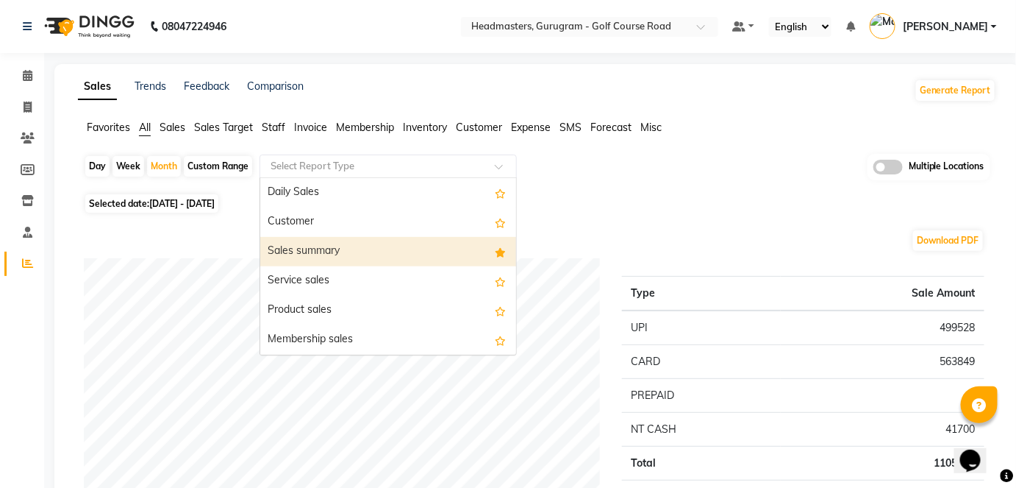
click at [320, 245] on div "Sales summary" at bounding box center [388, 251] width 256 height 29
select select "full_report"
select select "csv"
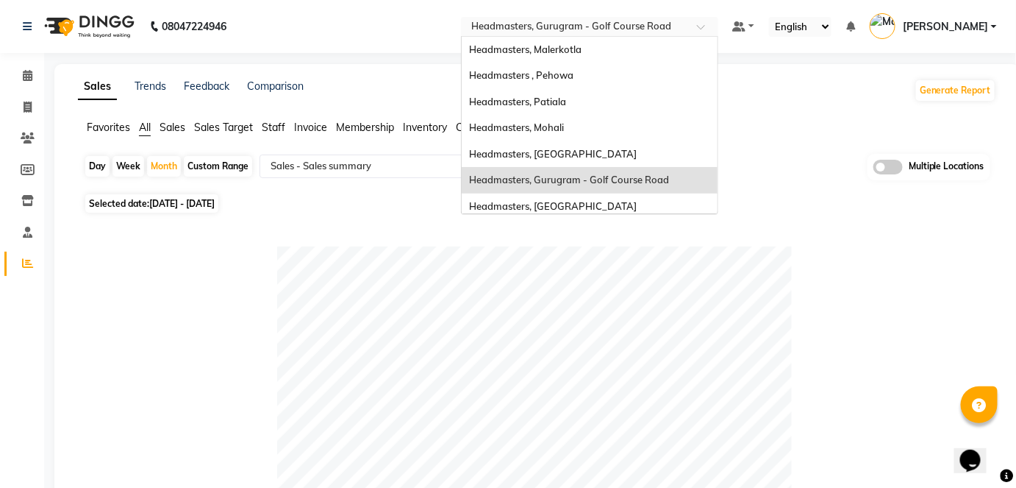
click at [555, 29] on input "text" at bounding box center [574, 28] width 213 height 15
click at [609, 202] on span "Headmasters, [GEOGRAPHIC_DATA]" at bounding box center [553, 206] width 168 height 12
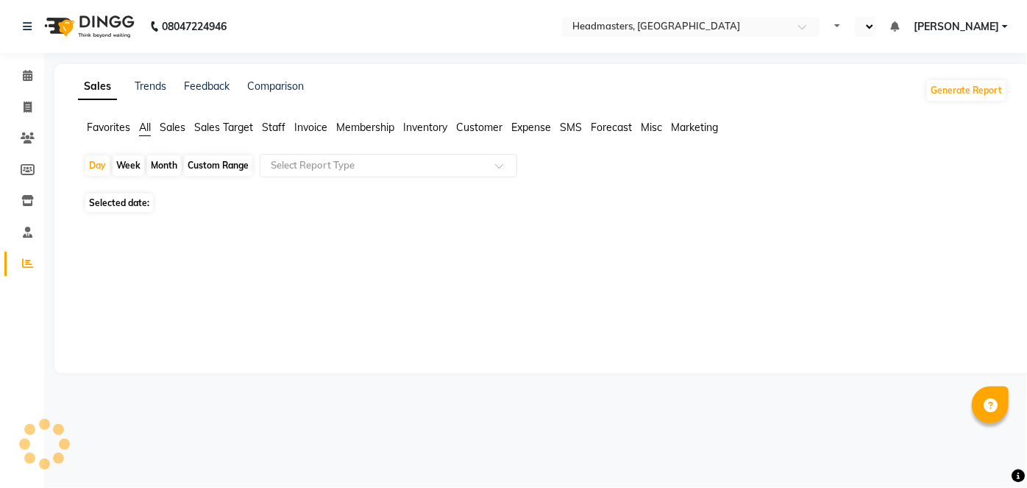
select select "en"
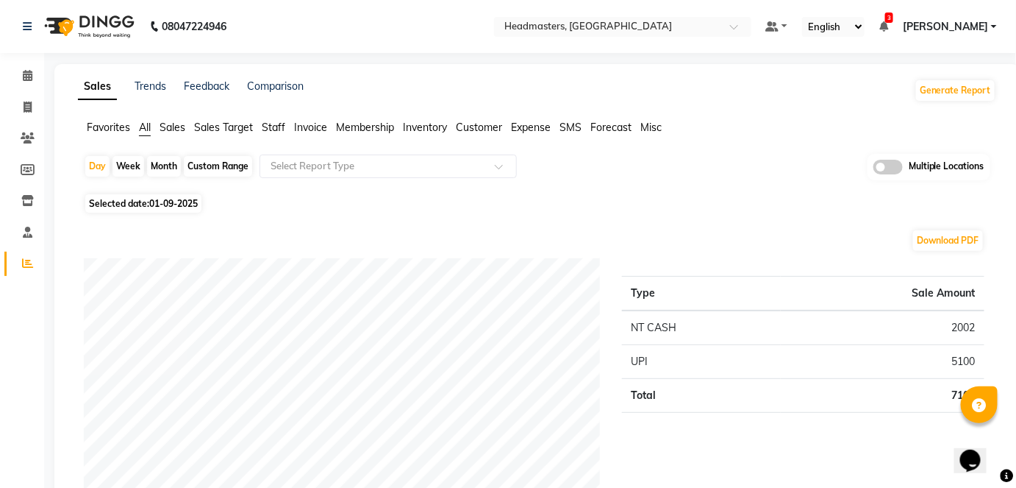
click at [177, 163] on div "Month" at bounding box center [164, 166] width 34 height 21
select select "9"
select select "2025"
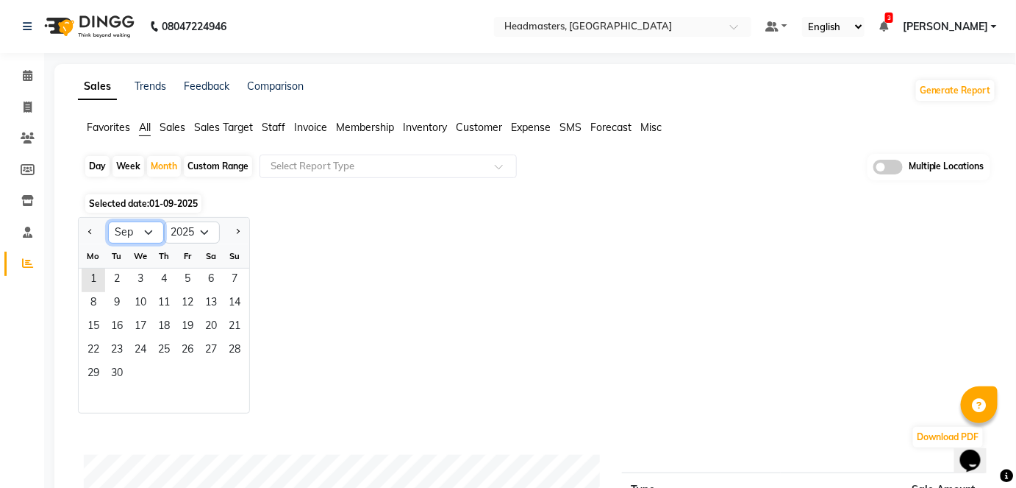
click at [145, 234] on select "Jan Feb Mar Apr May Jun [DATE] Aug Sep Oct Nov Dec" at bounding box center [136, 232] width 56 height 22
select select "8"
click at [108, 221] on select "Jan Feb Mar Apr May Jun [DATE] Aug Sep Oct Nov Dec" at bounding box center [136, 232] width 56 height 22
click at [182, 285] on span "1" at bounding box center [188, 280] width 24 height 24
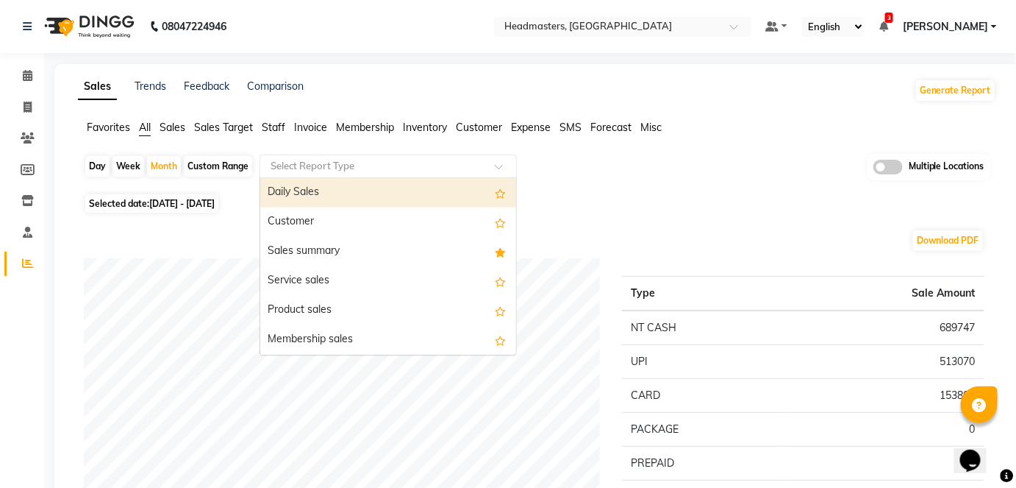
click at [365, 159] on input "text" at bounding box center [374, 166] width 212 height 15
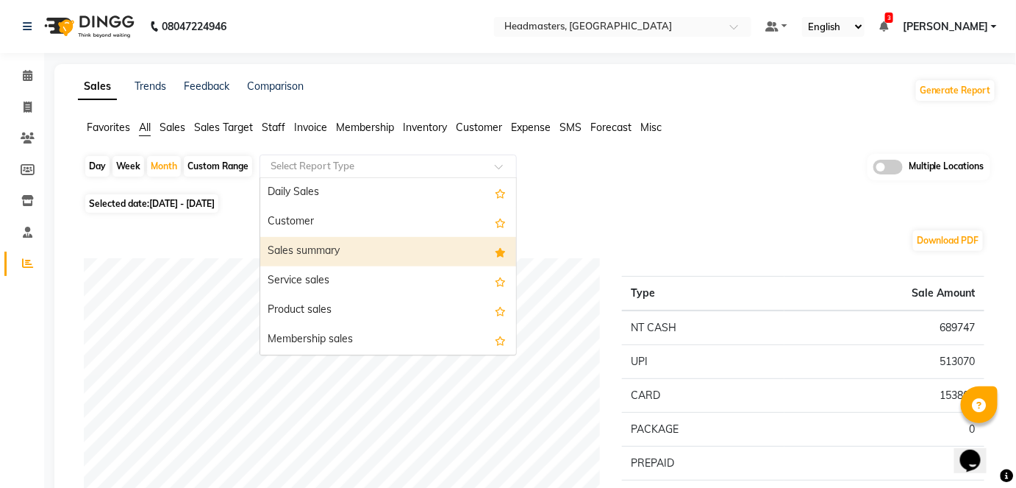
click at [370, 251] on div "Sales summary" at bounding box center [388, 251] width 256 height 29
select select "full_report"
select select "csv"
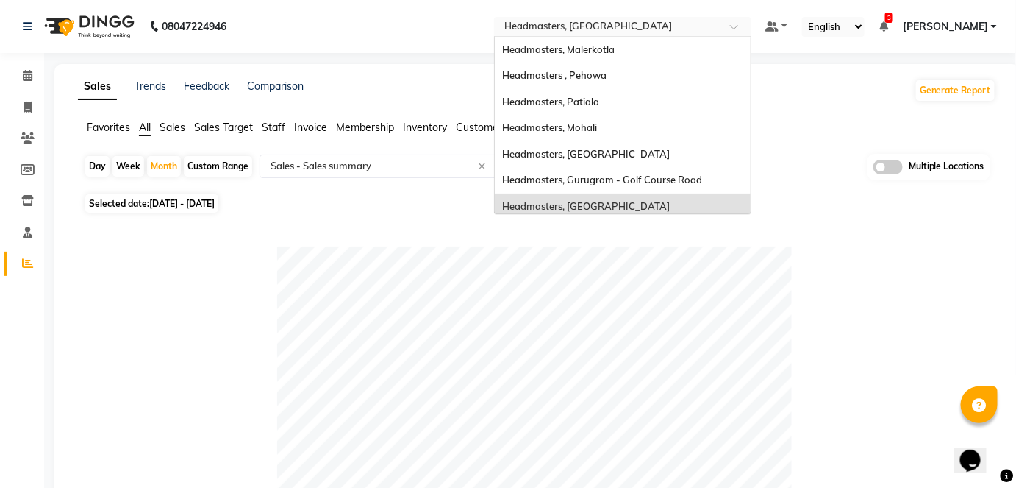
click at [664, 24] on input "text" at bounding box center [608, 28] width 213 height 15
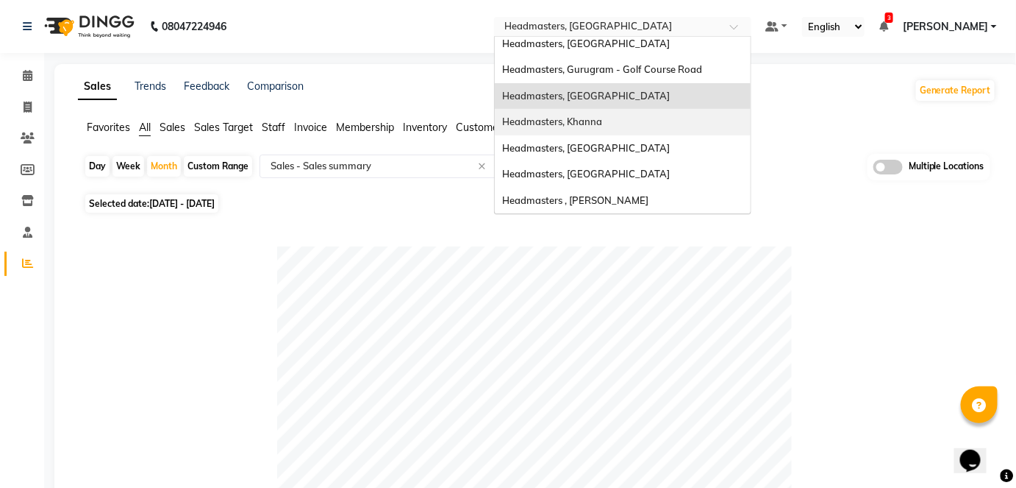
click at [711, 130] on div "Headmasters, Khanna" at bounding box center [623, 122] width 256 height 26
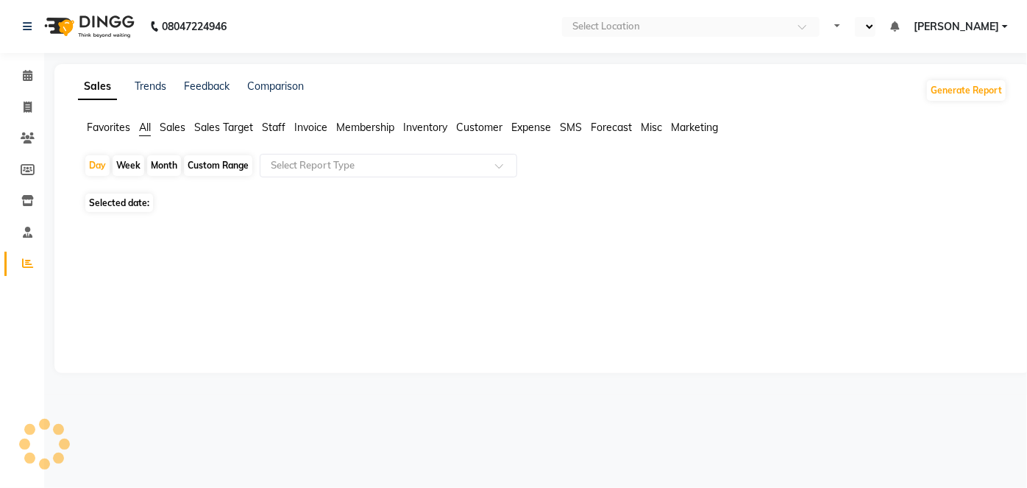
select select "en"
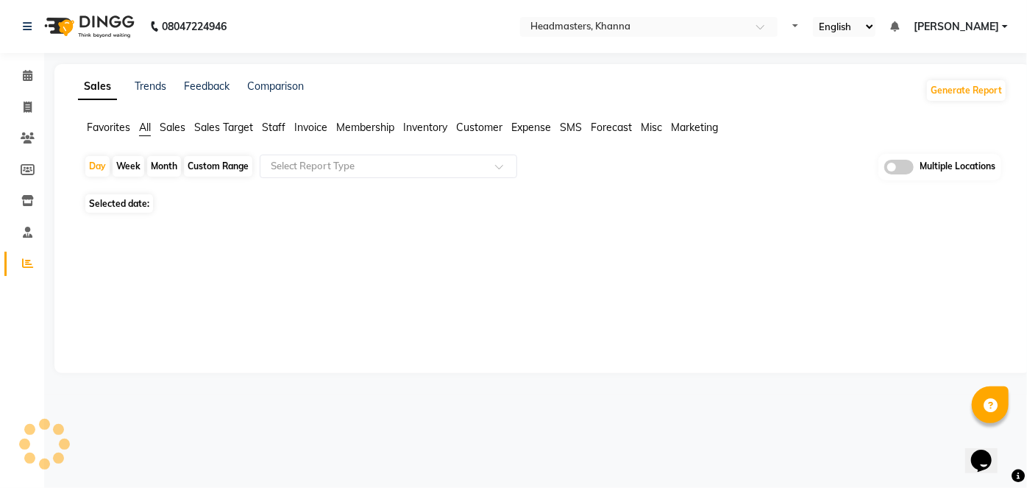
click at [161, 163] on div "Month" at bounding box center [164, 166] width 34 height 21
select select "9"
select select "2025"
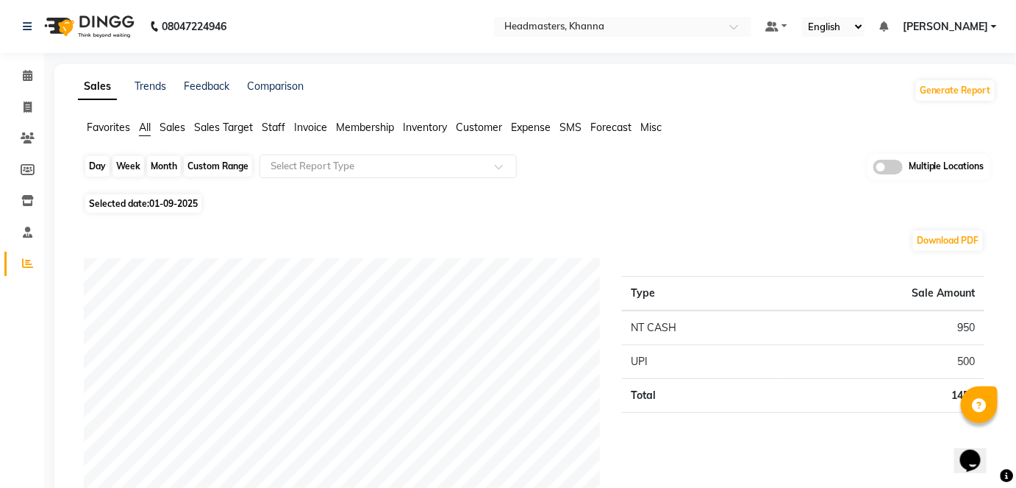
click at [169, 170] on div "Month" at bounding box center [164, 166] width 34 height 21
select select "9"
select select "2025"
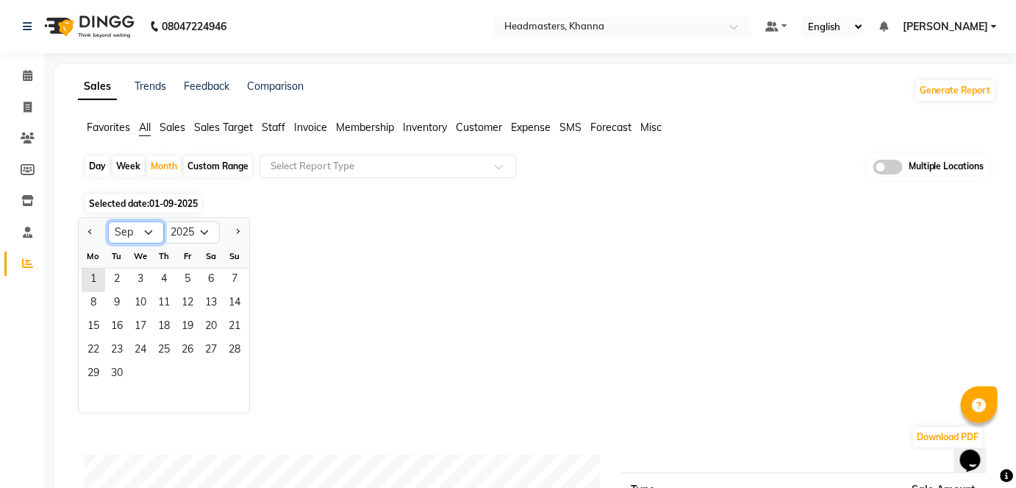
click at [140, 235] on select "Jan Feb Mar Apr May Jun [DATE] Aug Sep Oct Nov Dec" at bounding box center [136, 232] width 56 height 22
select select "8"
click at [108, 221] on select "Jan Feb Mar Apr May Jun [DATE] Aug Sep Oct Nov Dec" at bounding box center [136, 232] width 56 height 22
click at [189, 274] on span "1" at bounding box center [188, 280] width 24 height 24
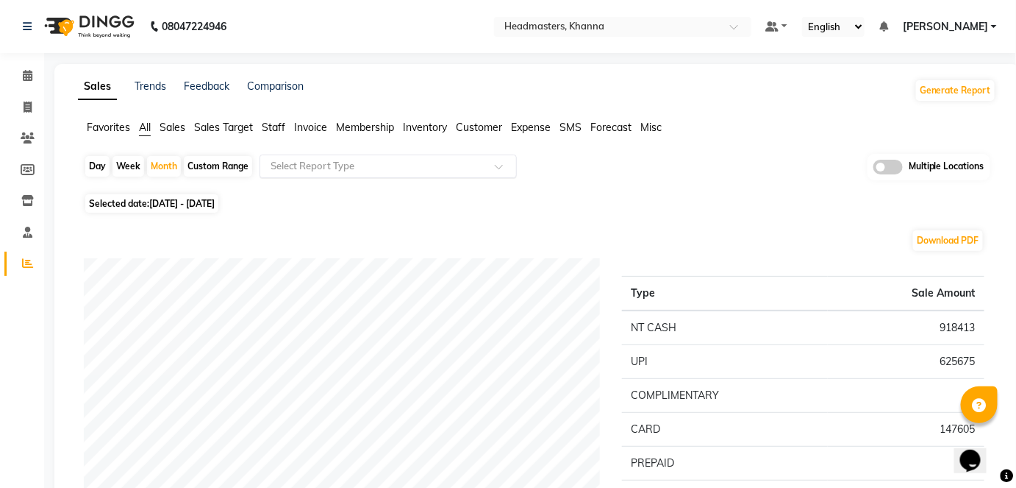
click at [349, 171] on input "text" at bounding box center [374, 166] width 212 height 15
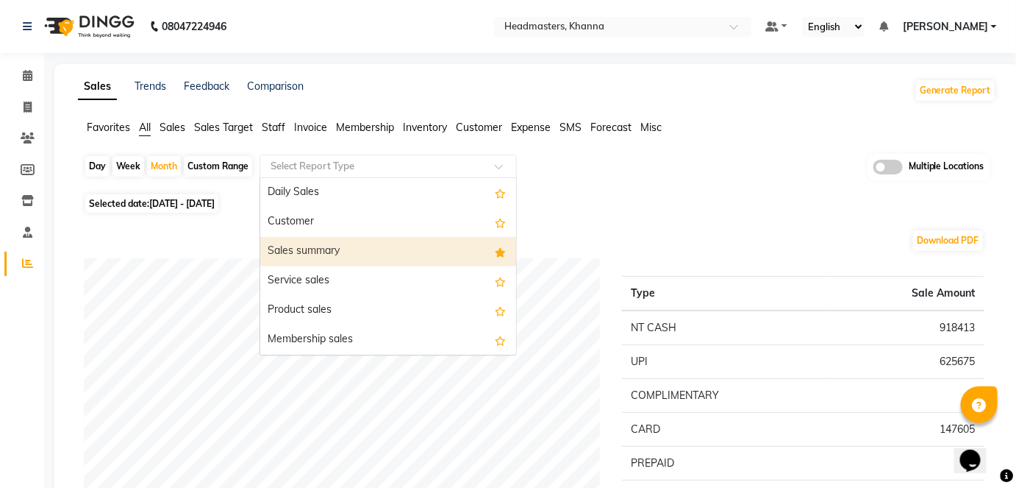
click at [351, 249] on div "Sales summary" at bounding box center [388, 251] width 256 height 29
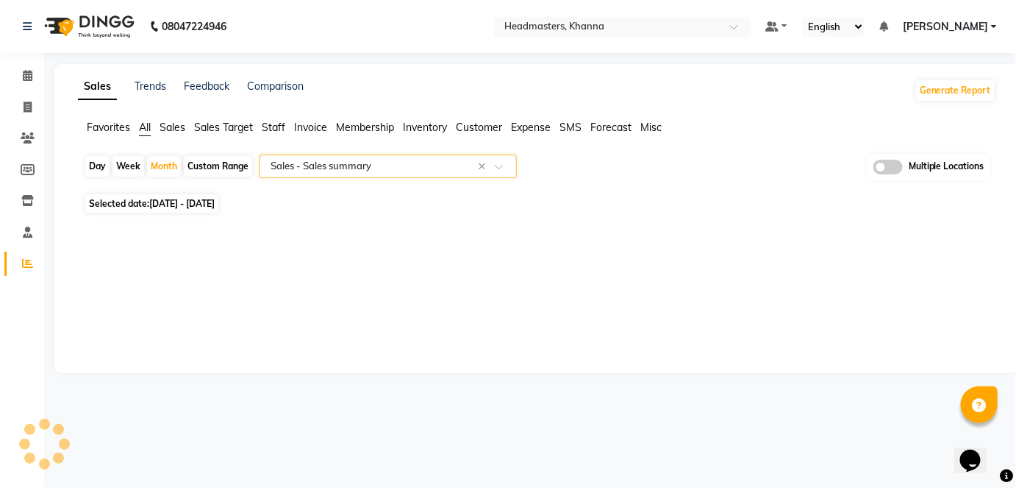
select select "full_report"
select select "csv"
click at [174, 159] on div "Month" at bounding box center [164, 166] width 34 height 21
select select "8"
select select "2025"
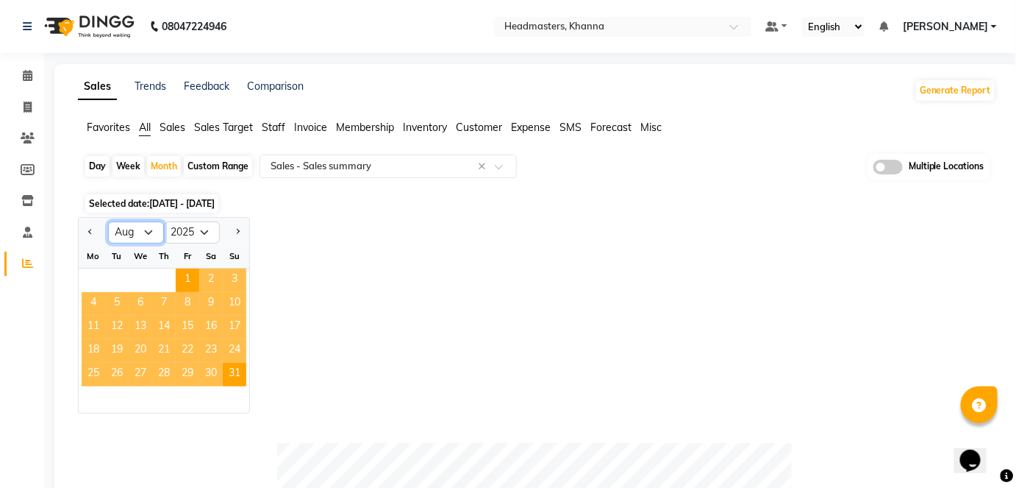
click at [135, 223] on select "Jan Feb Mar Apr May Jun [DATE] Aug Sep Oct Nov Dec" at bounding box center [136, 232] width 56 height 22
select select "7"
click at [108, 221] on select "Jan Feb Mar Apr May Jun [DATE] Aug Sep Oct Nov Dec" at bounding box center [136, 232] width 56 height 22
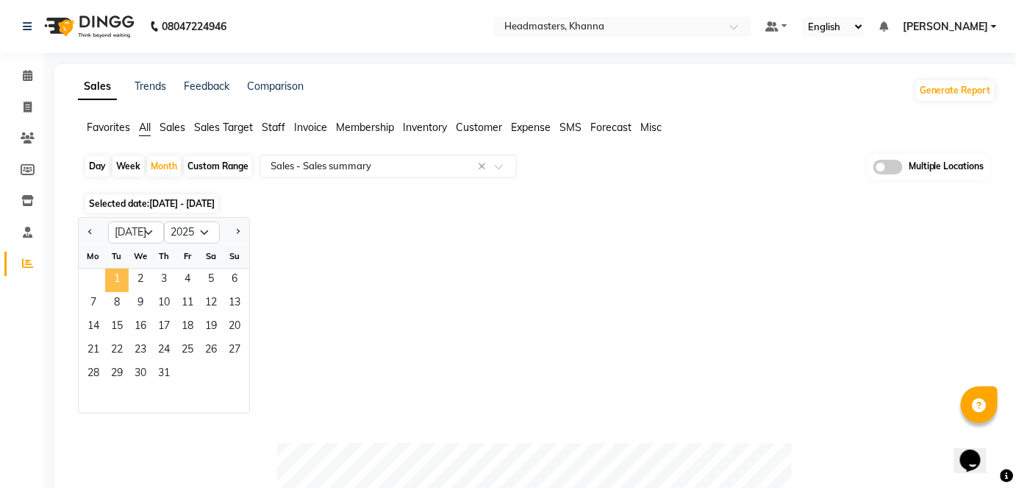
click at [122, 277] on span "1" at bounding box center [117, 280] width 24 height 24
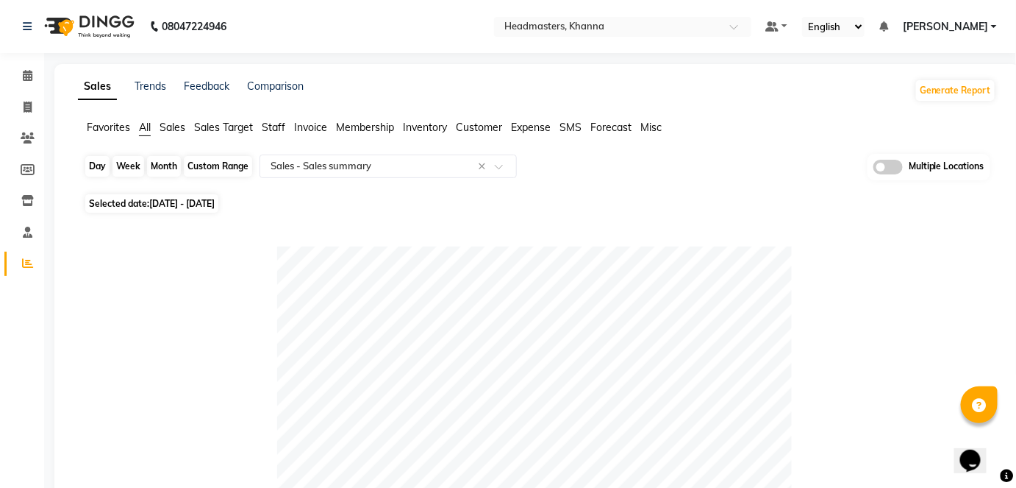
click at [174, 168] on div "Month" at bounding box center [164, 166] width 34 height 21
select select "7"
select select "2025"
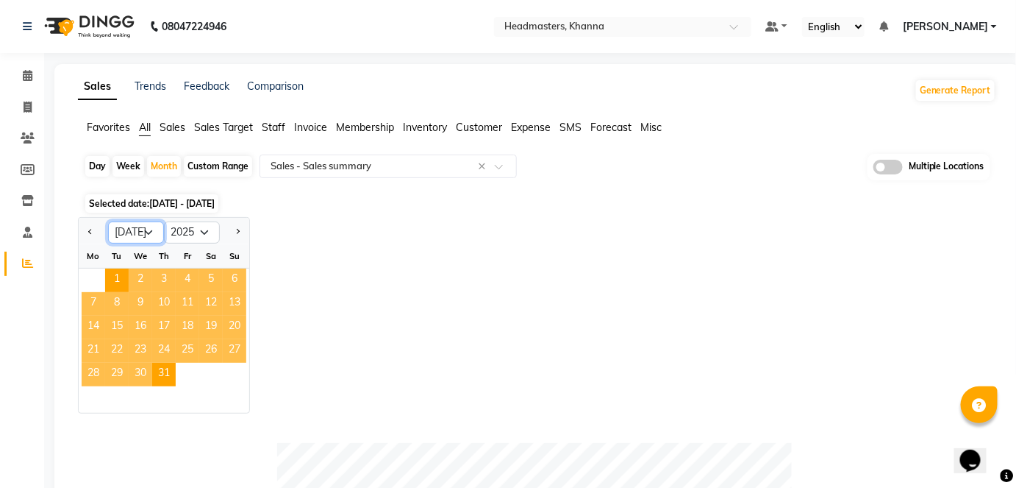
click at [151, 227] on select "Jan Feb Mar Apr May Jun [DATE] Aug Sep Oct Nov Dec" at bounding box center [136, 232] width 56 height 22
click at [108, 221] on select "Jan Feb Mar Apr May Jun [DATE] Aug Sep Oct Nov Dec" at bounding box center [136, 232] width 56 height 22
click at [150, 229] on select "Jan Feb Mar Apr May Jun [DATE] Aug Sep Oct Nov Dec" at bounding box center [136, 232] width 56 height 22
click at [304, 324] on div "Jan Feb Mar Apr May Jun [DATE] Aug Sep Oct Nov [DATE] 2016 2017 2018 2019 2020 …" at bounding box center [537, 315] width 919 height 196
click at [177, 164] on div "Month" at bounding box center [164, 166] width 34 height 21
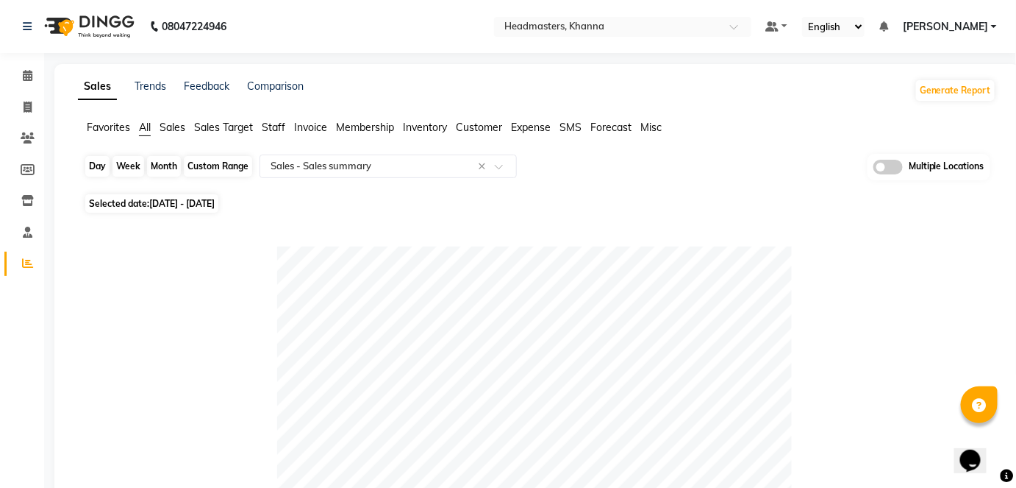
click at [168, 168] on div "Month" at bounding box center [164, 166] width 34 height 21
select select "7"
select select "2025"
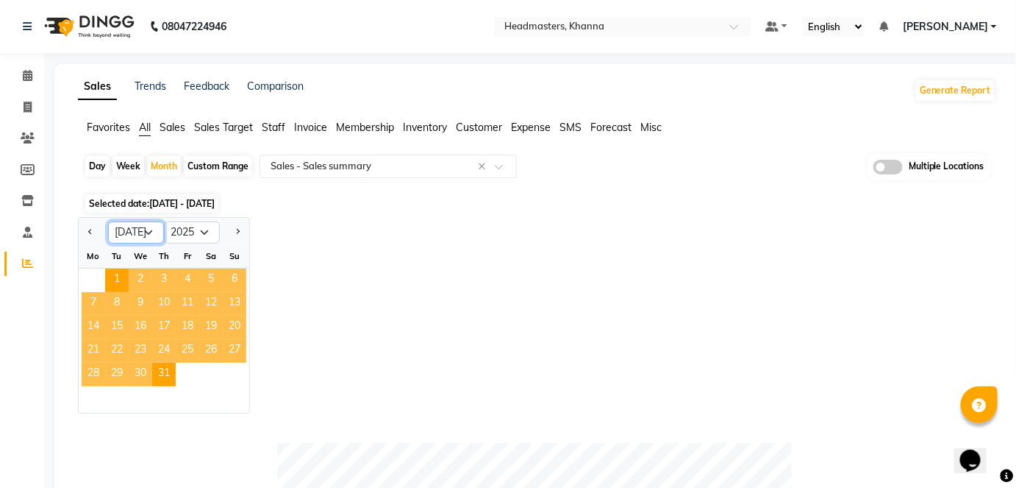
click at [148, 229] on select "Jan Feb Mar Apr May Jun [DATE] Aug Sep Oct Nov Dec" at bounding box center [136, 232] width 56 height 22
click at [108, 221] on select "Jan Feb Mar Apr May Jun [DATE] Aug Sep Oct Nov Dec" at bounding box center [136, 232] width 56 height 22
click at [115, 275] on span "1" at bounding box center [117, 280] width 24 height 24
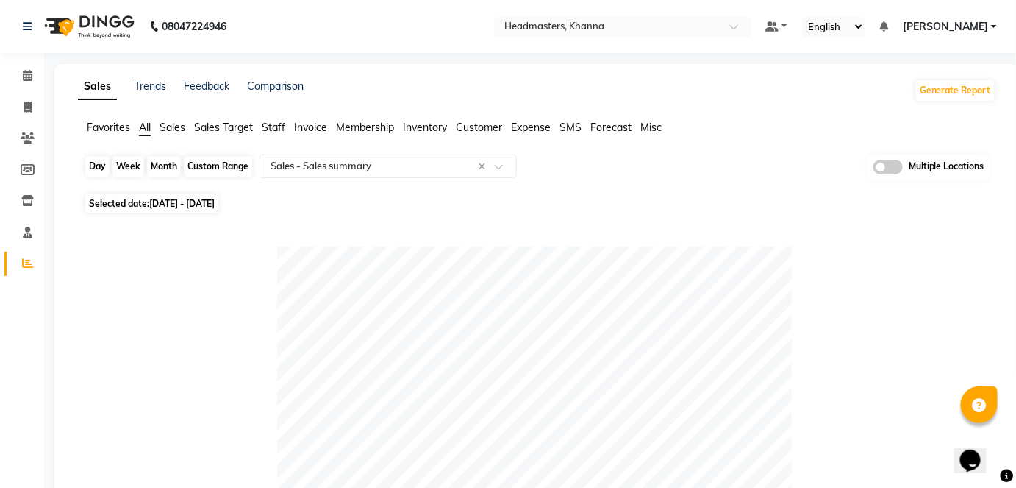
click at [164, 160] on div "Month" at bounding box center [164, 166] width 34 height 21
select select "7"
select select "2025"
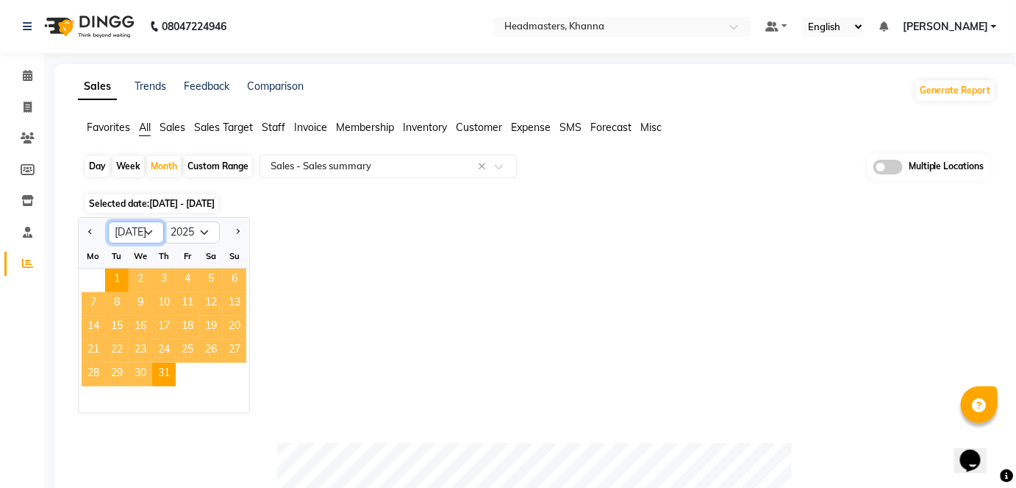
click at [145, 223] on select "Jan Feb Mar Apr May Jun [DATE] Aug Sep Oct Nov Dec" at bounding box center [136, 232] width 56 height 22
select select "8"
click at [108, 221] on select "Jan Feb Mar Apr May Jun [DATE] Aug Sep Oct Nov Dec" at bounding box center [136, 232] width 56 height 22
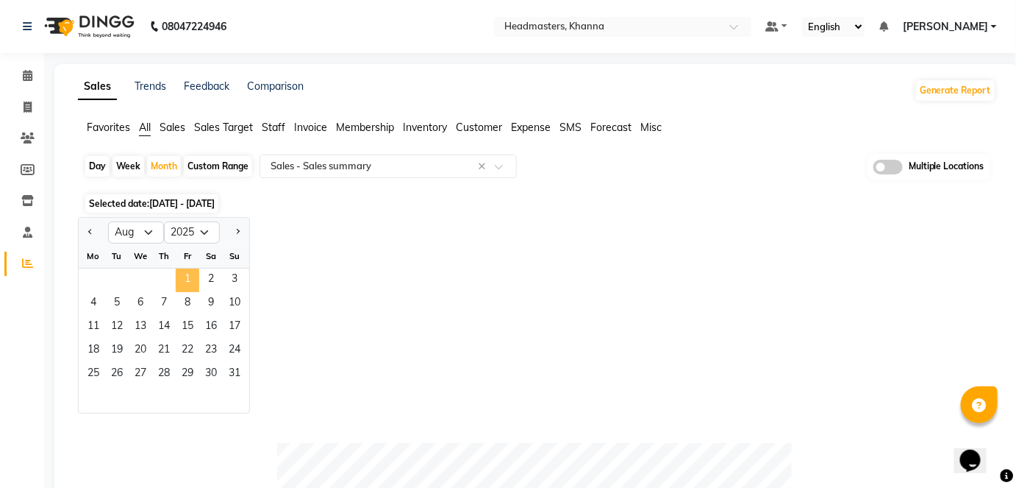
click at [177, 274] on span "1" at bounding box center [188, 280] width 24 height 24
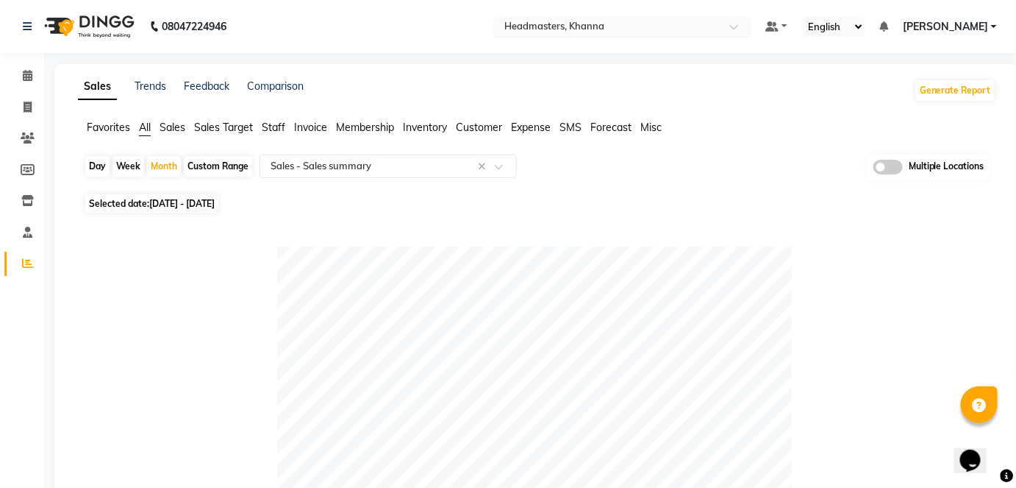
click at [588, 30] on input "text" at bounding box center [608, 28] width 213 height 15
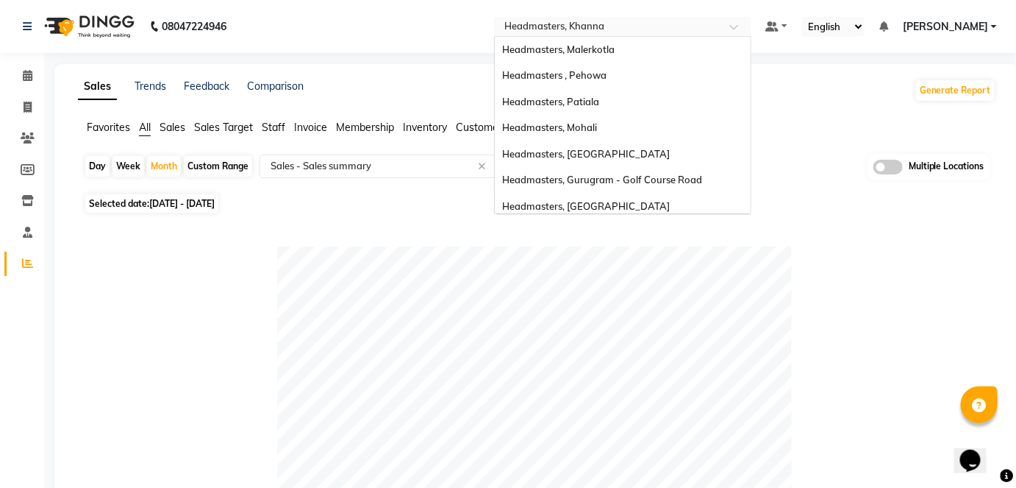
scroll to position [110, 0]
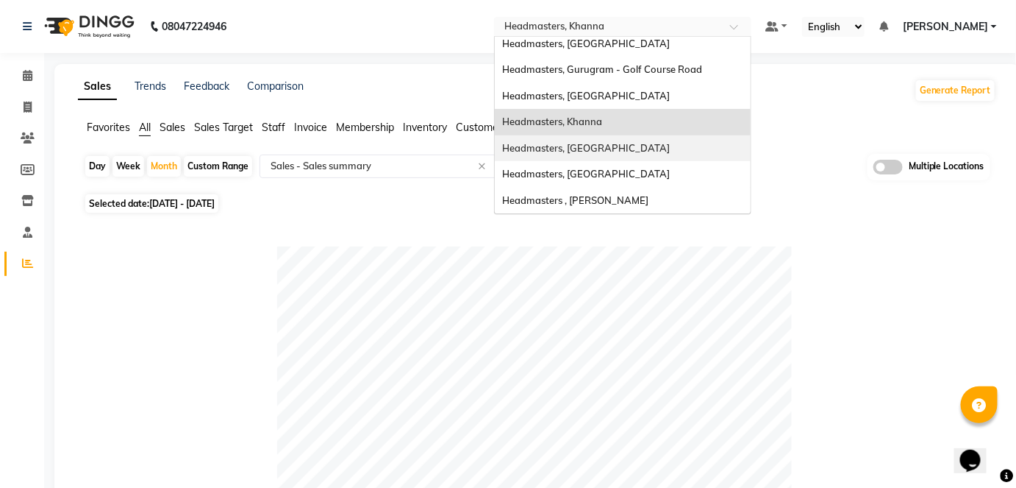
click at [607, 152] on span "Headmasters, [GEOGRAPHIC_DATA]" at bounding box center [586, 148] width 168 height 12
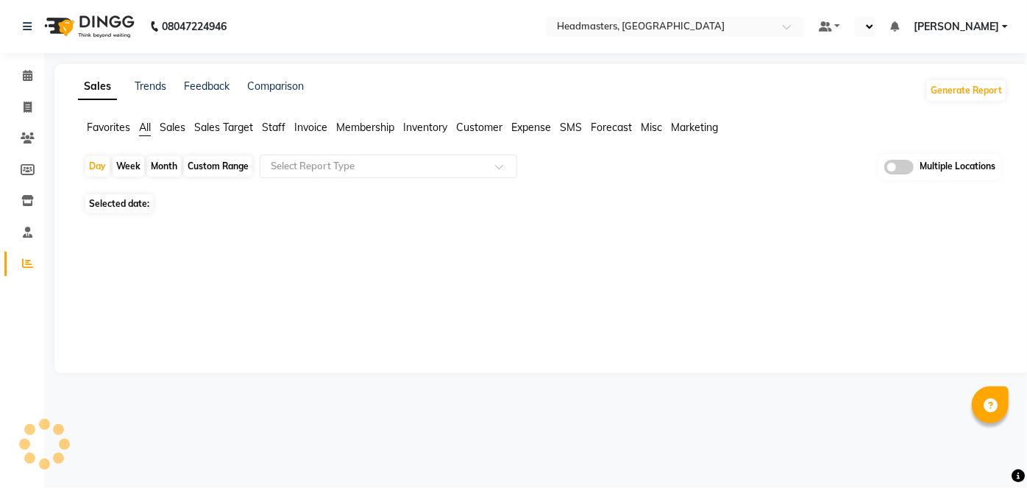
select select "en"
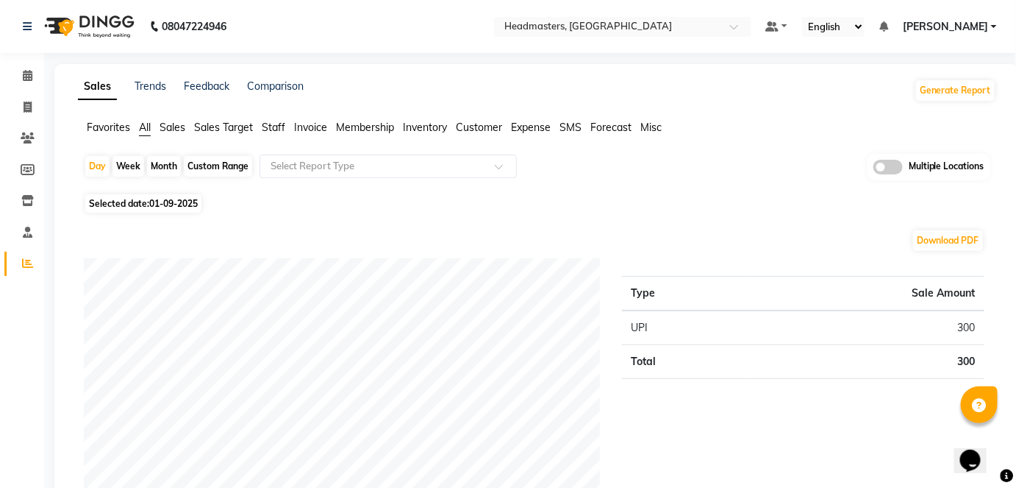
click at [153, 163] on div "Month" at bounding box center [164, 166] width 34 height 21
select select "9"
select select "2025"
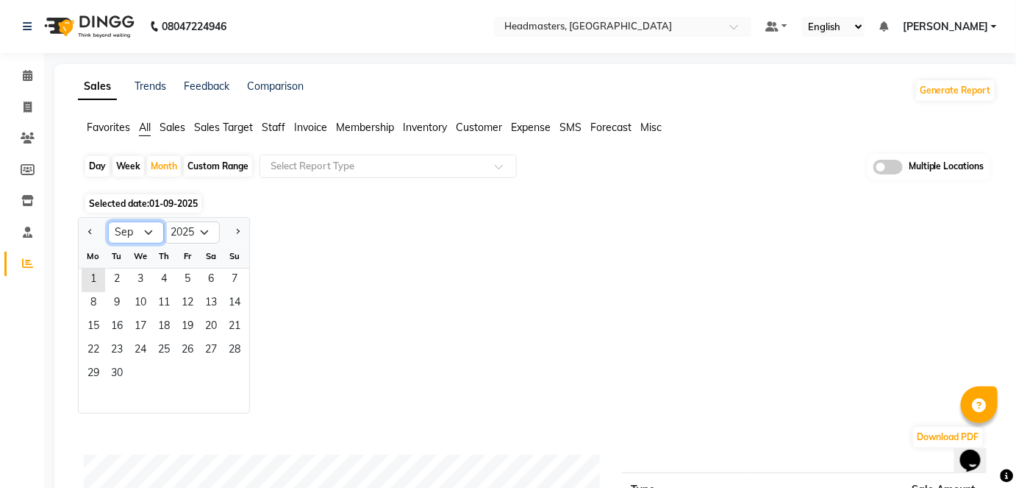
click at [150, 234] on select "Jan Feb Mar Apr May Jun [DATE] Aug Sep Oct Nov Dec" at bounding box center [136, 232] width 56 height 22
select select "8"
click at [108, 221] on select "Jan Feb Mar Apr May Jun [DATE] Aug Sep Oct Nov Dec" at bounding box center [136, 232] width 56 height 22
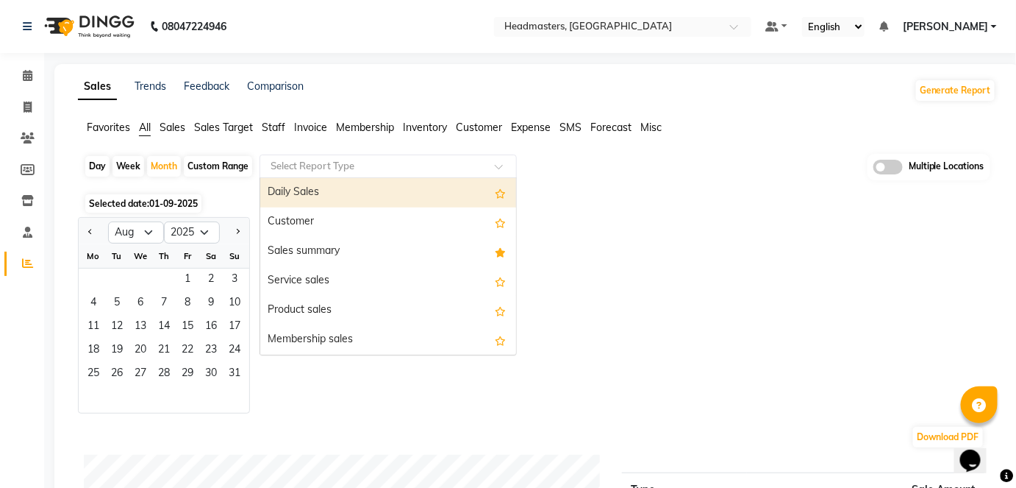
click at [294, 169] on input "text" at bounding box center [374, 166] width 212 height 15
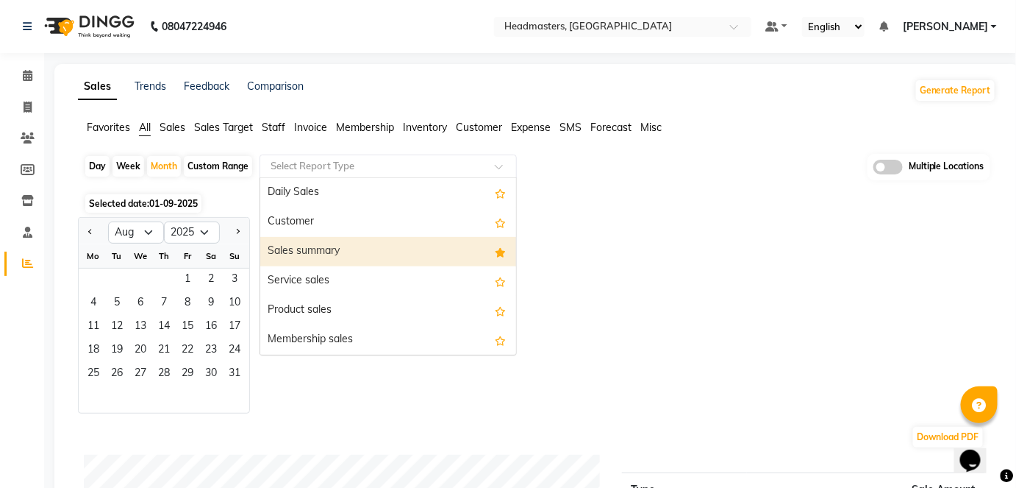
click at [292, 245] on div "Sales summary" at bounding box center [388, 251] width 256 height 29
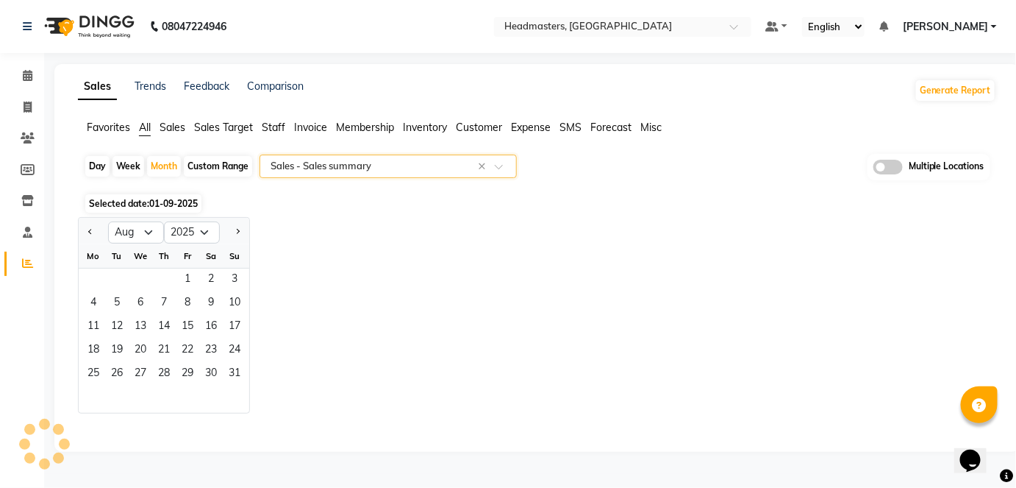
select select "full_report"
select select "csv"
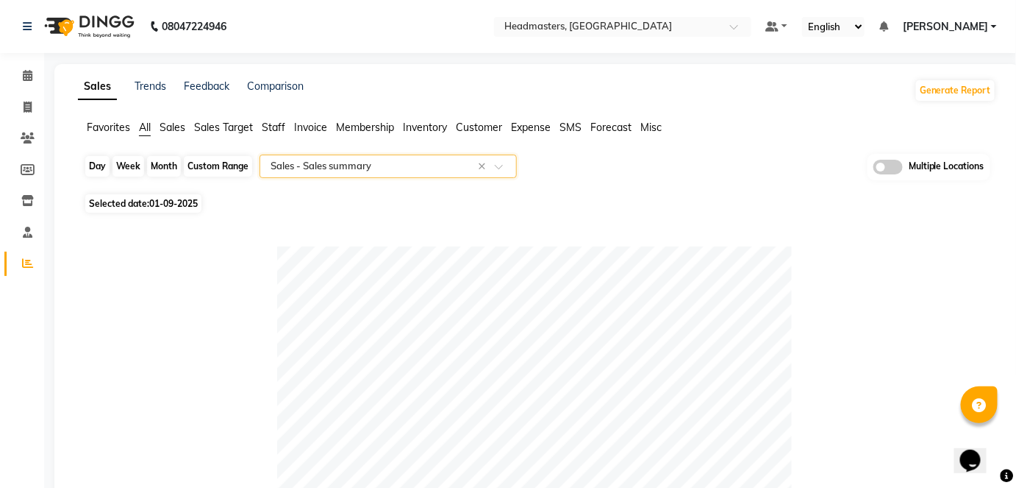
click at [168, 164] on div "Month" at bounding box center [164, 166] width 34 height 21
select select "9"
select select "2025"
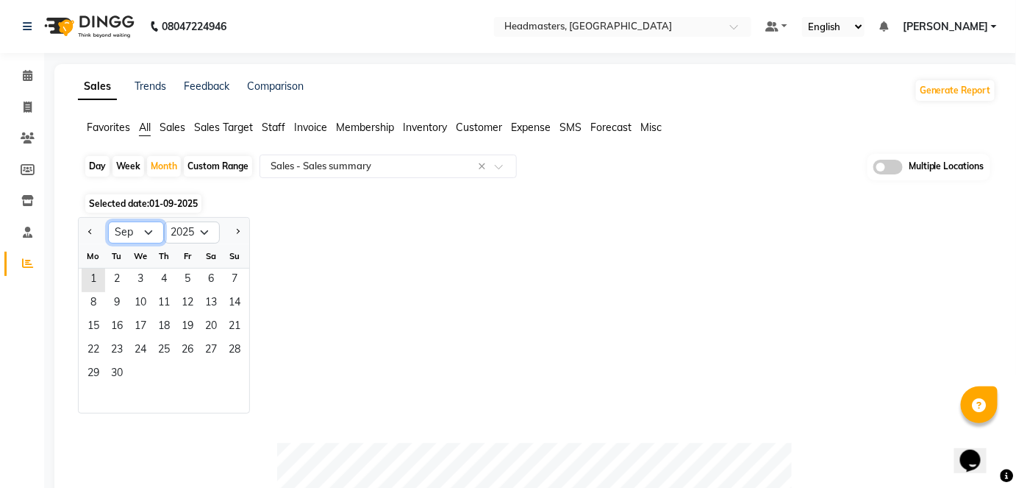
click at [144, 234] on select "Jan Feb Mar Apr May Jun [DATE] Aug Sep Oct Nov Dec" at bounding box center [136, 232] width 56 height 22
select select "8"
click at [108, 221] on select "Jan Feb Mar Apr May Jun [DATE] Aug Sep Oct Nov Dec" at bounding box center [136, 232] width 56 height 22
click at [185, 277] on span "1" at bounding box center [188, 280] width 24 height 24
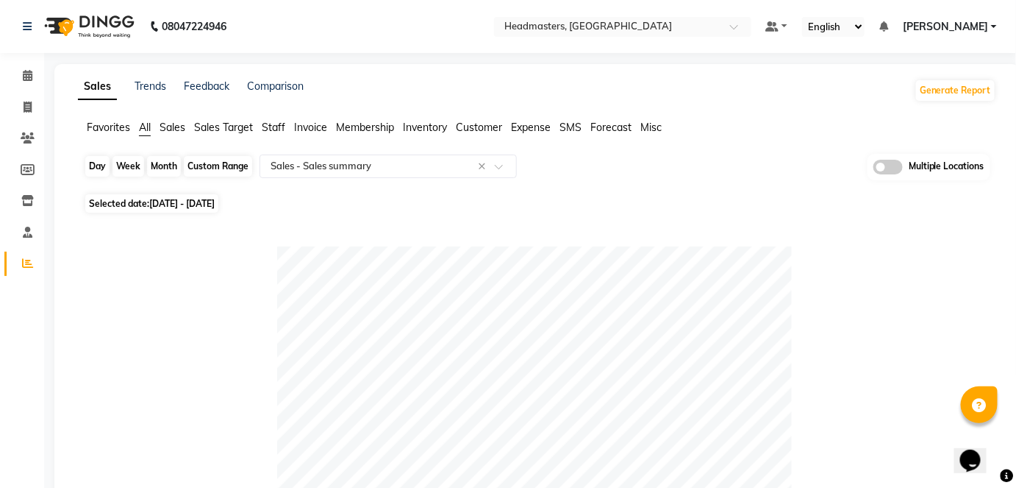
click at [171, 171] on div "Month" at bounding box center [164, 166] width 34 height 21
select select "8"
select select "2025"
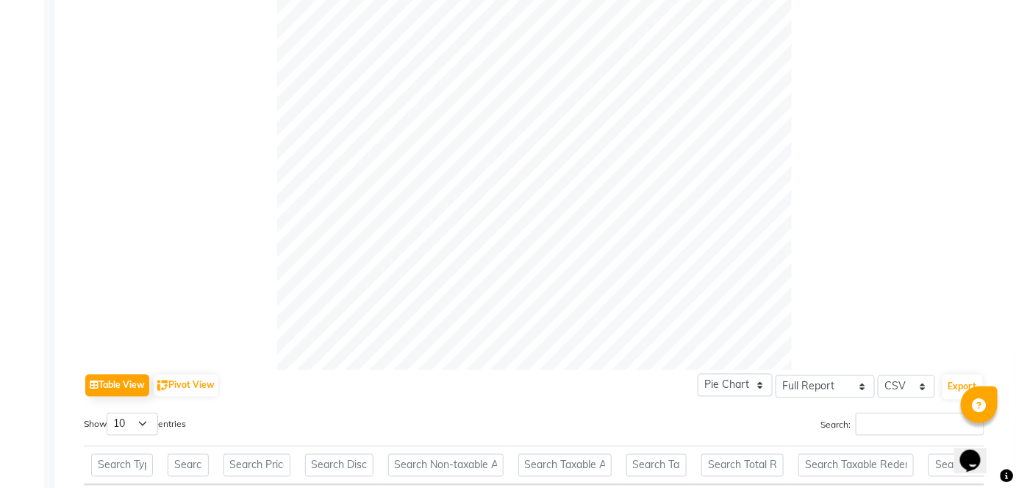
scroll to position [119, 0]
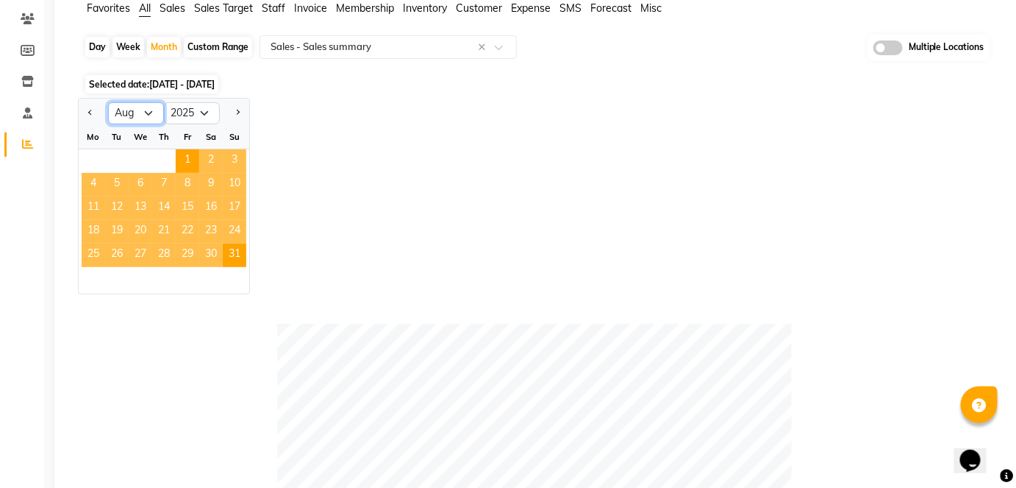
click at [143, 108] on select "Jan Feb Mar Apr May Jun [DATE] Aug Sep Oct Nov Dec" at bounding box center [136, 113] width 56 height 22
click at [524, 214] on div "Jan Feb Mar Apr May Jun Jul Aug Sep Oct Nov Dec 2015 2016 2017 2018 2019 2020 2…" at bounding box center [537, 196] width 919 height 196
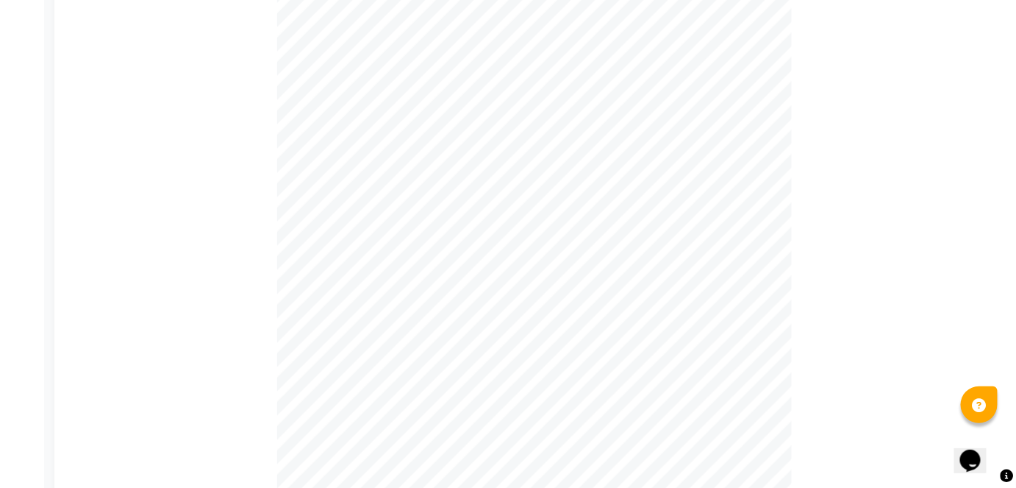
scroll to position [53, 0]
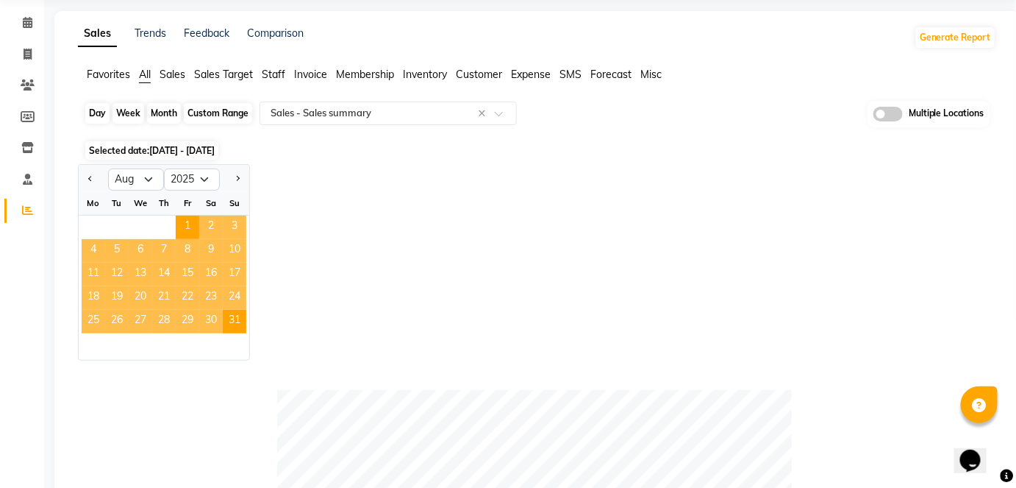
click at [160, 108] on div "Month" at bounding box center [164, 113] width 34 height 21
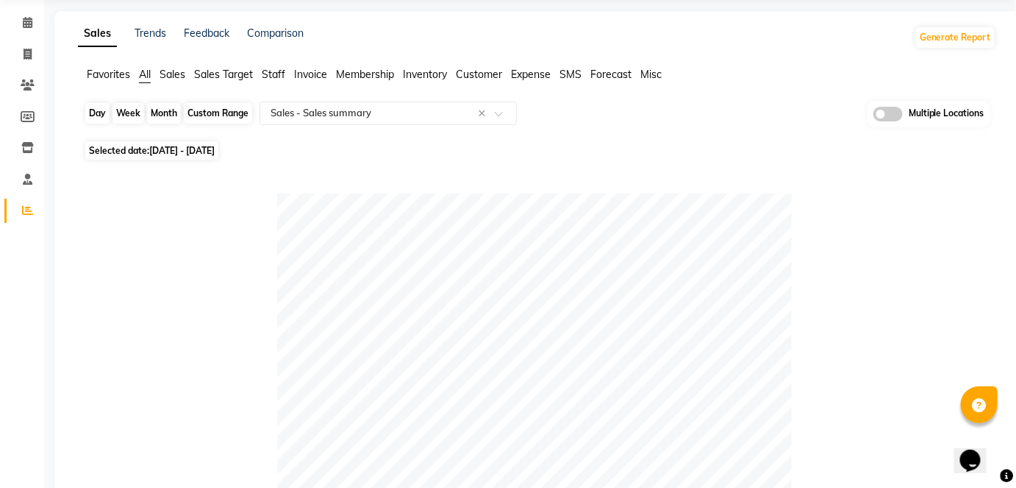
click at [169, 115] on div "Month" at bounding box center [164, 113] width 34 height 21
select select "8"
select select "2025"
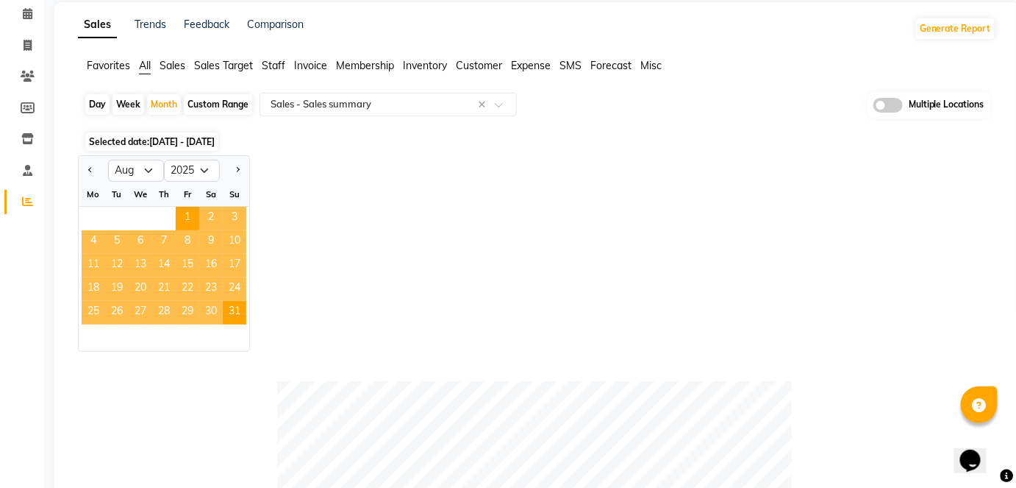
scroll to position [0, 0]
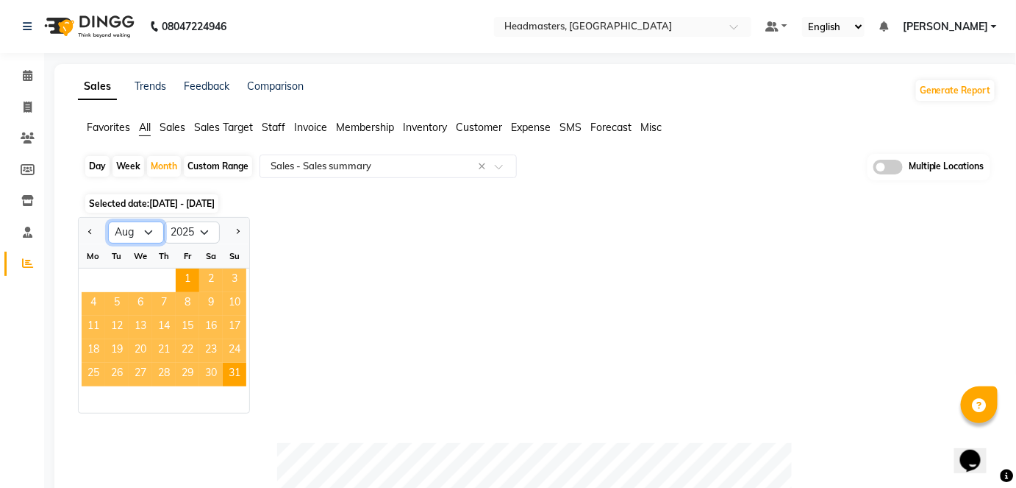
click at [149, 229] on select "Jan Feb Mar Apr May Jun [DATE] Aug Sep Oct Nov Dec" at bounding box center [136, 232] width 56 height 22
click at [108, 221] on select "Jan Feb Mar Apr May Jun [DATE] Aug Sep Oct Nov Dec" at bounding box center [136, 232] width 56 height 22
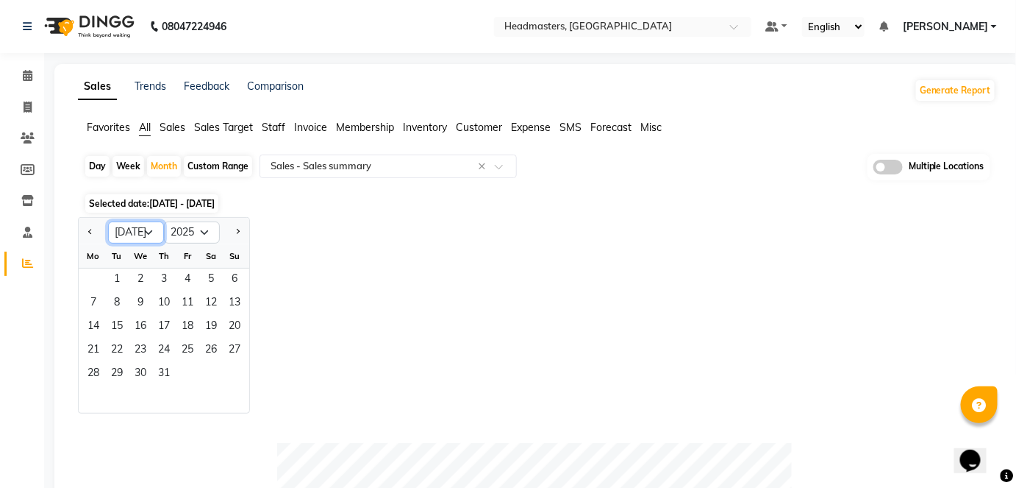
click at [137, 228] on select "Jan Feb Mar Apr May Jun [DATE] Aug Sep Oct Nov Dec" at bounding box center [136, 232] width 56 height 22
click at [108, 221] on select "Jan Feb Mar Apr May Jun [DATE] Aug Sep Oct Nov Dec" at bounding box center [136, 232] width 56 height 22
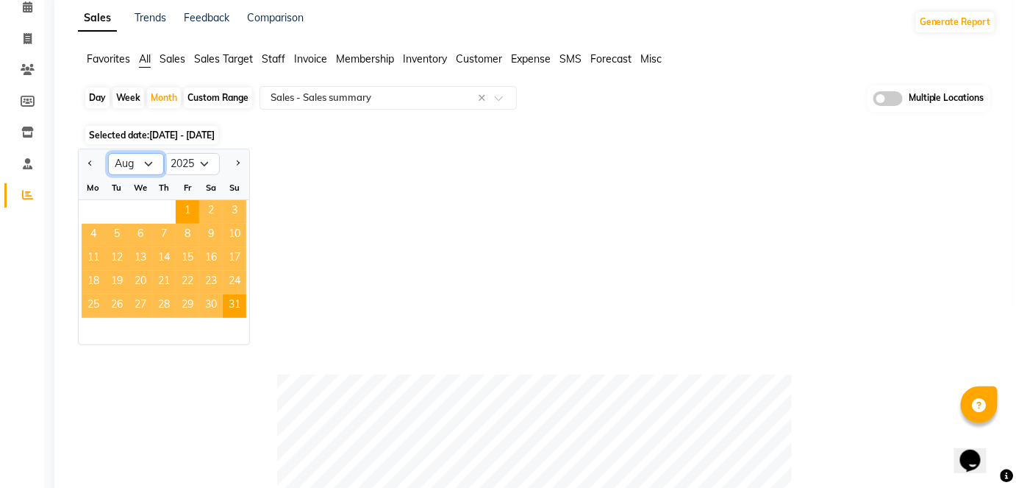
scroll to position [53, 0]
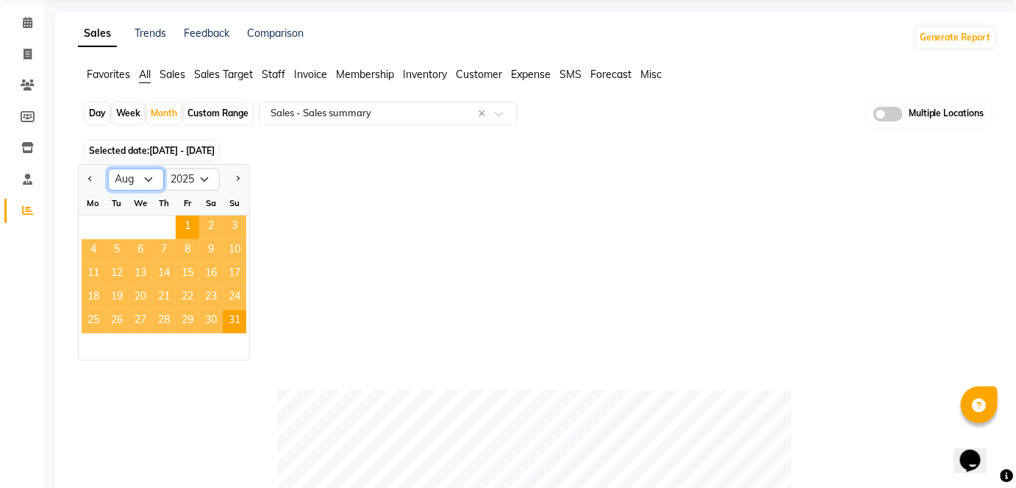
click at [142, 175] on select "Jan Feb Mar Apr May Jun [DATE] Aug Sep Oct Nov Dec" at bounding box center [136, 179] width 56 height 22
select select "7"
click at [108, 168] on select "Jan Feb Mar Apr May Jun [DATE] Aug Sep Oct Nov Dec" at bounding box center [136, 179] width 56 height 22
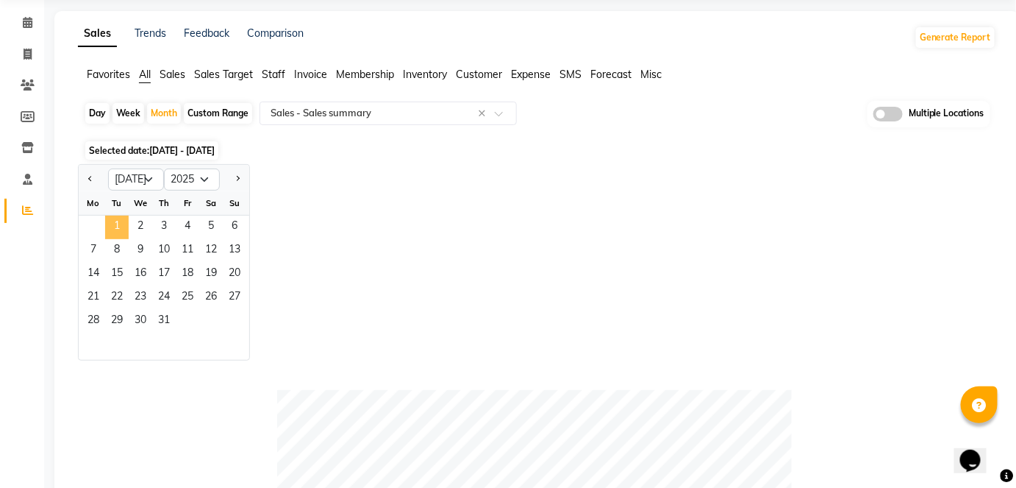
click at [113, 221] on span "1" at bounding box center [117, 227] width 24 height 24
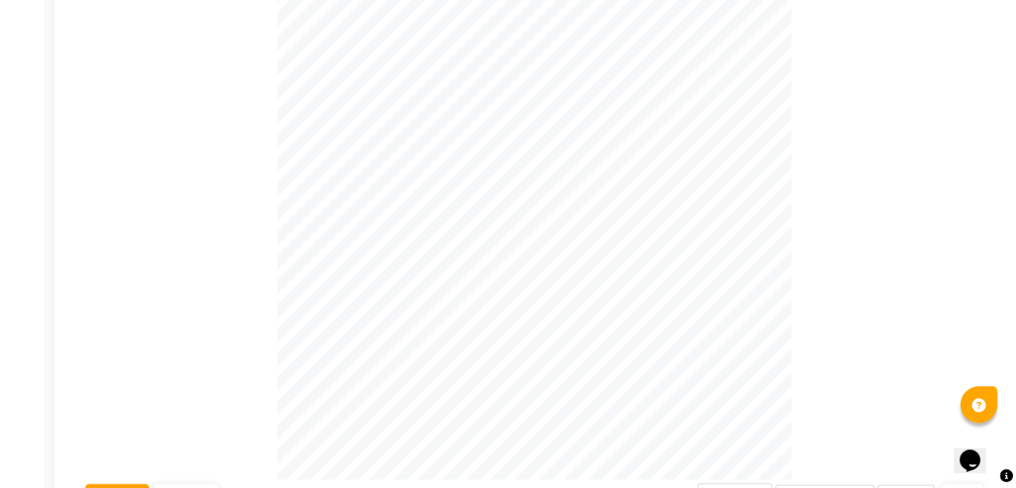
scroll to position [0, 0]
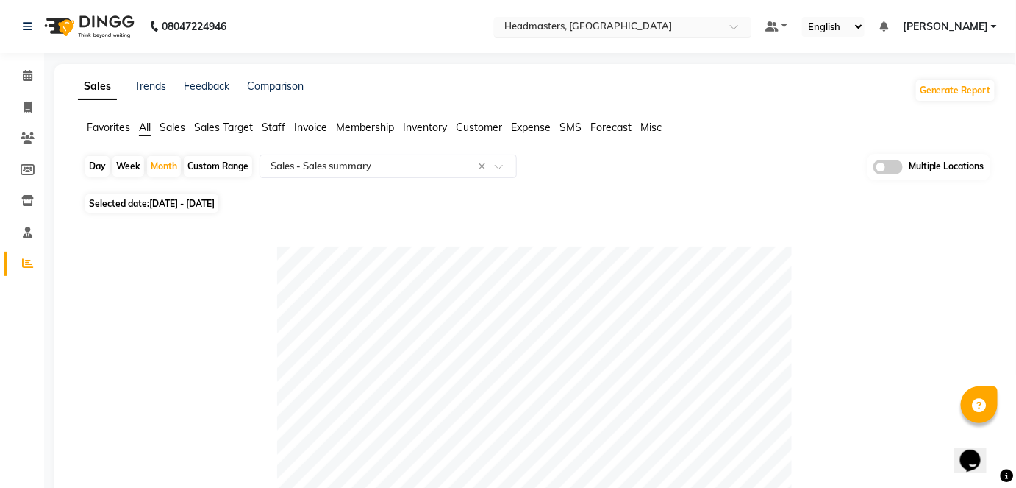
click at [688, 30] on input "text" at bounding box center [608, 28] width 213 height 15
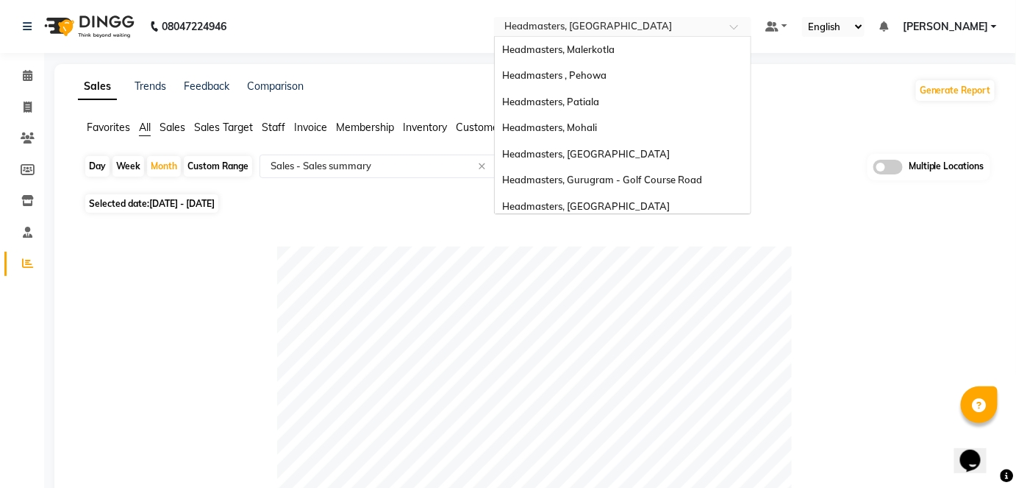
scroll to position [110, 0]
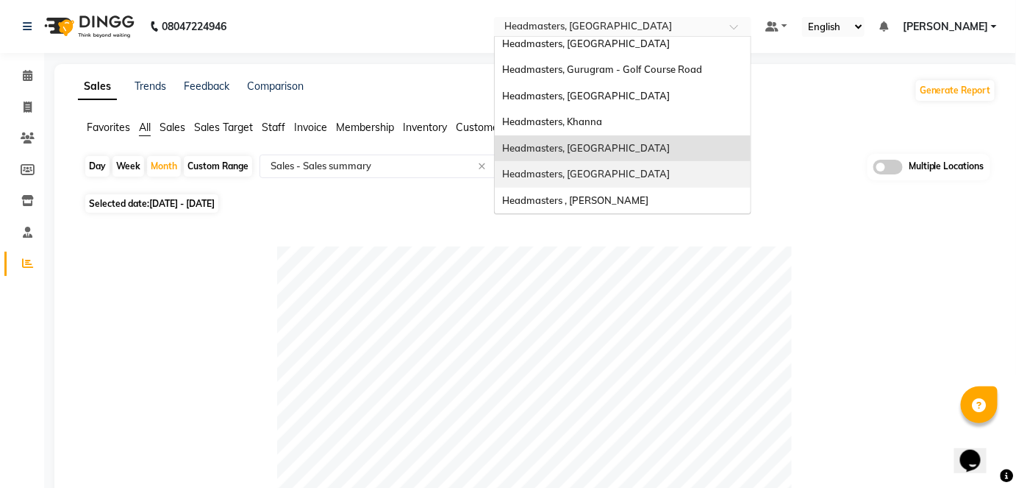
click at [659, 181] on div "Headmasters, [GEOGRAPHIC_DATA]" at bounding box center [623, 174] width 256 height 26
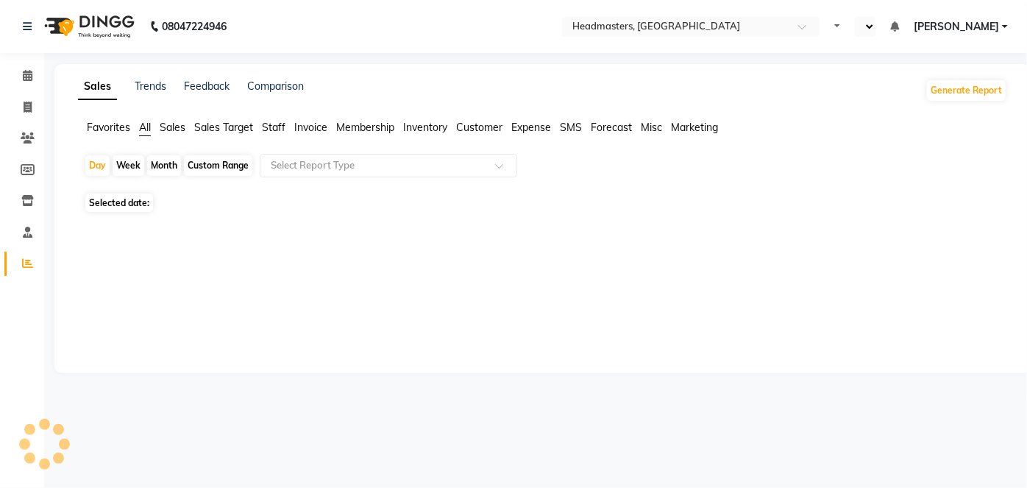
select select "en"
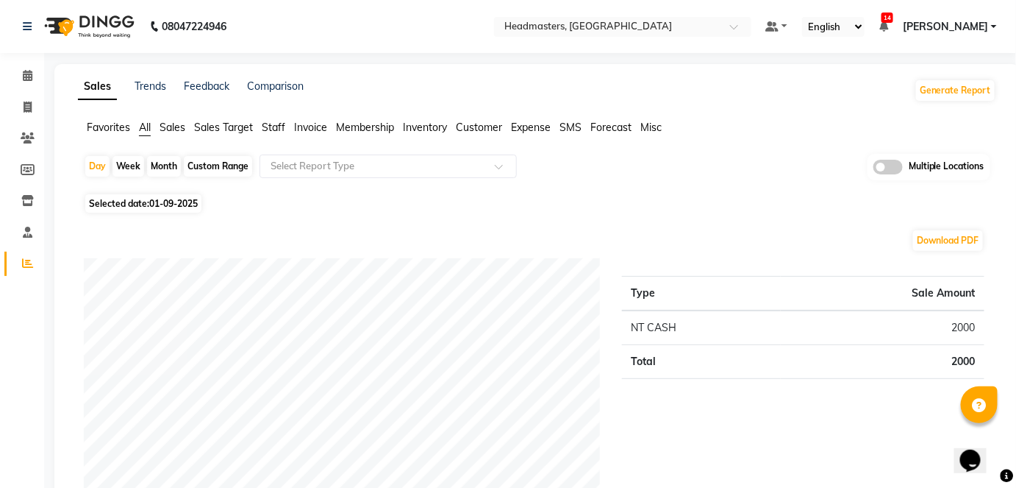
click at [165, 167] on div "Month" at bounding box center [164, 166] width 34 height 21
select select "9"
select select "2025"
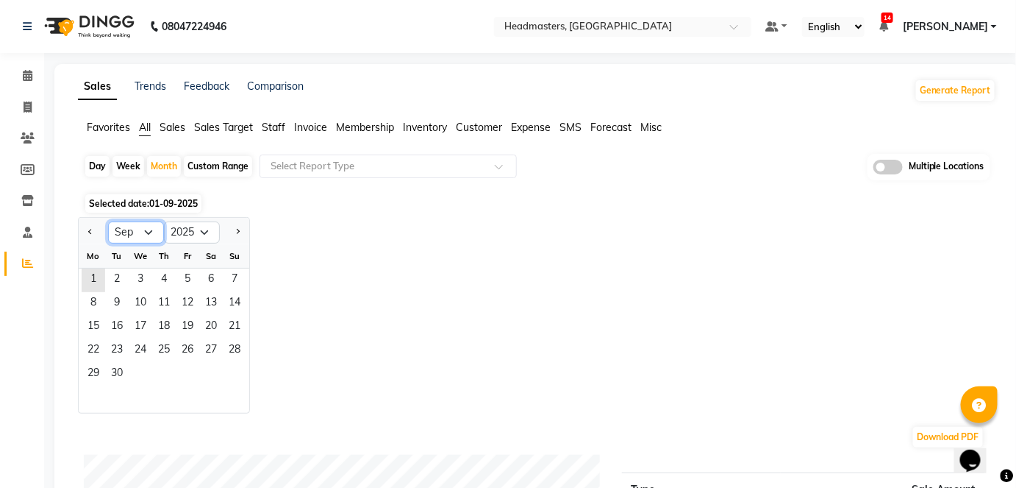
click at [144, 227] on select "Jan Feb Mar Apr May Jun [DATE] Aug Sep Oct Nov Dec" at bounding box center [136, 232] width 56 height 22
select select "8"
click at [108, 221] on select "Jan Feb Mar Apr May Jun [DATE] Aug Sep Oct Nov Dec" at bounding box center [136, 232] width 56 height 22
click at [184, 271] on span "1" at bounding box center [188, 280] width 24 height 24
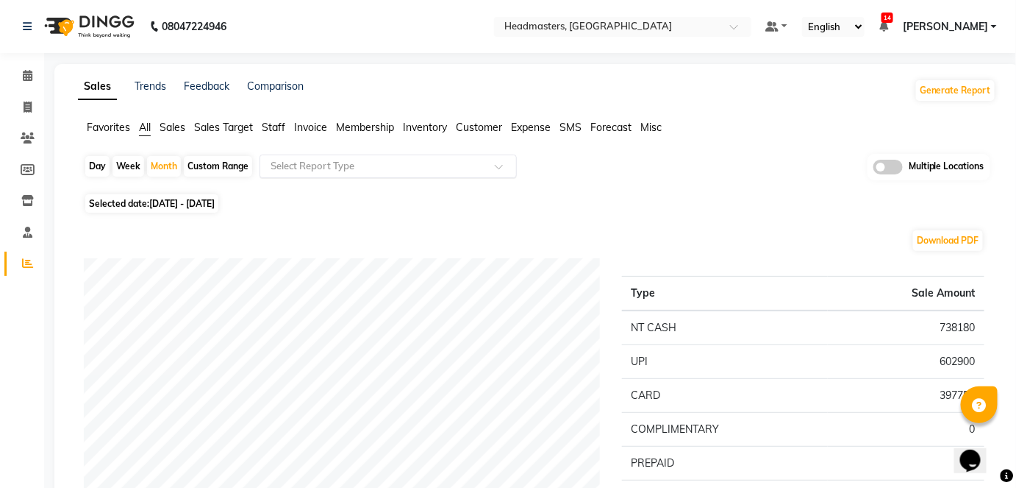
click at [346, 165] on input "text" at bounding box center [374, 166] width 212 height 15
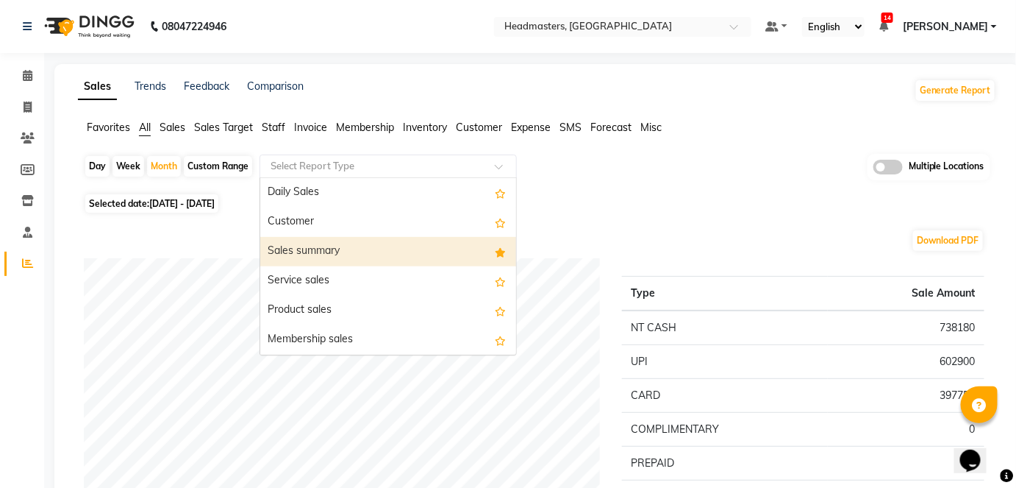
click at [349, 249] on div "Sales summary" at bounding box center [388, 251] width 256 height 29
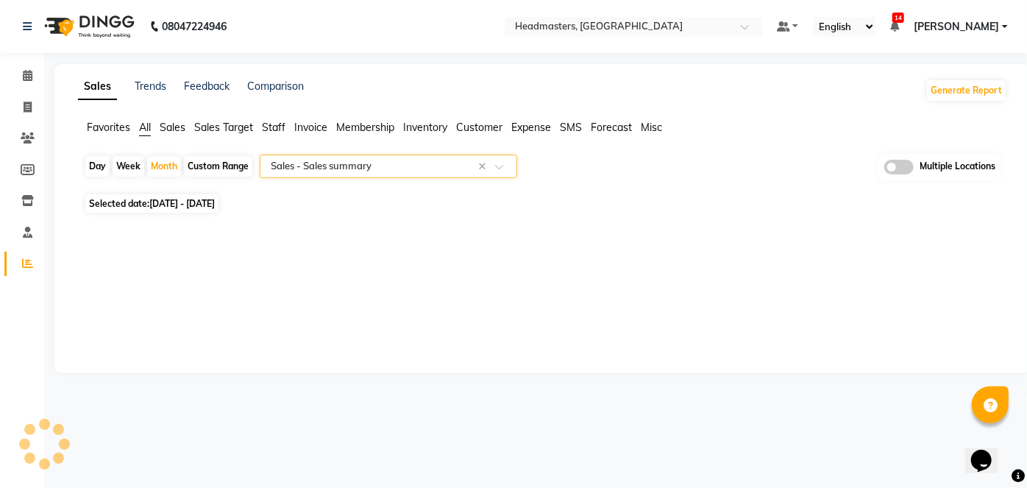
select select "full_report"
select select "csv"
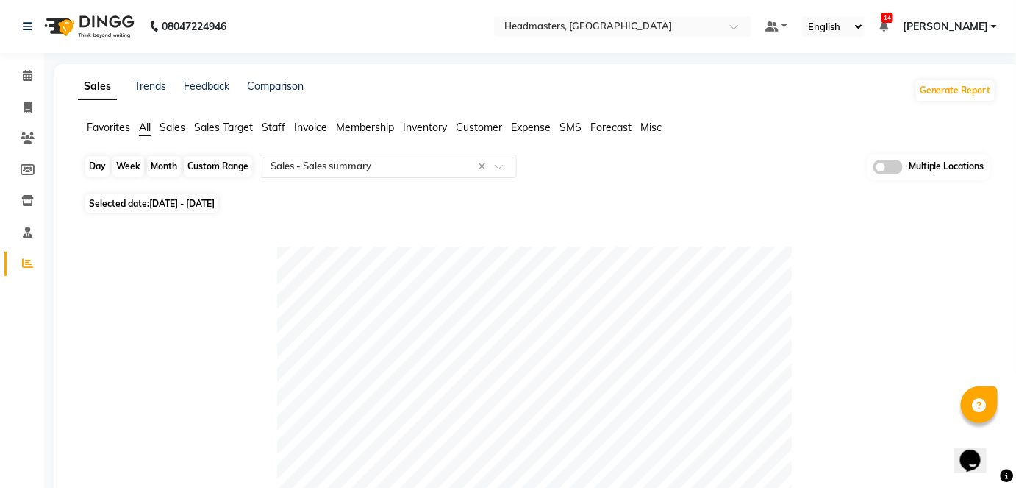
click at [165, 163] on div "Month" at bounding box center [164, 166] width 34 height 21
select select "8"
select select "2025"
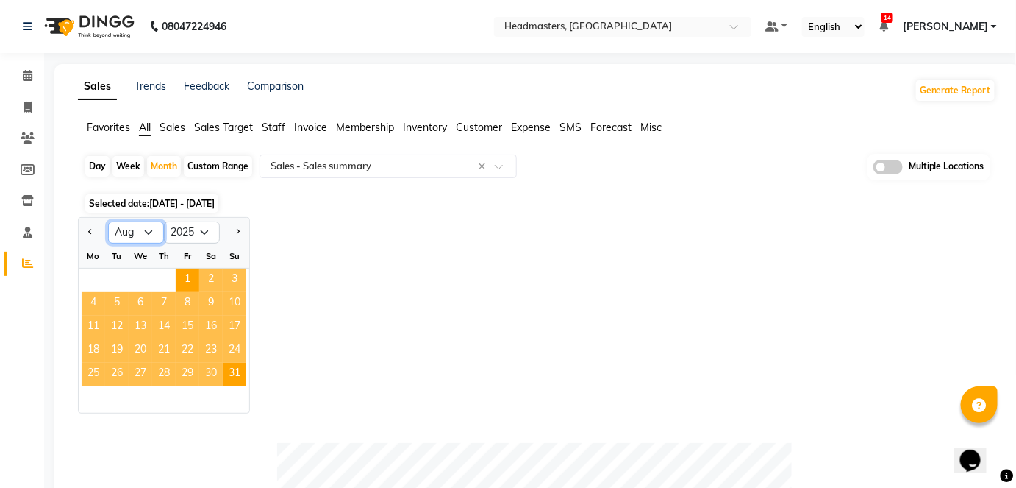
click at [152, 227] on select "Jan Feb Mar Apr May Jun [DATE] Aug Sep Oct Nov Dec" at bounding box center [136, 232] width 56 height 22
select select "7"
click at [108, 221] on select "Jan Feb Mar Apr May Jun [DATE] Aug Sep Oct Nov Dec" at bounding box center [136, 232] width 56 height 22
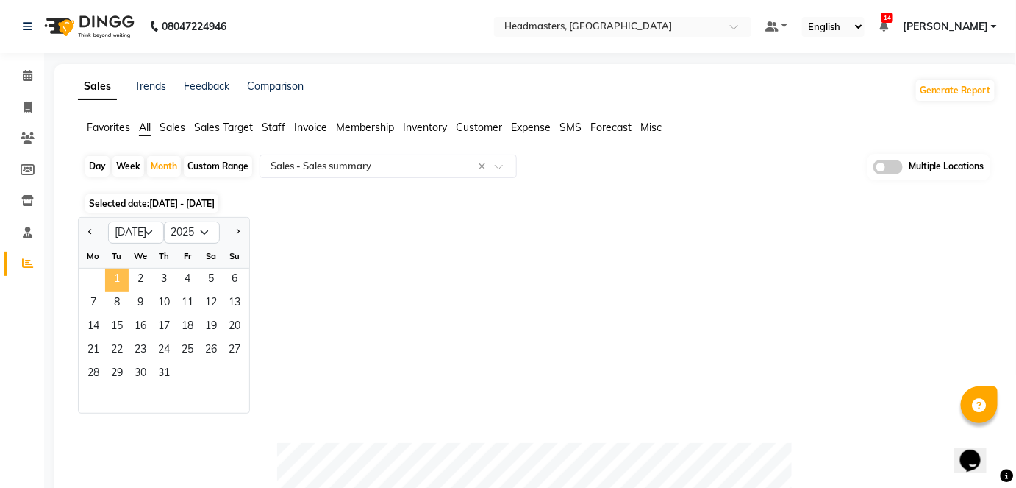
click at [115, 280] on span "1" at bounding box center [117, 280] width 24 height 24
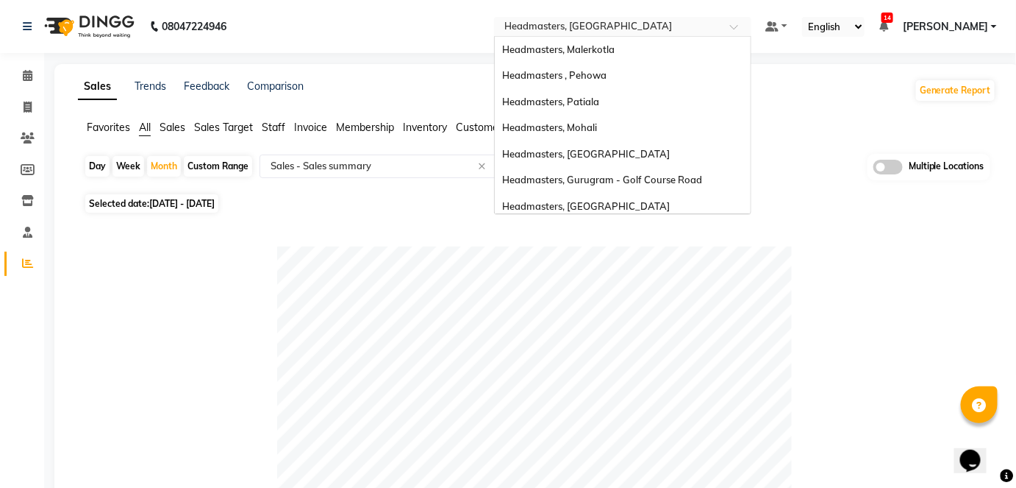
click at [674, 28] on input "text" at bounding box center [608, 28] width 213 height 15
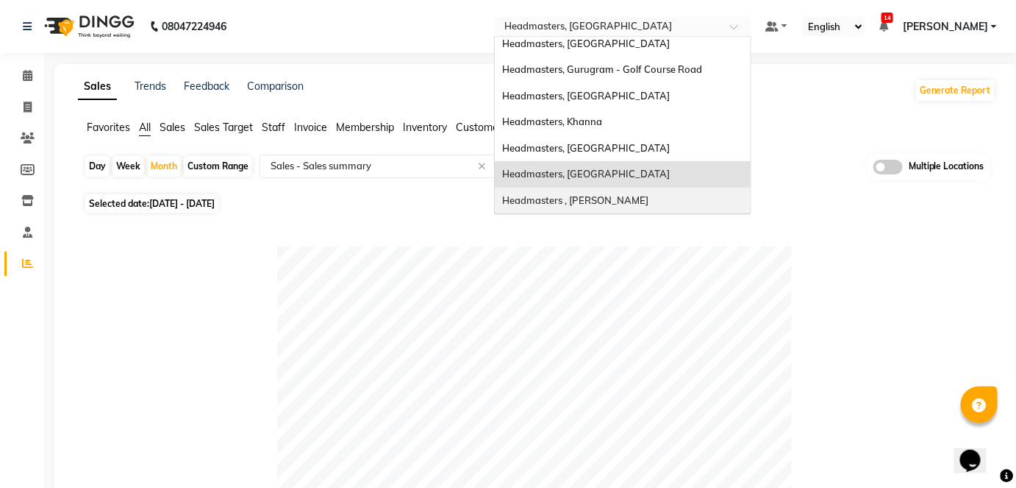
click at [649, 202] on span "Headmasters , [PERSON_NAME]" at bounding box center [575, 200] width 146 height 12
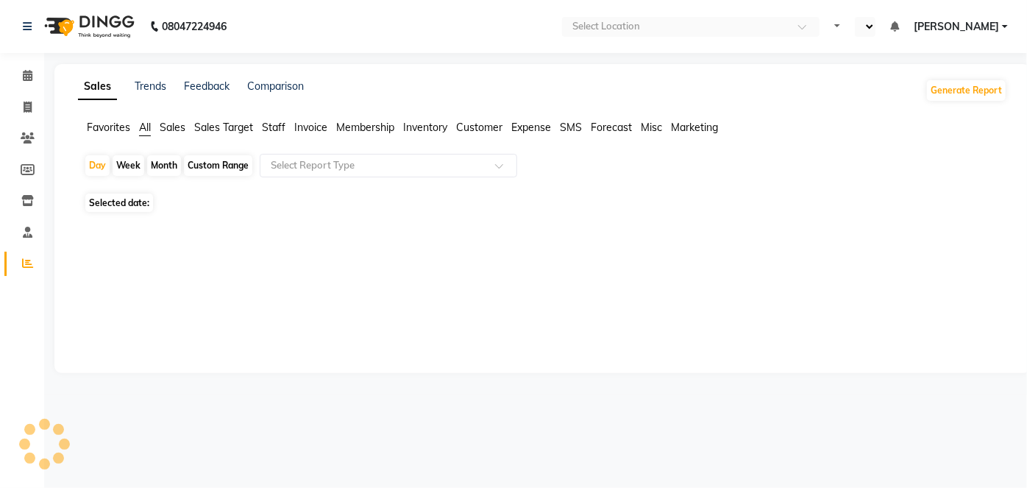
select select "en"
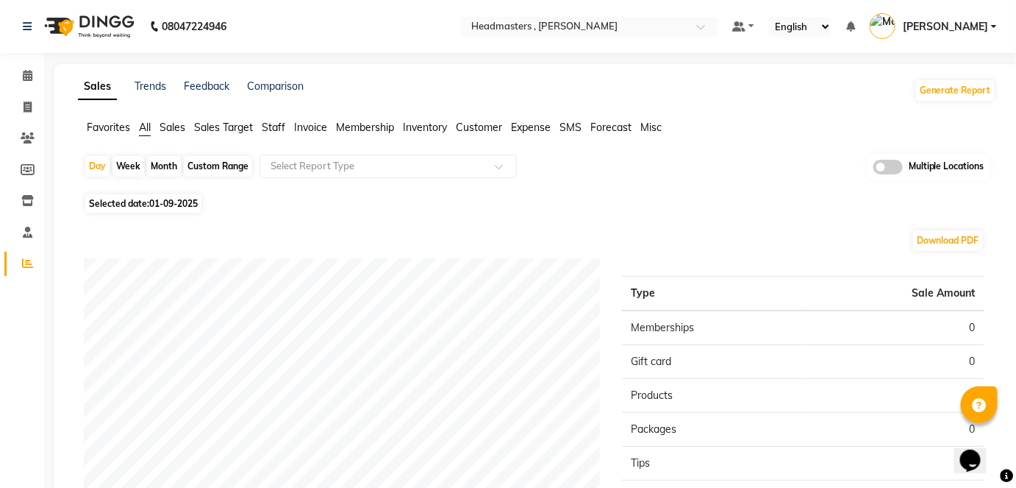
click at [162, 165] on div "Month" at bounding box center [164, 166] width 34 height 21
select select "9"
select select "2025"
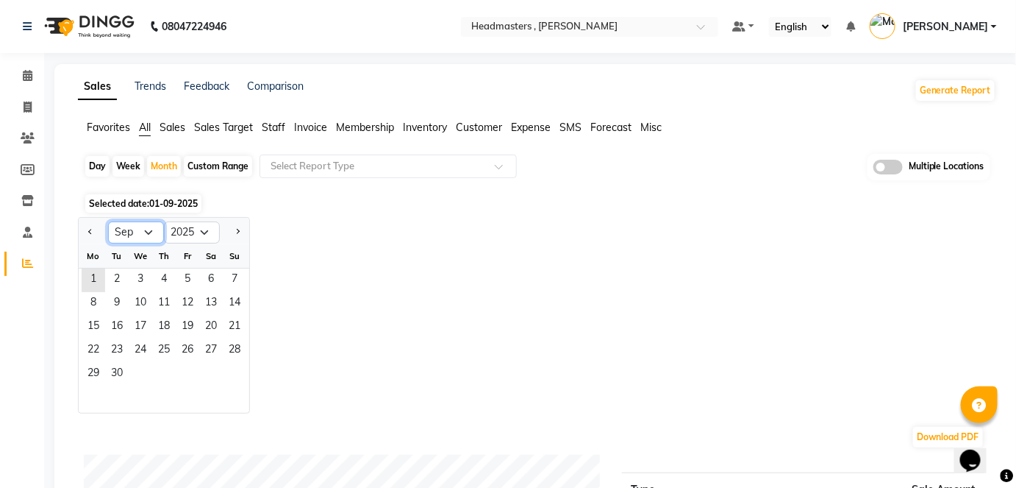
click at [145, 226] on select "Jan Feb Mar Apr May Jun [DATE] Aug Sep Oct Nov Dec" at bounding box center [136, 232] width 56 height 22
select select "8"
click at [108, 221] on select "Jan Feb Mar Apr May Jun [DATE] Aug Sep Oct Nov Dec" at bounding box center [136, 232] width 56 height 22
click at [280, 167] on input "text" at bounding box center [374, 166] width 212 height 15
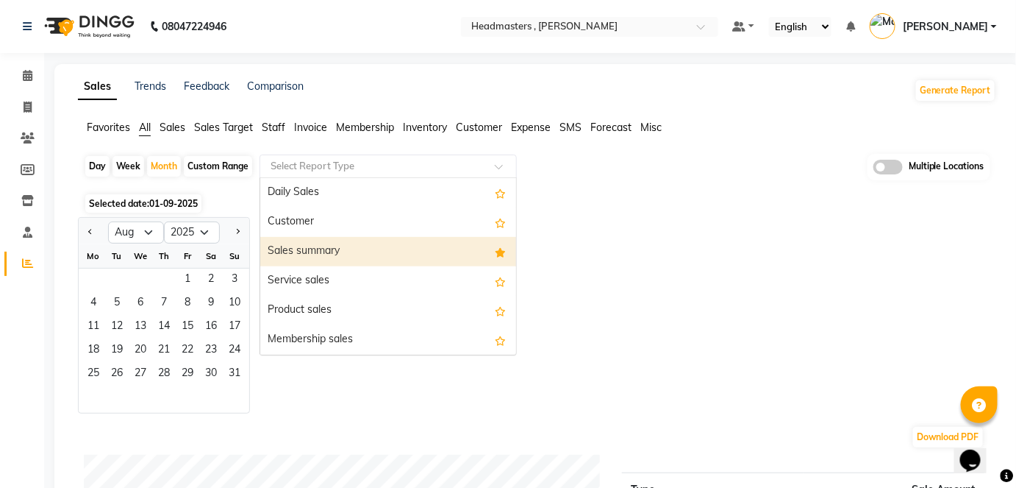
click at [292, 243] on div "Sales summary" at bounding box center [388, 251] width 256 height 29
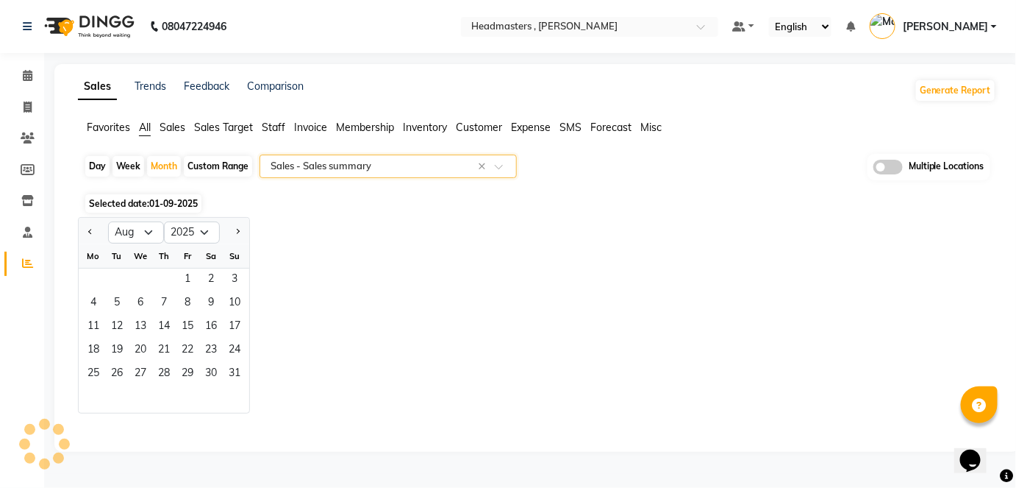
select select "full_report"
select select "csv"
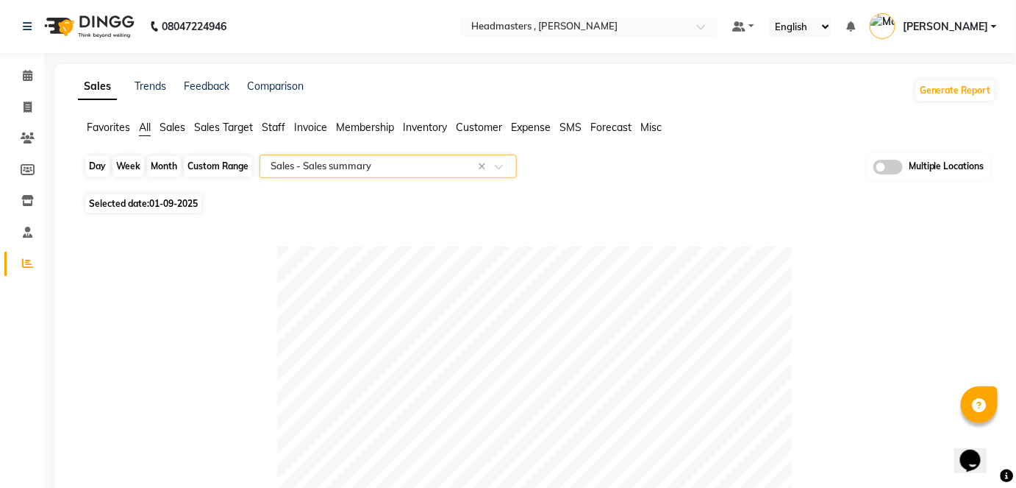
click at [171, 167] on div "Month" at bounding box center [164, 166] width 34 height 21
select select "9"
select select "2025"
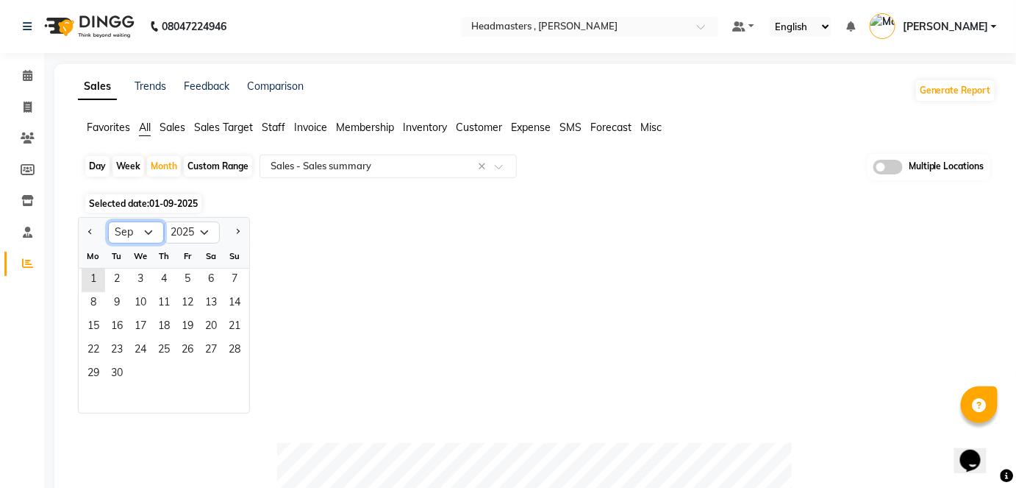
click at [151, 229] on select "Jan Feb Mar Apr May Jun [DATE] Aug Sep Oct Nov Dec" at bounding box center [136, 232] width 56 height 22
select select "8"
click at [108, 221] on select "Jan Feb Mar Apr May Jun [DATE] Aug Sep Oct Nov Dec" at bounding box center [136, 232] width 56 height 22
click at [192, 279] on span "1" at bounding box center [188, 280] width 24 height 24
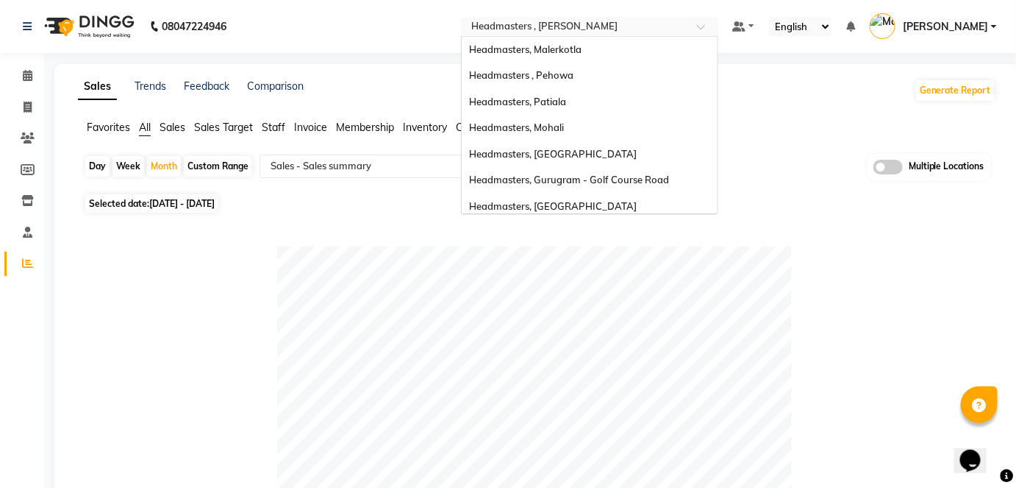
click at [661, 28] on input "text" at bounding box center [574, 28] width 213 height 15
click at [665, 46] on div "Headmasters, Malerkotla" at bounding box center [590, 50] width 256 height 26
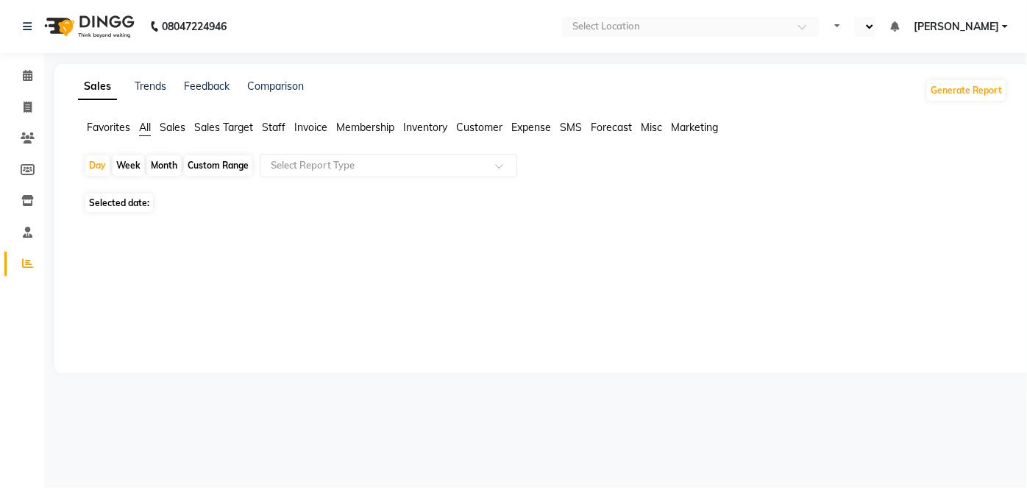
select select "en"
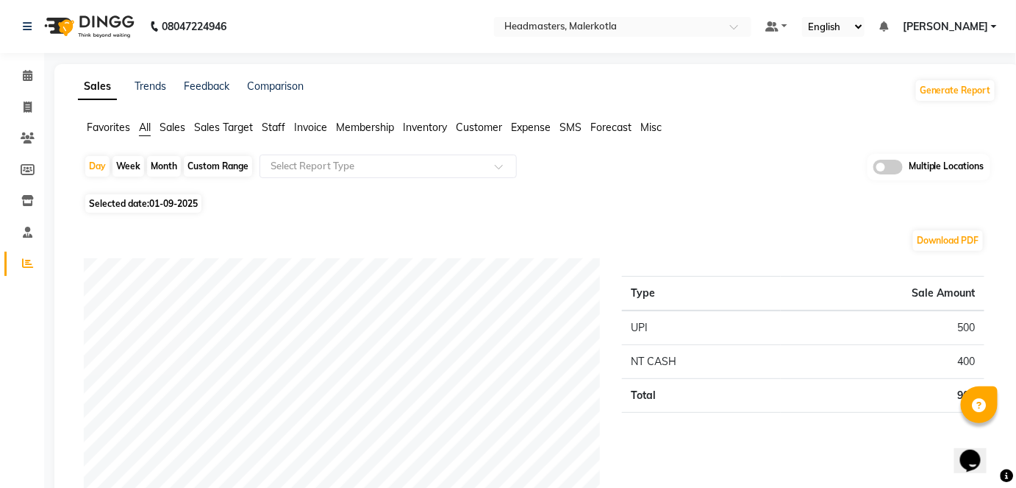
click at [170, 160] on div "Month" at bounding box center [164, 166] width 34 height 21
select select "9"
select select "2025"
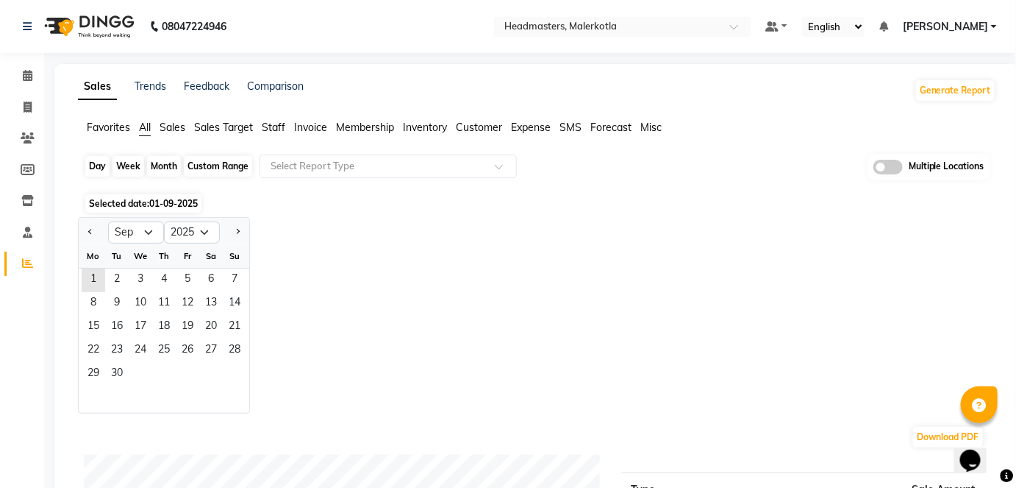
click at [171, 160] on div "Month" at bounding box center [164, 166] width 34 height 21
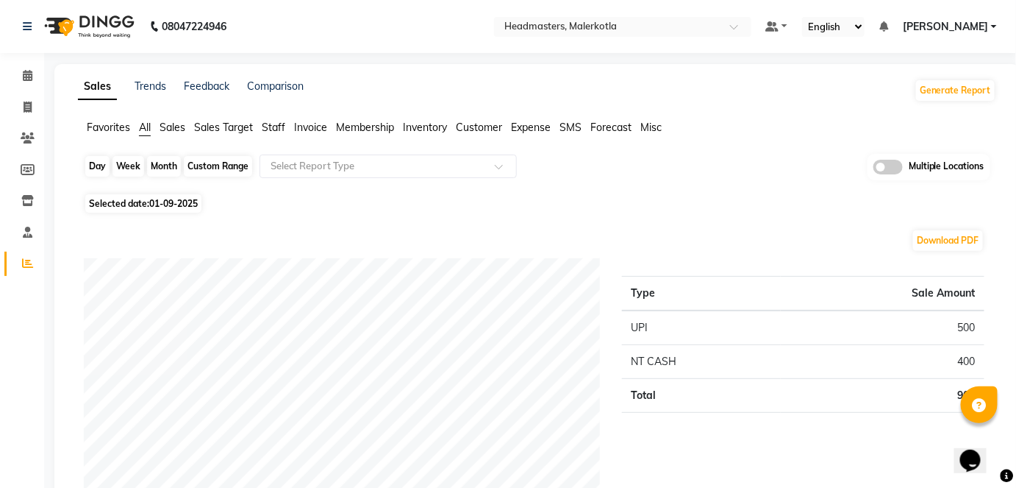
click at [168, 169] on div "Month" at bounding box center [164, 166] width 34 height 21
select select "9"
select select "2025"
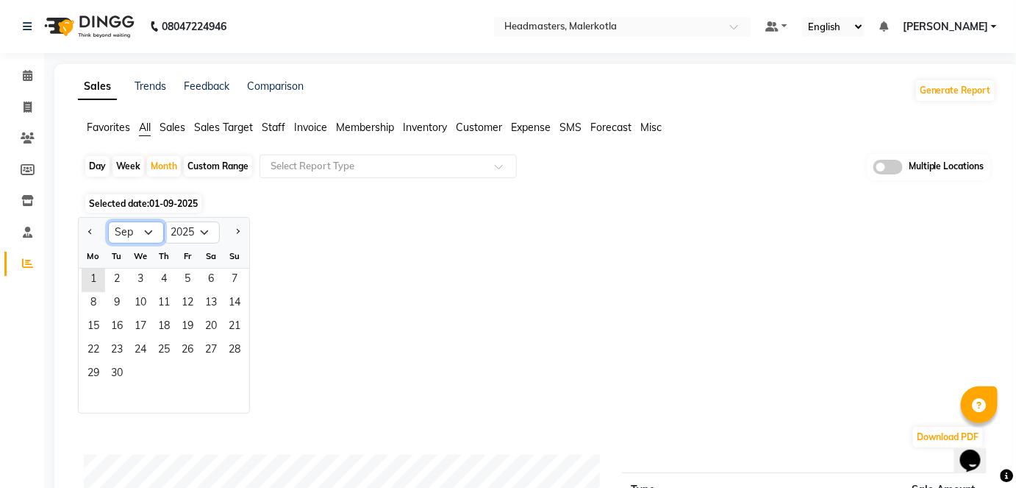
click at [114, 236] on select "Jan Feb Mar Apr May Jun [DATE] Aug Sep Oct Nov Dec" at bounding box center [136, 232] width 56 height 22
select select "8"
click at [108, 221] on select "Jan Feb Mar Apr May Jun [DATE] Aug Sep Oct Nov Dec" at bounding box center [136, 232] width 56 height 22
click at [162, 165] on div "Month" at bounding box center [164, 166] width 34 height 21
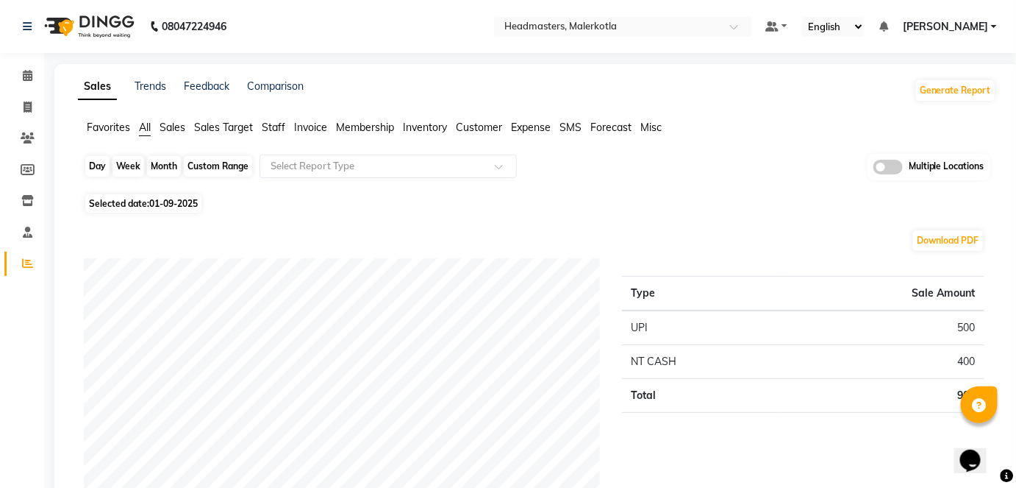
click at [162, 165] on div "Month" at bounding box center [164, 166] width 34 height 21
select select "9"
select select "2025"
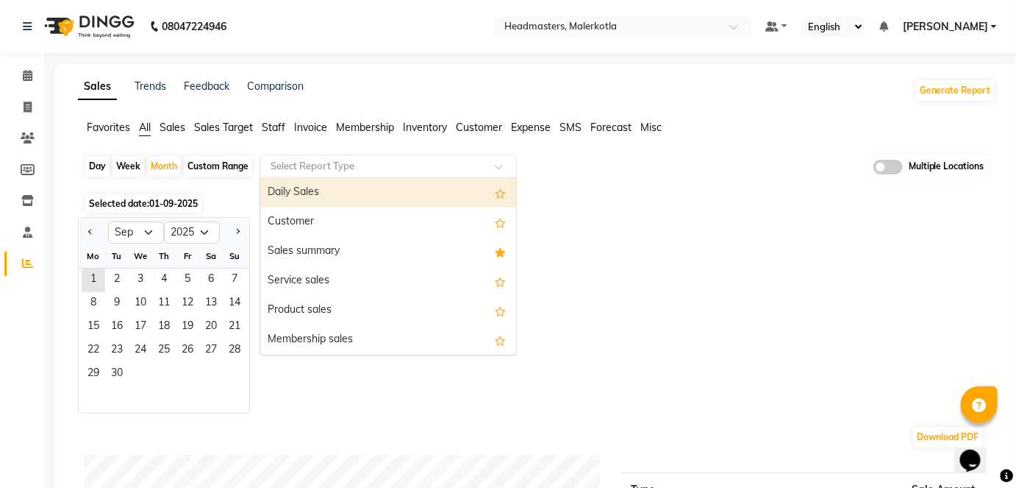
click at [307, 168] on input "text" at bounding box center [374, 166] width 212 height 15
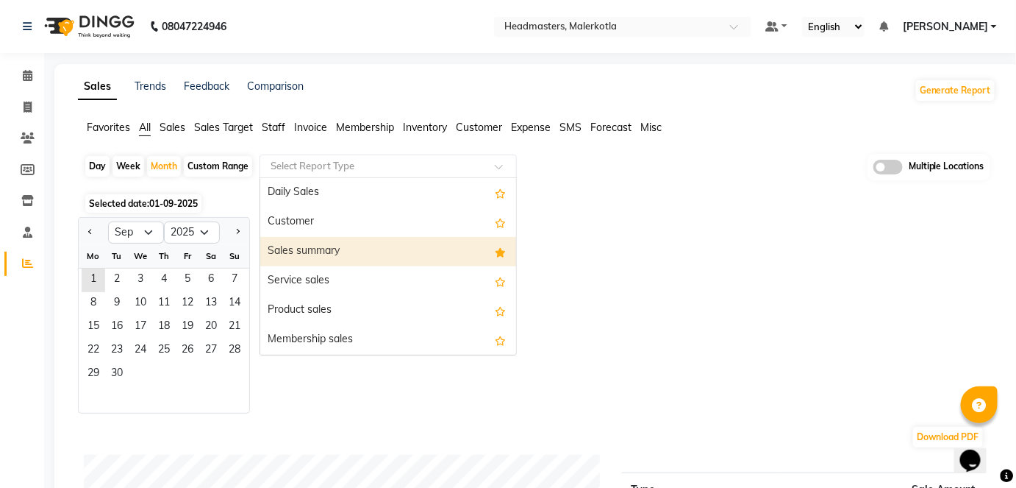
click at [286, 247] on div "Sales summary" at bounding box center [388, 251] width 256 height 29
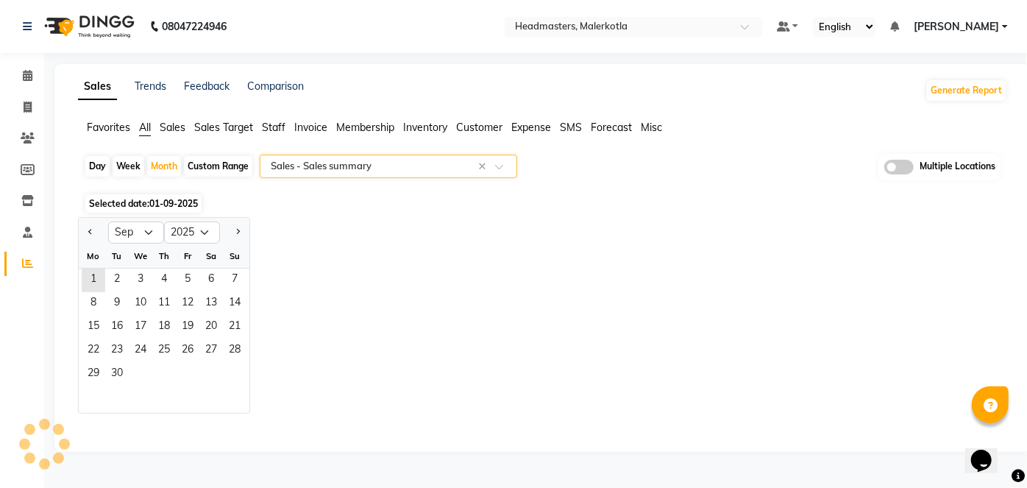
select select "full_report"
select select "csv"
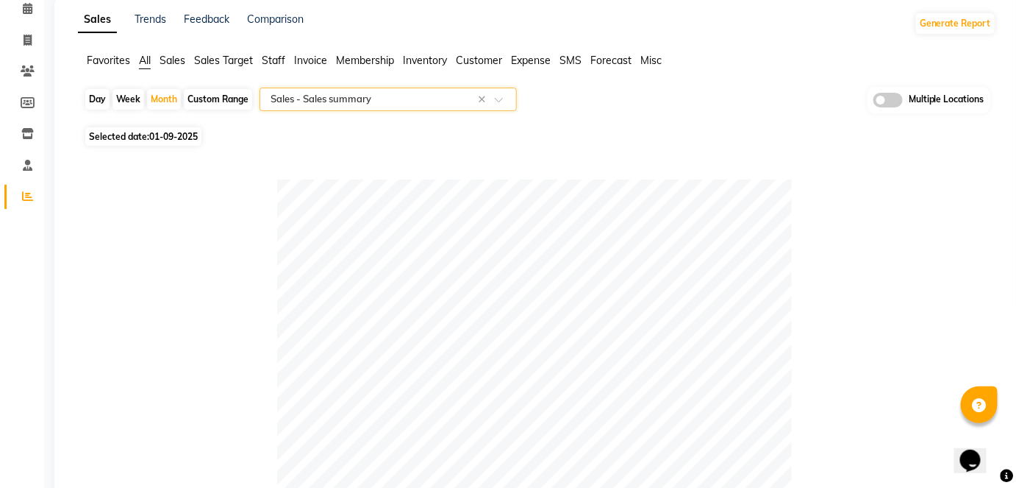
scroll to position [65, 0]
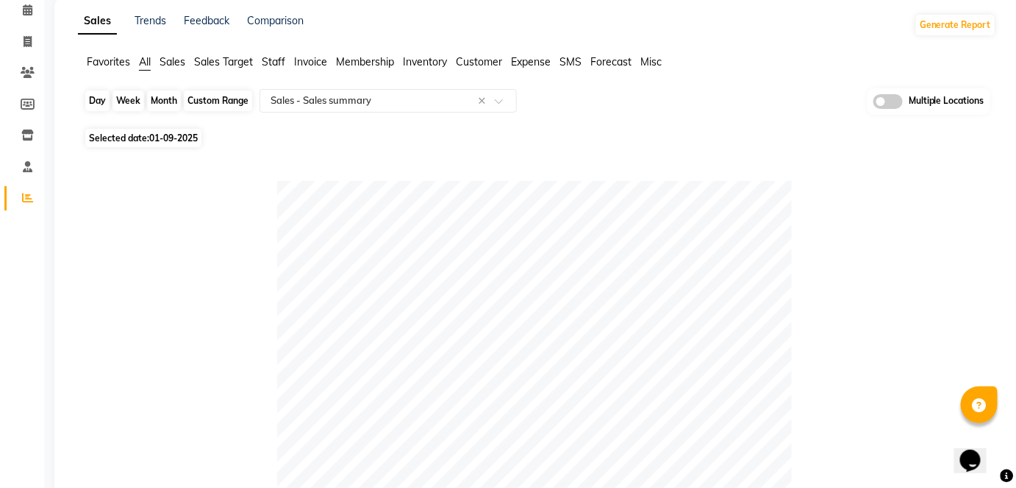
click at [165, 105] on div "Month" at bounding box center [164, 100] width 34 height 21
select select "9"
select select "2025"
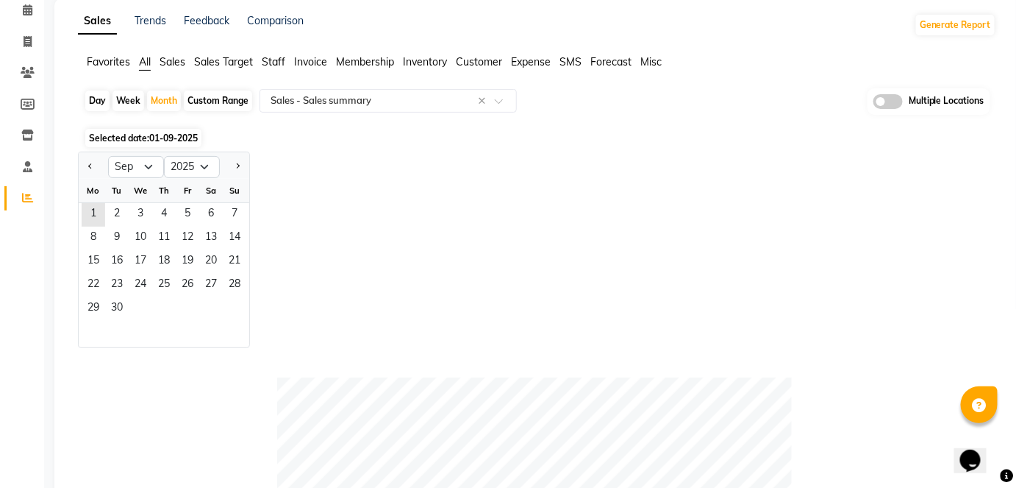
click at [366, 152] on div "Jan Feb Mar Apr May Jun Jul Aug Sep Oct Nov Dec 2015 2016 2017 2018 2019 2020 2…" at bounding box center [537, 250] width 919 height 196
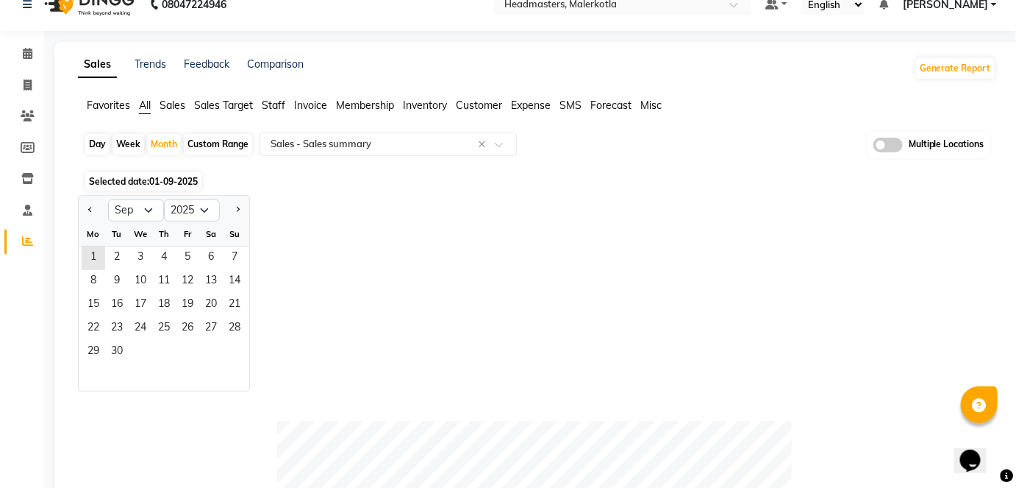
scroll to position [0, 0]
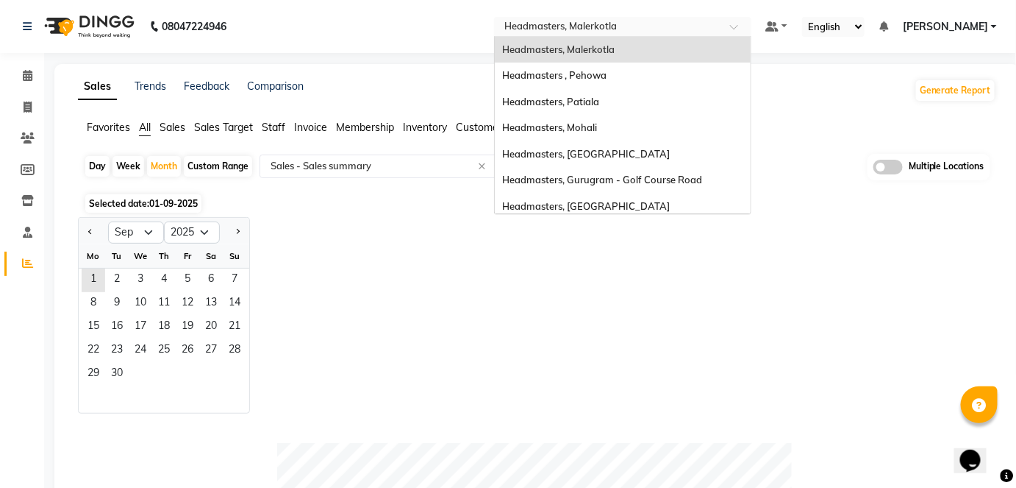
click at [684, 24] on input "text" at bounding box center [608, 28] width 213 height 15
click at [441, 10] on nav "08047224946 Select Location × Headmasters, Malerkotla Headmasters, Malerkotla H…" at bounding box center [508, 26] width 1016 height 53
click at [684, 28] on input "text" at bounding box center [608, 28] width 213 height 15
click at [658, 124] on div "Headmasters, Mohali" at bounding box center [623, 128] width 256 height 26
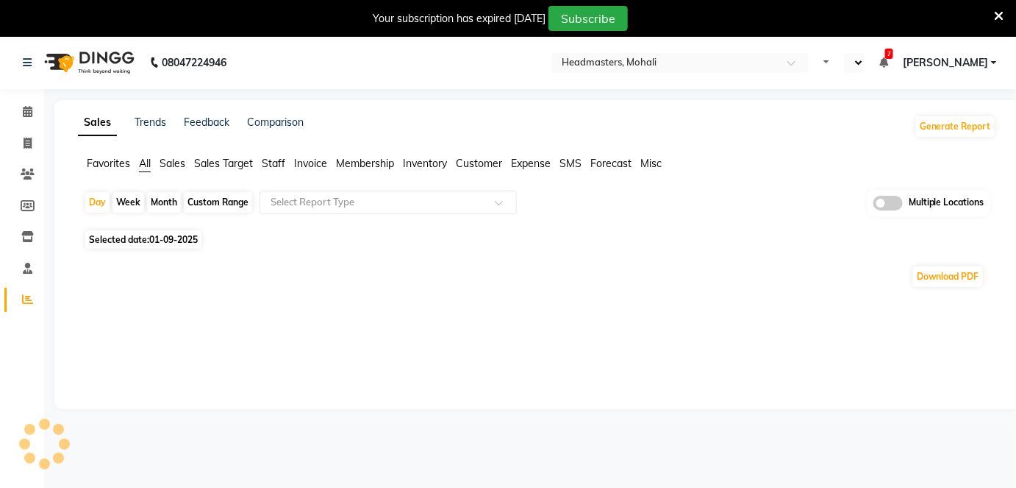
select select "en"
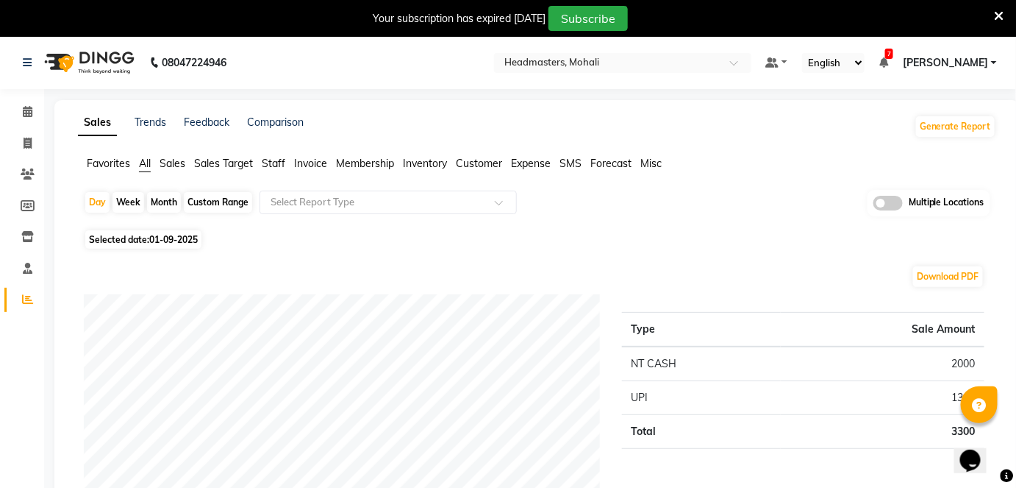
click at [166, 204] on div "Month" at bounding box center [164, 202] width 34 height 21
select select "9"
select select "2025"
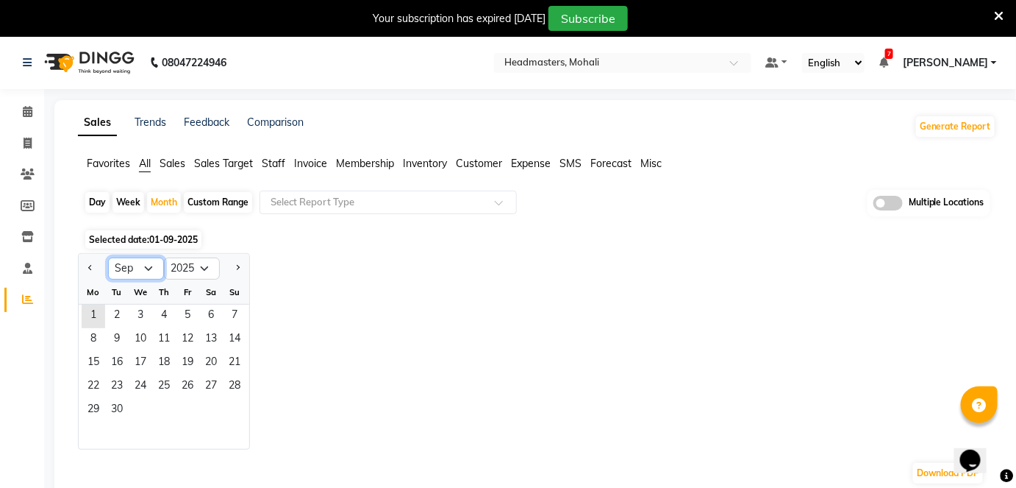
click at [147, 266] on select "Jan Feb Mar Apr May Jun [DATE] Aug Sep Oct Nov Dec" at bounding box center [136, 268] width 56 height 22
select select "8"
click at [108, 257] on select "Jan Feb Mar Apr May Jun [DATE] Aug Sep Oct Nov Dec" at bounding box center [136, 268] width 56 height 22
click at [176, 313] on span "1" at bounding box center [188, 316] width 24 height 24
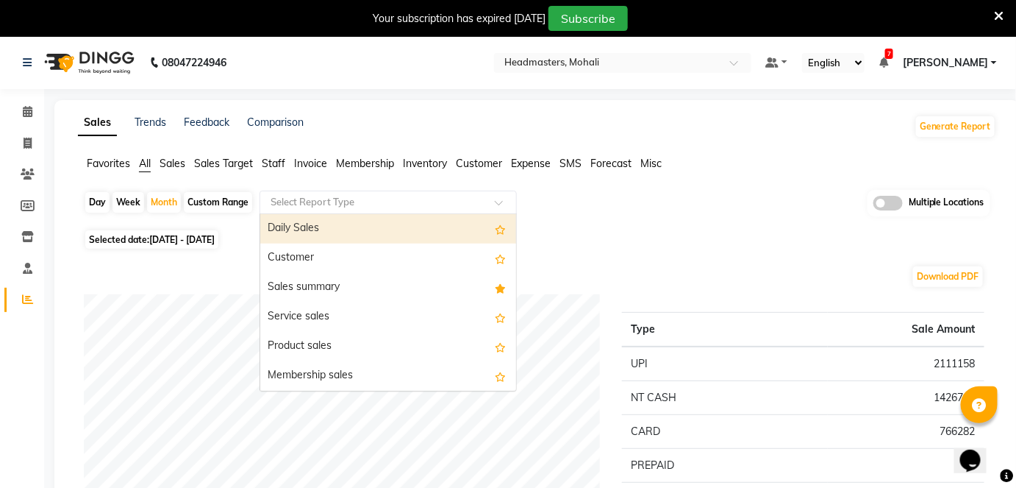
click at [328, 202] on input "text" at bounding box center [374, 202] width 212 height 15
click at [284, 157] on span "Staff" at bounding box center [274, 163] width 24 height 13
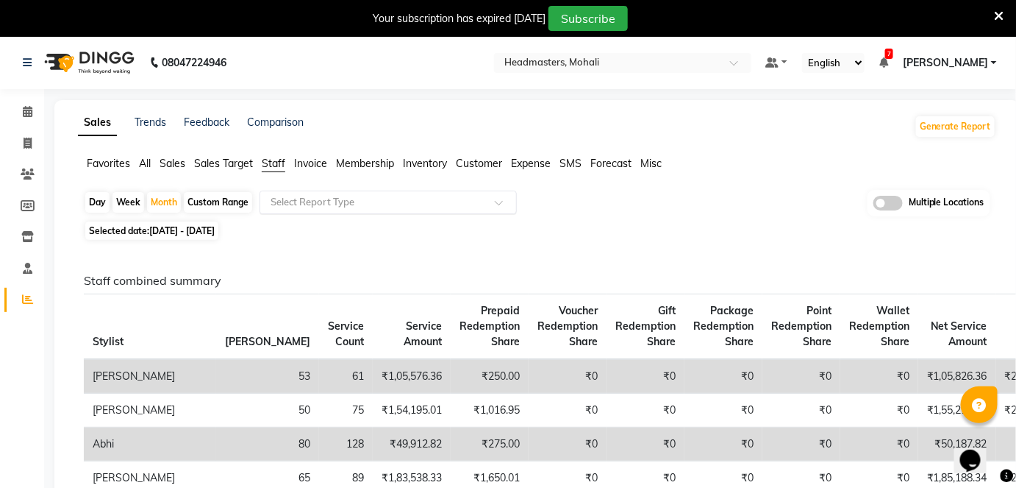
click at [307, 198] on input "text" at bounding box center [374, 202] width 212 height 15
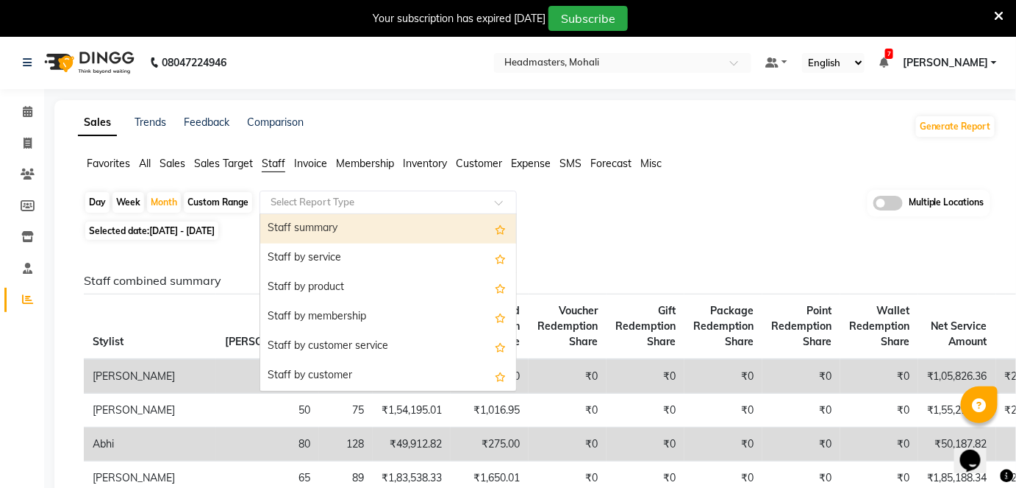
click at [334, 227] on div "Staff summary" at bounding box center [388, 228] width 256 height 29
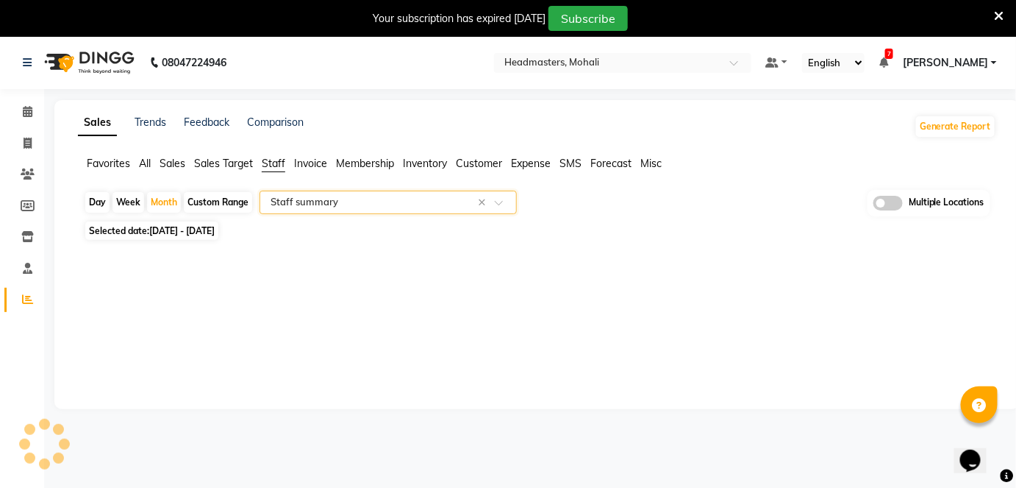
select select "full_report"
select select "csv"
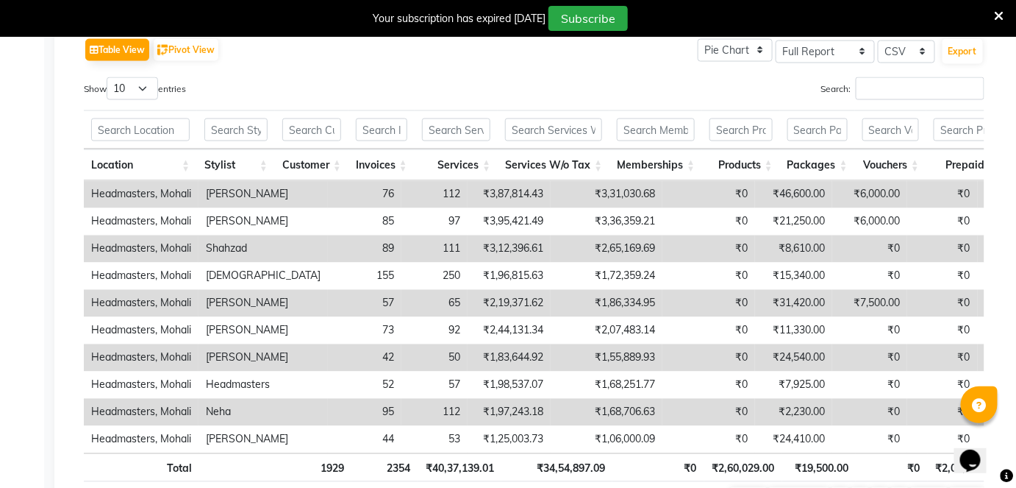
scroll to position [647, 0]
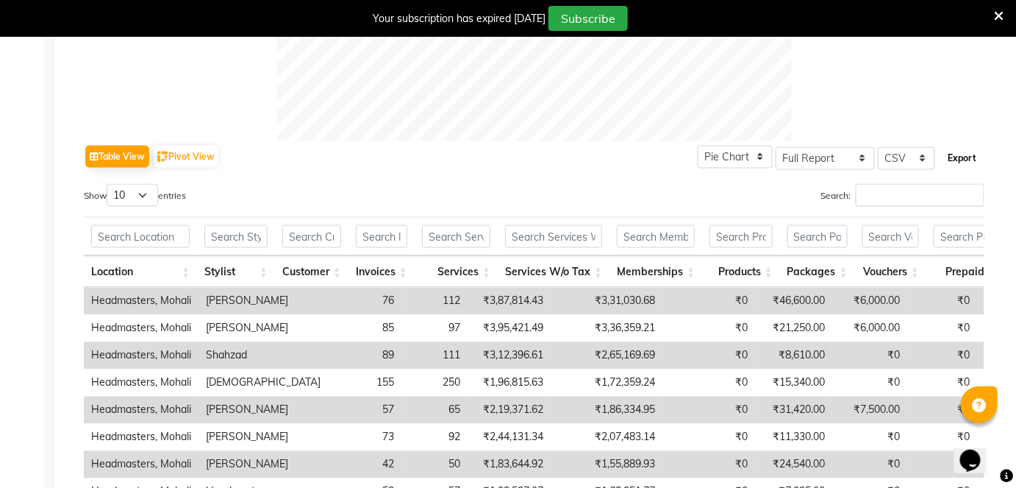
click at [974, 157] on button "Export" at bounding box center [963, 158] width 40 height 25
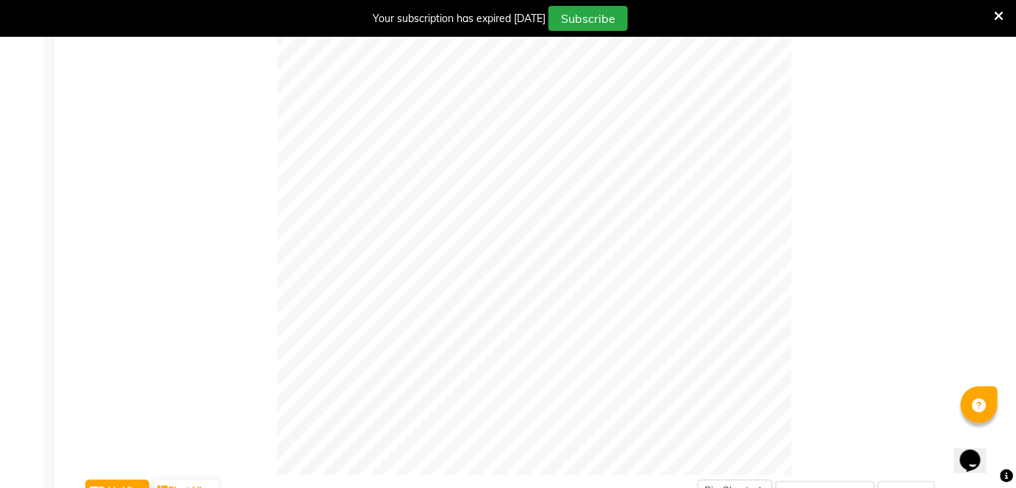
scroll to position [0, 0]
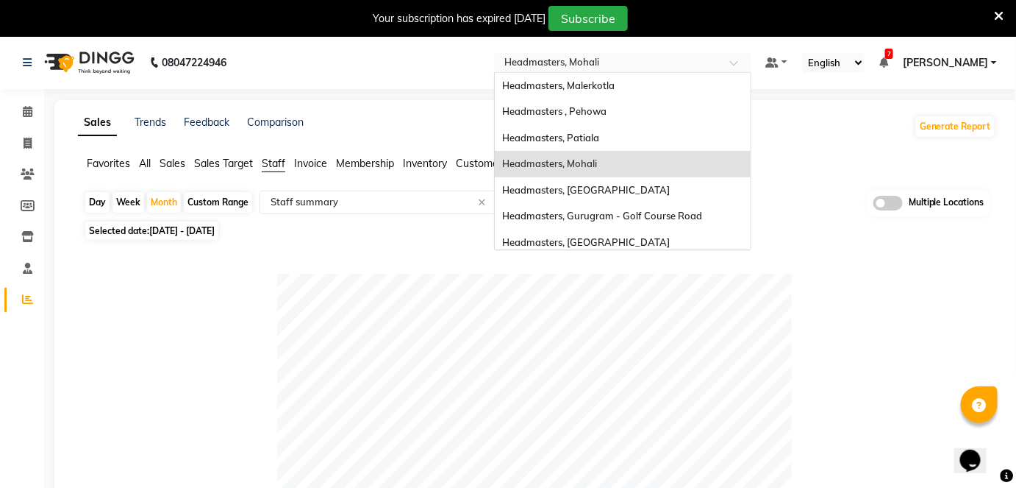
click at [680, 68] on input "text" at bounding box center [608, 64] width 213 height 15
click at [681, 188] on div "Headmasters, Jalandhar" at bounding box center [623, 190] width 256 height 26
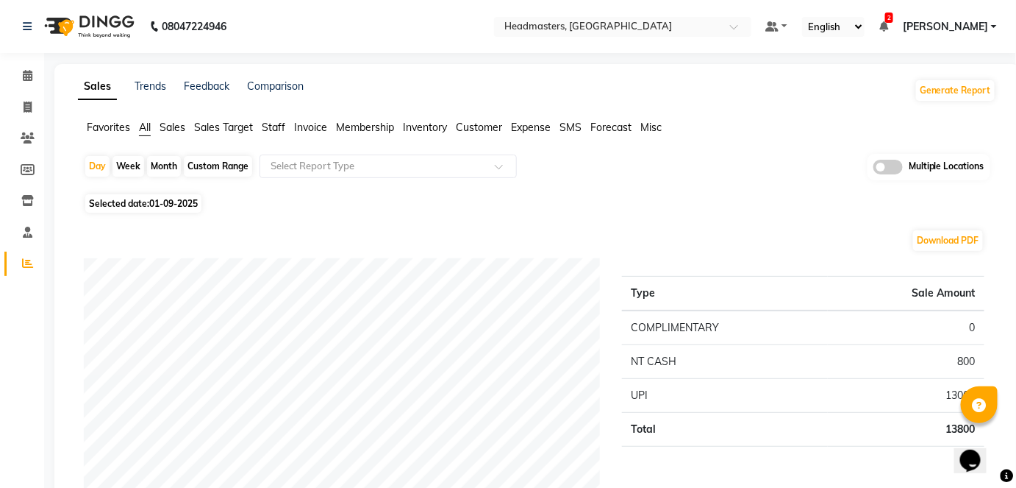
click at [154, 167] on div "Month" at bounding box center [164, 166] width 34 height 21
select select "9"
select select "2025"
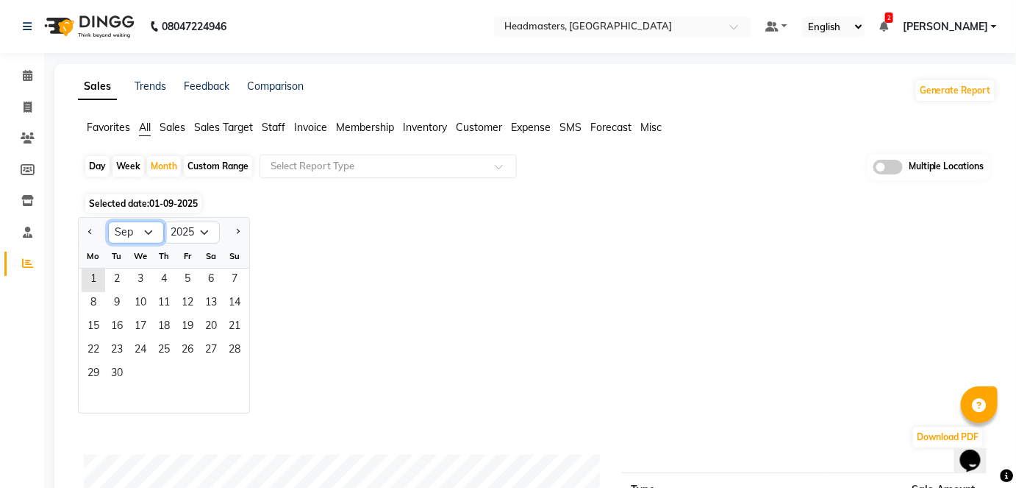
click at [140, 227] on select "Jan Feb Mar Apr May Jun [DATE] Aug Sep Oct Nov Dec" at bounding box center [136, 232] width 56 height 22
select select "8"
click at [108, 221] on select "Jan Feb Mar Apr May Jun [DATE] Aug Sep Oct Nov Dec" at bounding box center [136, 232] width 56 height 22
click at [177, 277] on span "1" at bounding box center [188, 280] width 24 height 24
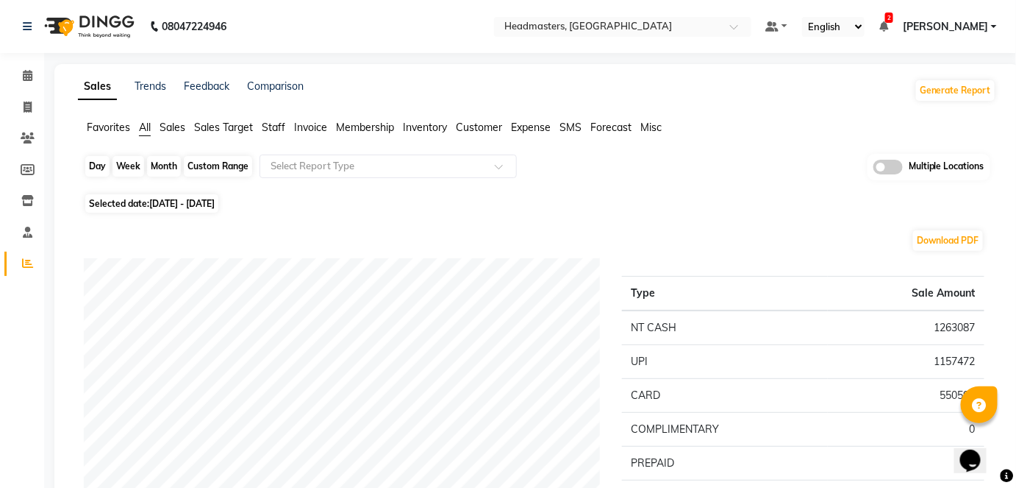
click at [154, 168] on div "Month" at bounding box center [164, 166] width 34 height 21
select select "8"
select select "2025"
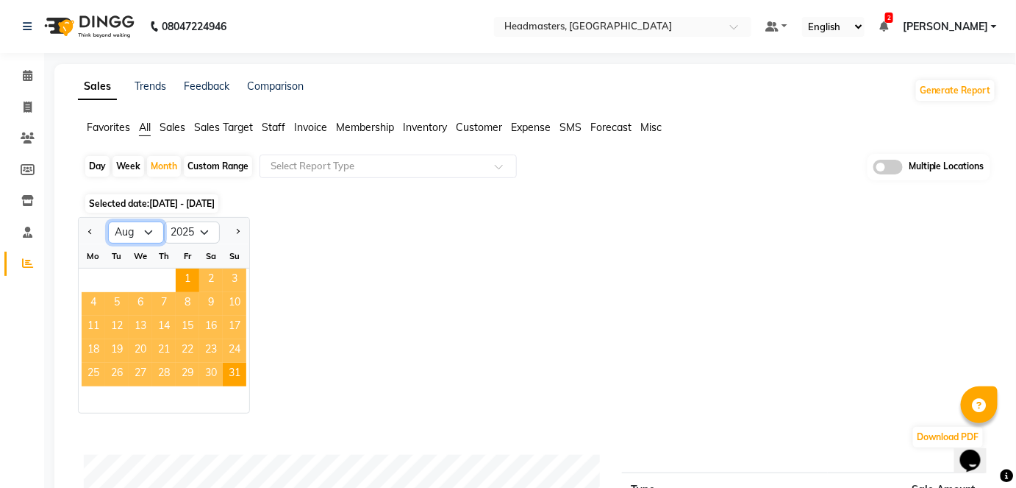
click at [137, 234] on select "Jan Feb Mar Apr May Jun [DATE] Aug Sep Oct Nov Dec" at bounding box center [136, 232] width 56 height 22
select select "7"
click at [108, 221] on select "Jan Feb Mar Apr May Jun [DATE] Aug Sep Oct Nov Dec" at bounding box center [136, 232] width 56 height 22
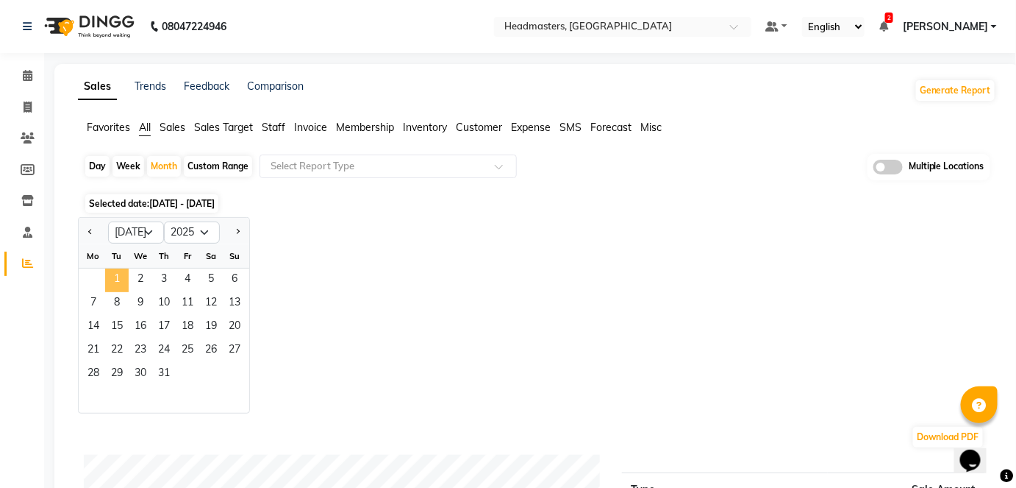
click at [110, 285] on span "1" at bounding box center [117, 280] width 24 height 24
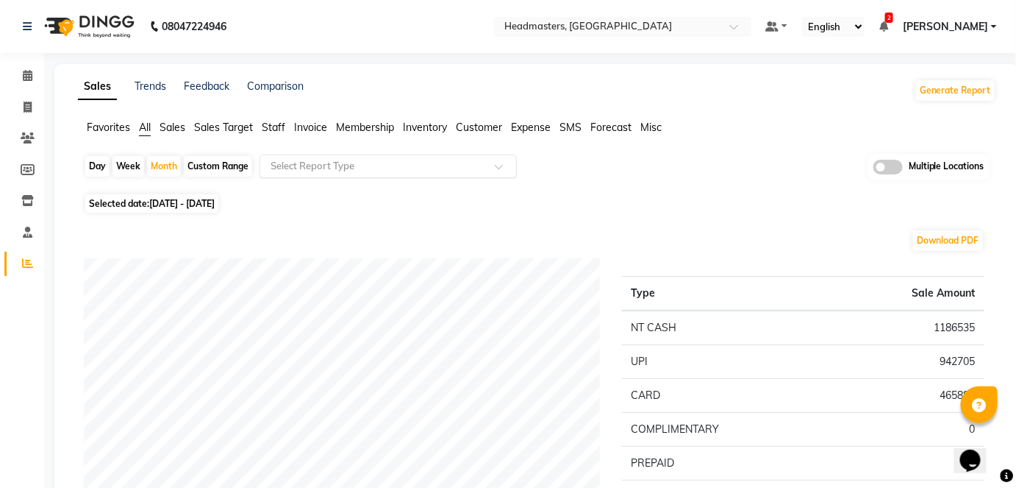
click at [296, 159] on input "text" at bounding box center [374, 166] width 212 height 15
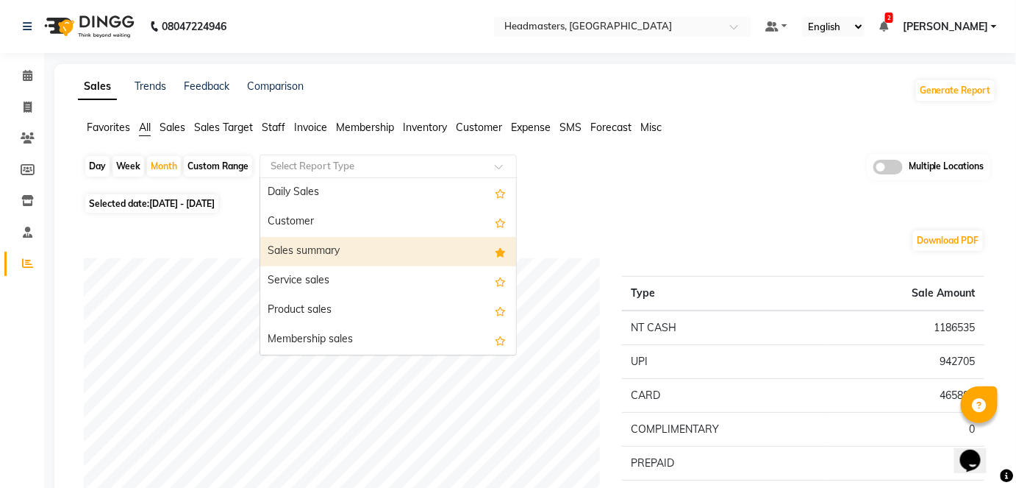
click at [306, 251] on div "Sales summary" at bounding box center [388, 251] width 256 height 29
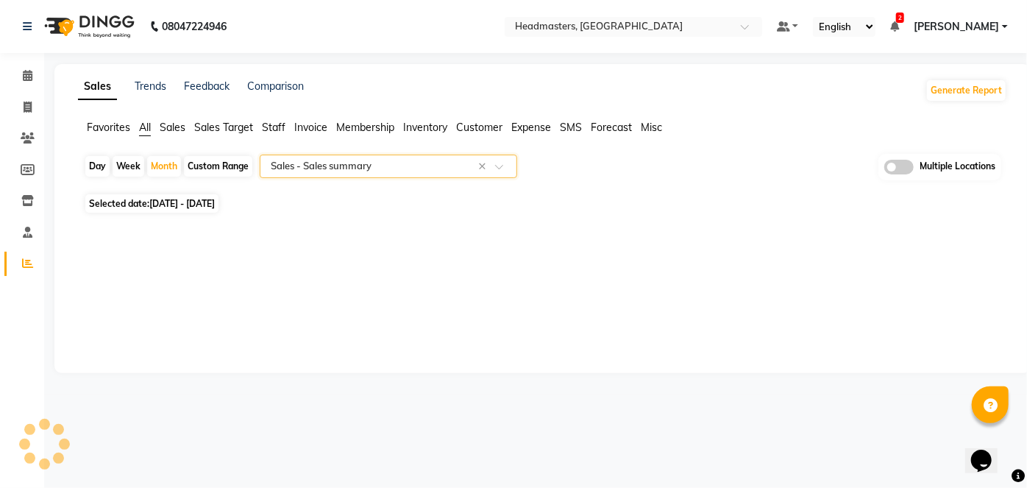
select select "full_report"
select select "csv"
click at [638, 18] on div "Select Location × Headmasters, Jalandhar" at bounding box center [622, 27] width 257 height 20
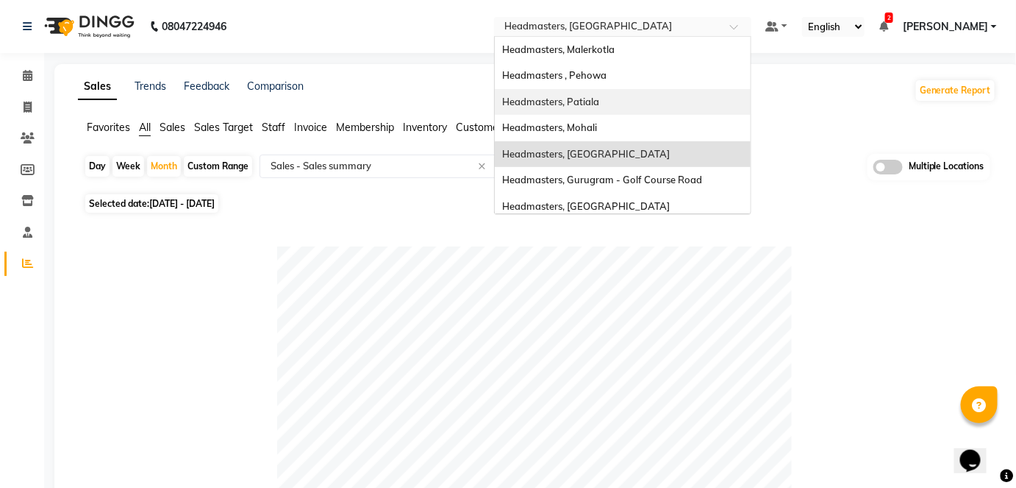
click at [599, 96] on span "Headmasters, Patiala" at bounding box center [550, 102] width 97 height 12
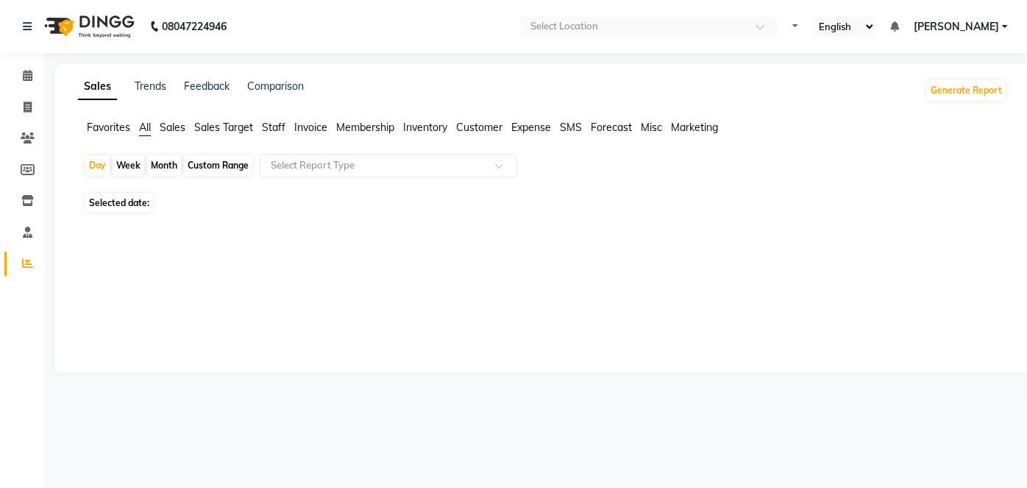
select select "en"
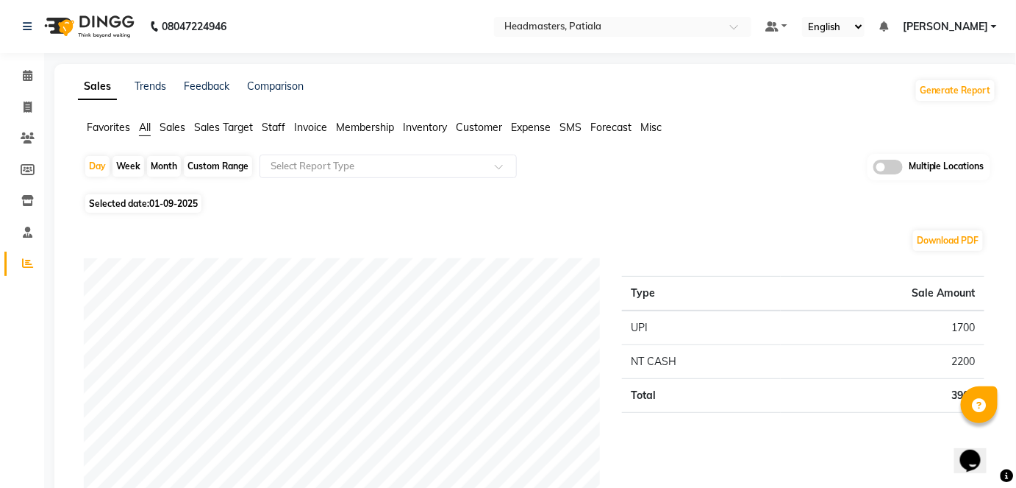
click at [163, 169] on div "Month" at bounding box center [164, 166] width 34 height 21
select select "9"
select select "2025"
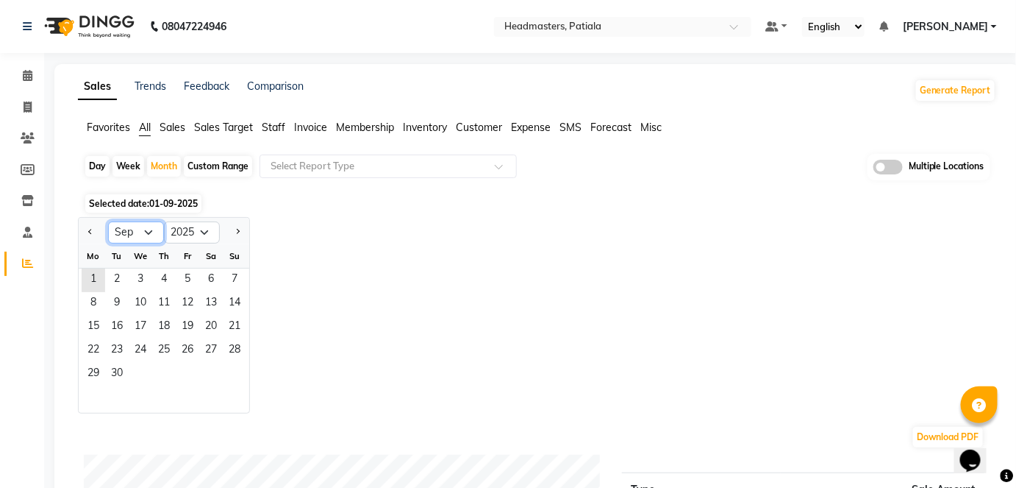
click at [152, 230] on select "Jan Feb Mar Apr May Jun [DATE] Aug Sep Oct Nov Dec" at bounding box center [136, 232] width 56 height 22
select select "7"
click at [108, 221] on select "Jan Feb Mar Apr May Jun [DATE] Aug Sep Oct Nov Dec" at bounding box center [136, 232] width 56 height 22
click at [118, 281] on span "1" at bounding box center [117, 280] width 24 height 24
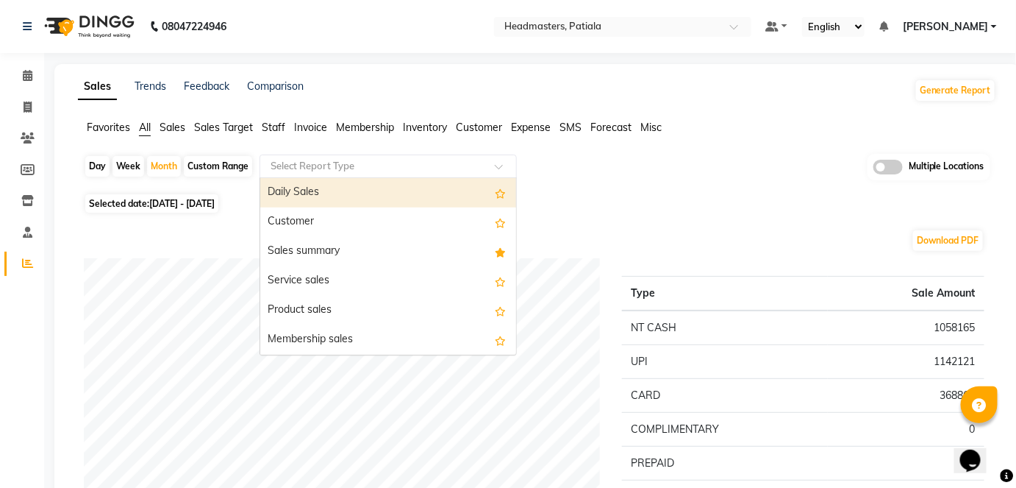
click at [289, 175] on div "Select Report Type" at bounding box center [388, 166] width 257 height 24
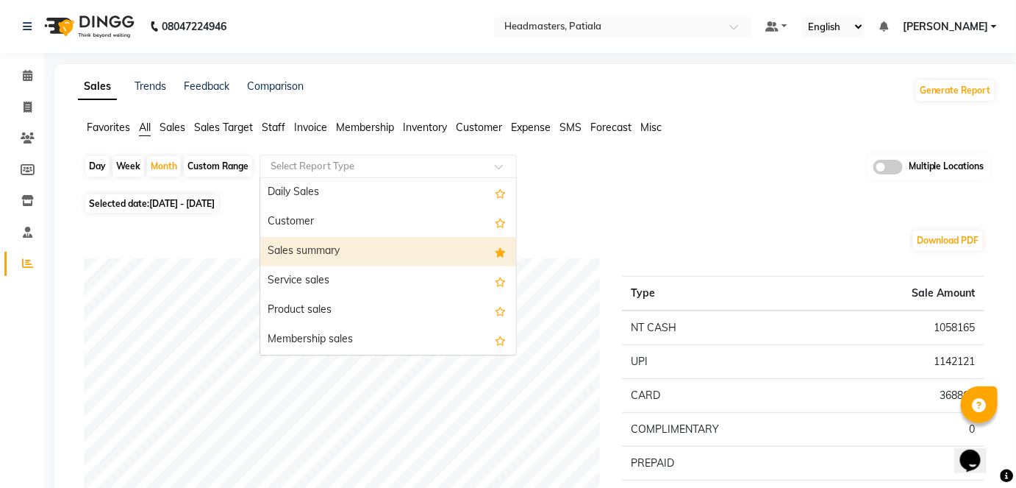
click at [328, 261] on div "Sales summary" at bounding box center [388, 251] width 256 height 29
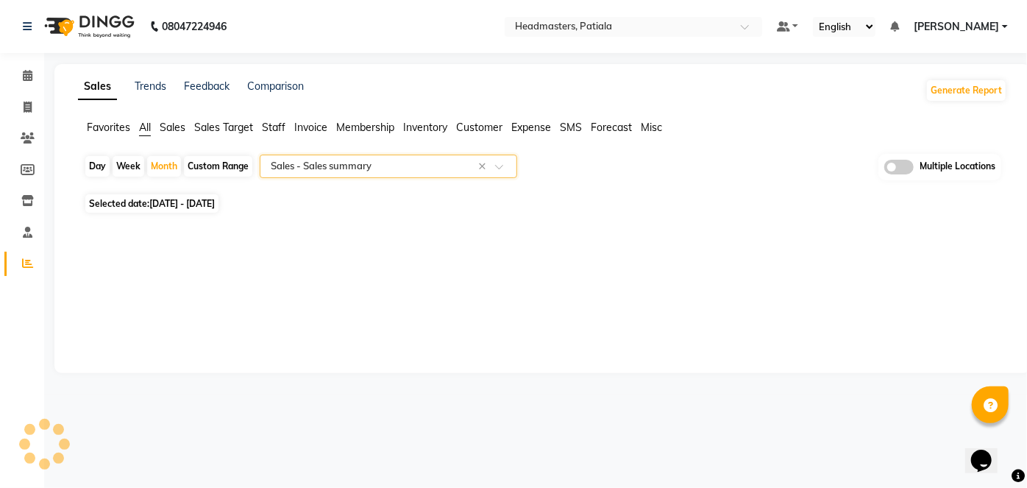
select select "full_report"
select select "csv"
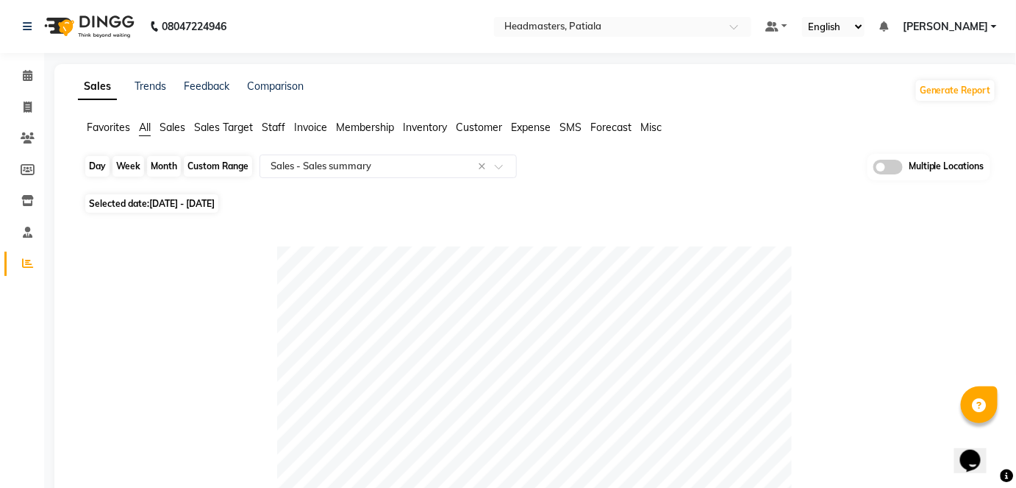
click at [176, 166] on div "Month" at bounding box center [164, 166] width 34 height 21
select select "7"
select select "2025"
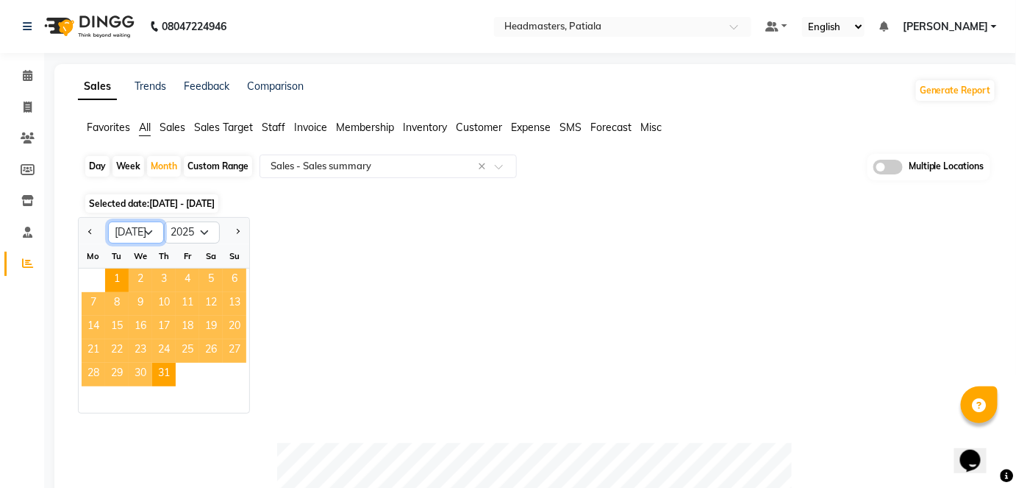
click at [145, 233] on select "Jan Feb Mar Apr May Jun [DATE] Aug Sep Oct Nov Dec" at bounding box center [136, 232] width 56 height 22
select select "8"
click at [108, 221] on select "Jan Feb Mar Apr May Jun [DATE] Aug Sep Oct Nov Dec" at bounding box center [136, 232] width 56 height 22
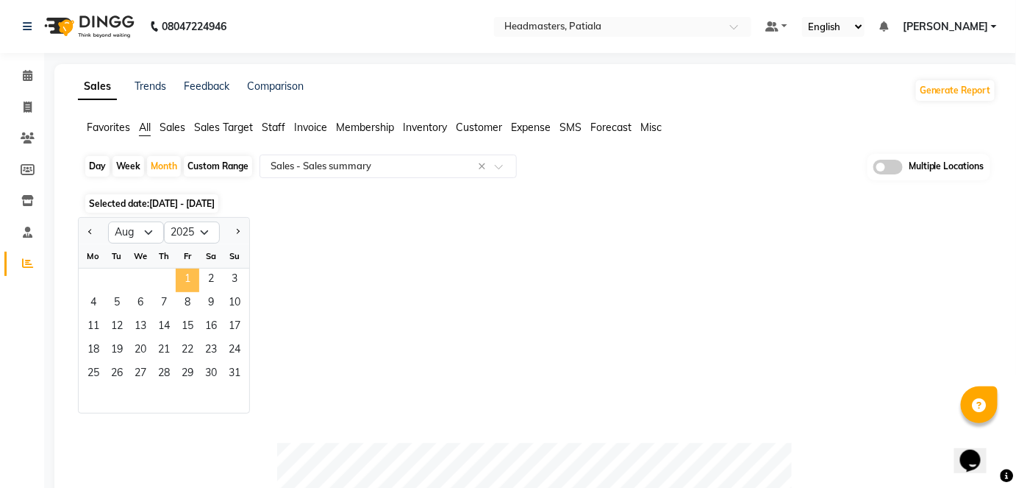
click at [185, 277] on span "1" at bounding box center [188, 280] width 24 height 24
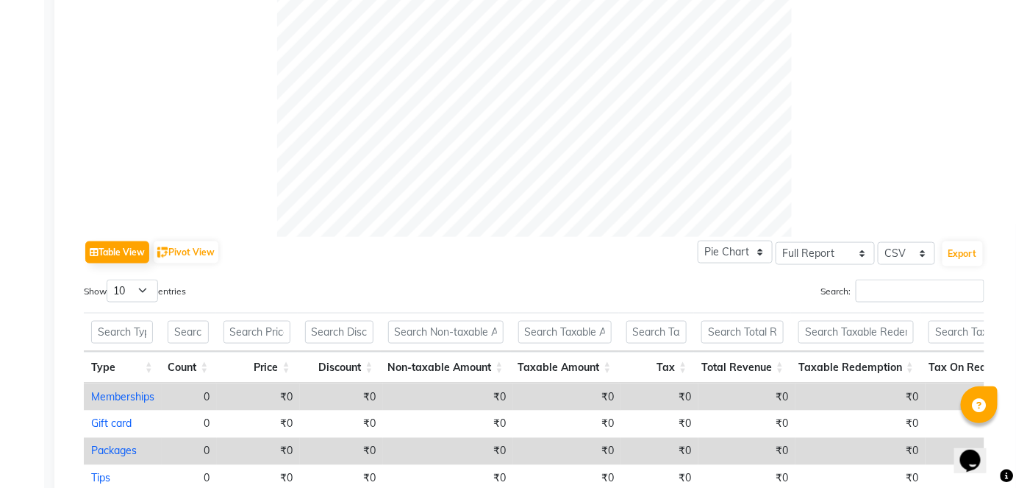
scroll to position [793, 0]
